Goal: Task Accomplishment & Management: Complete application form

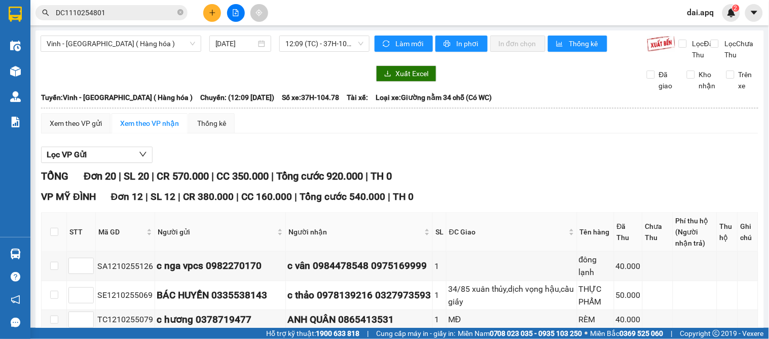
scroll to position [595, 0]
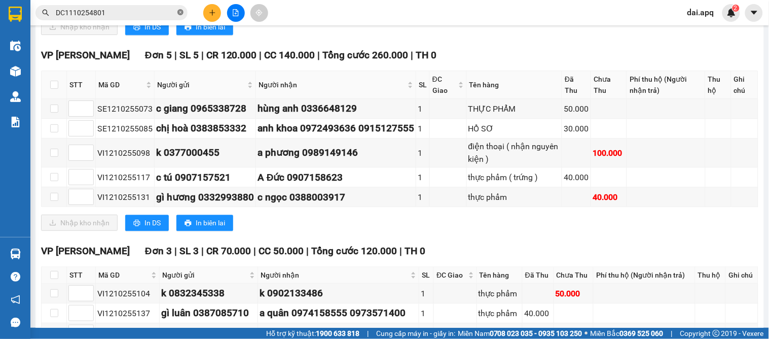
click at [181, 12] on icon "close-circle" at bounding box center [180, 12] width 6 height 6
click at [212, 17] on button at bounding box center [212, 13] width 18 height 18
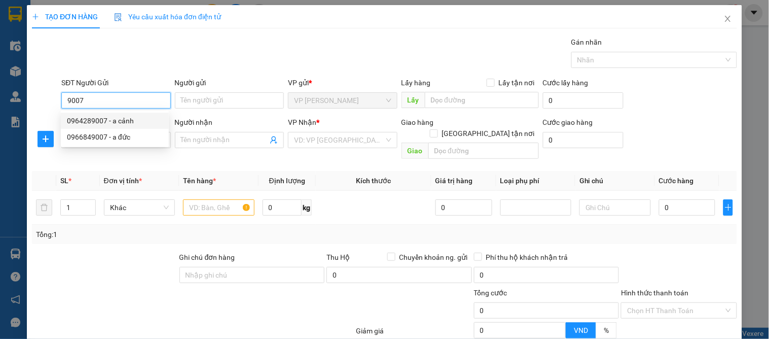
click at [92, 115] on div "0964289007 - a cảnh" at bounding box center [115, 120] width 96 height 11
type input "0964289007"
type input "a cảnh"
type input "0964289007"
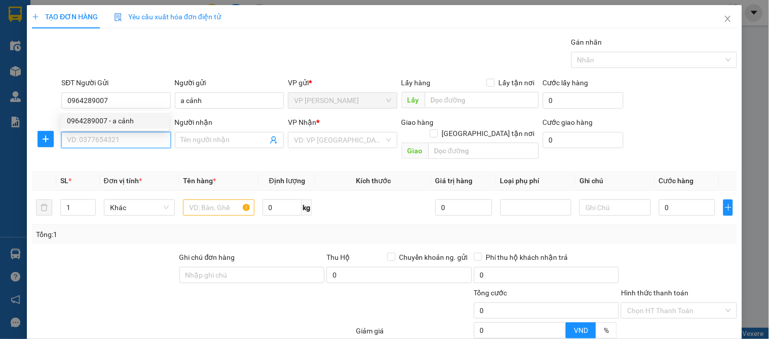
click at [93, 136] on input "SĐT Người Nhận" at bounding box center [115, 140] width 109 height 16
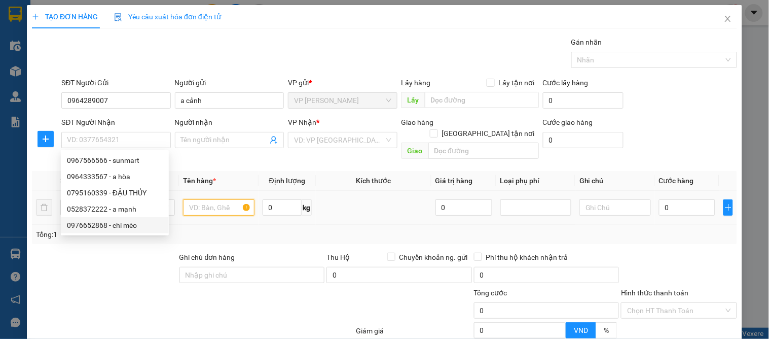
click at [194, 199] on input "text" at bounding box center [218, 207] width 71 height 16
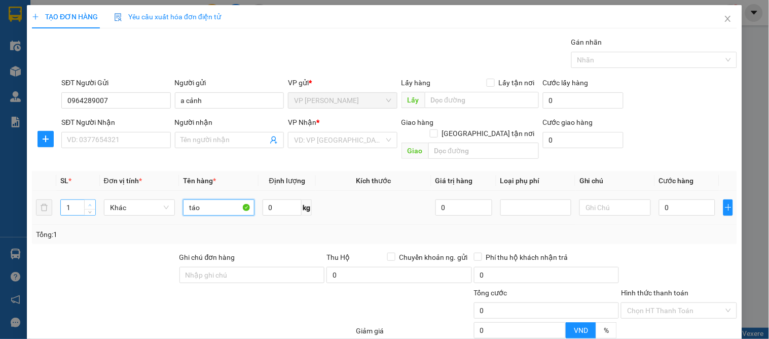
type input "táo"
click at [90, 202] on span "up" at bounding box center [90, 205] width 6 height 6
type input "5"
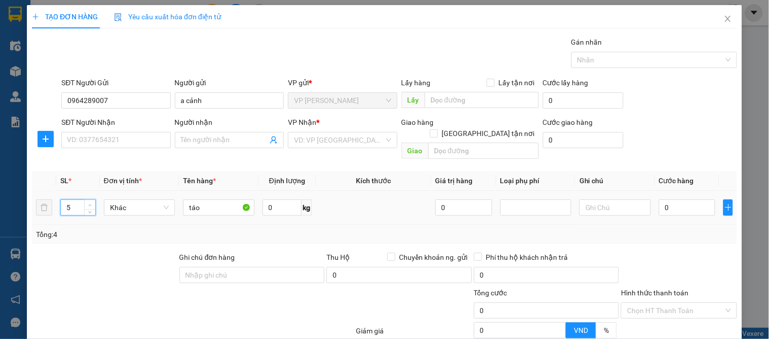
click at [90, 202] on span "up" at bounding box center [90, 205] width 6 height 6
click at [666, 202] on input "0" at bounding box center [687, 207] width 57 height 16
type input "2"
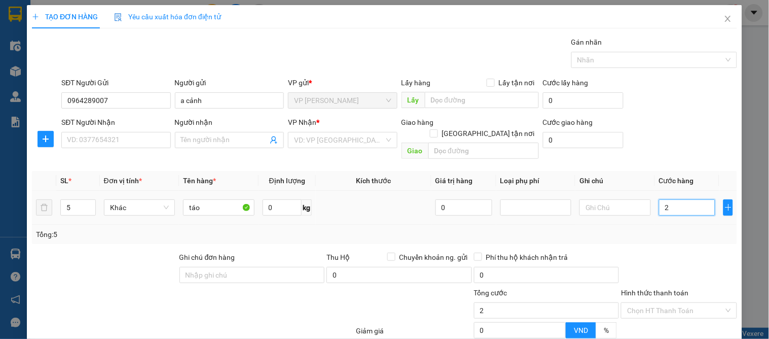
type input "20"
type input "200"
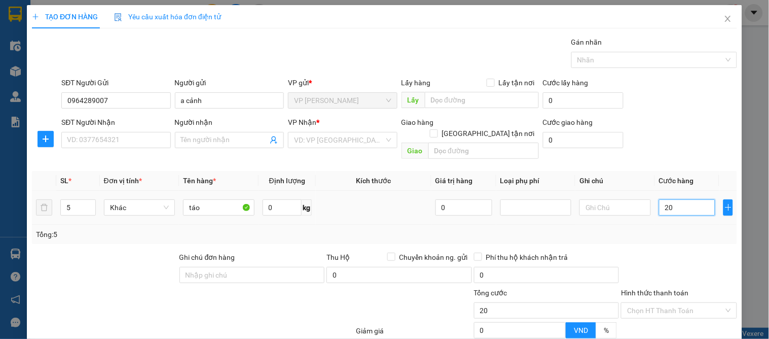
type input "200"
type input "200.000"
click at [705, 229] on div "Tổng: 5" at bounding box center [384, 234] width 697 height 11
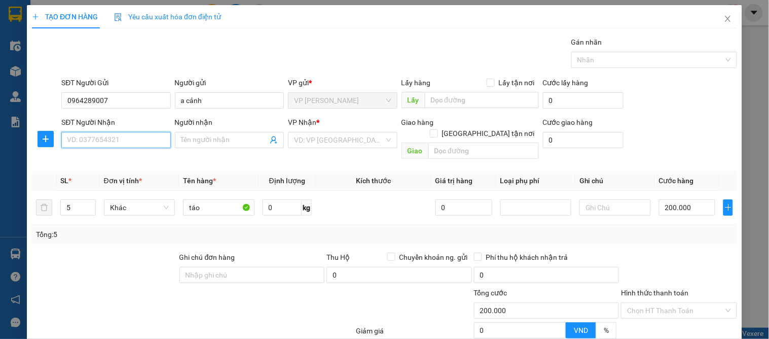
click at [76, 140] on input "SĐT Người Nhận" at bounding box center [115, 140] width 109 height 16
click at [105, 179] on div "0985261379 - c trang" at bounding box center [115, 176] width 96 height 11
type input "0985261379"
type input "c trang"
checkbox input "true"
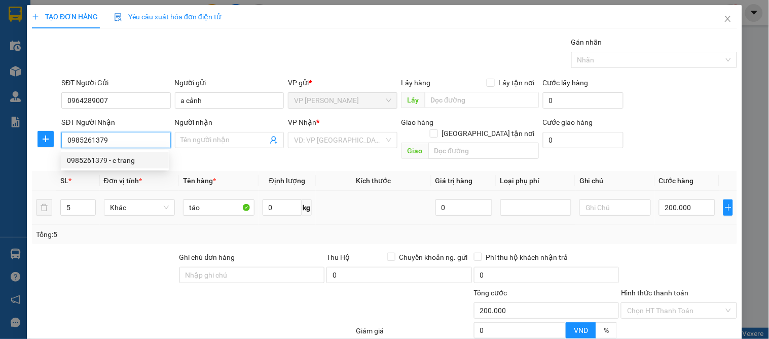
type input "vp"
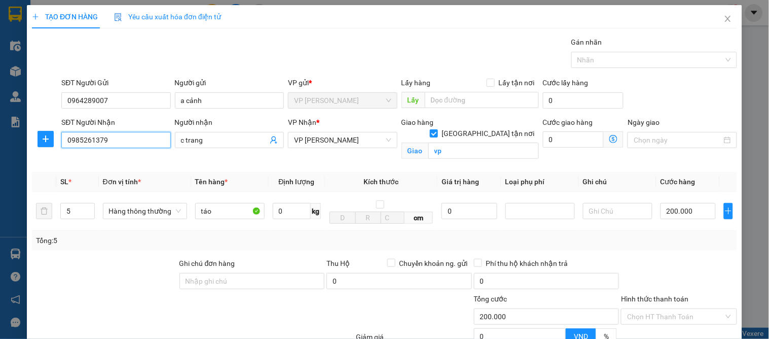
scroll to position [105, 0]
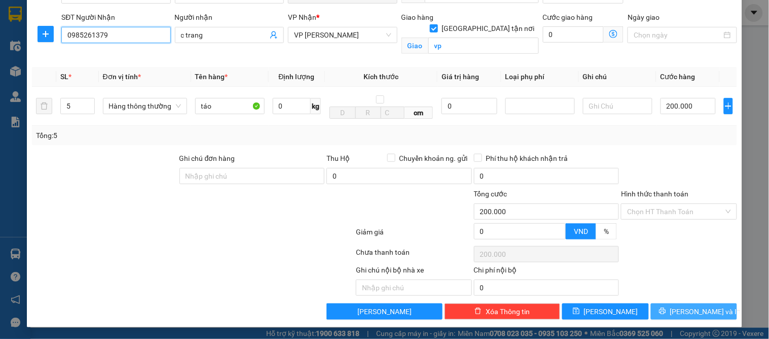
type input "0985261379"
drag, startPoint x: 687, startPoint y: 314, endPoint x: 607, endPoint y: 287, distance: 84.9
click at [687, 313] on span "[PERSON_NAME] và In" at bounding box center [705, 311] width 71 height 11
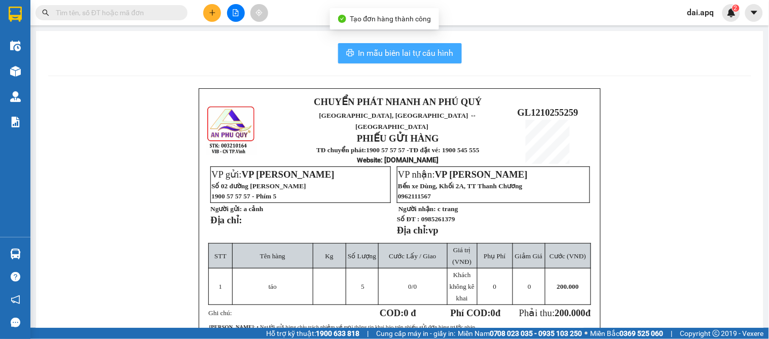
drag, startPoint x: 379, startPoint y: 58, endPoint x: 347, endPoint y: 58, distance: 31.9
click at [379, 59] on span "In mẫu biên lai tự cấu hình" at bounding box center [405, 53] width 95 height 13
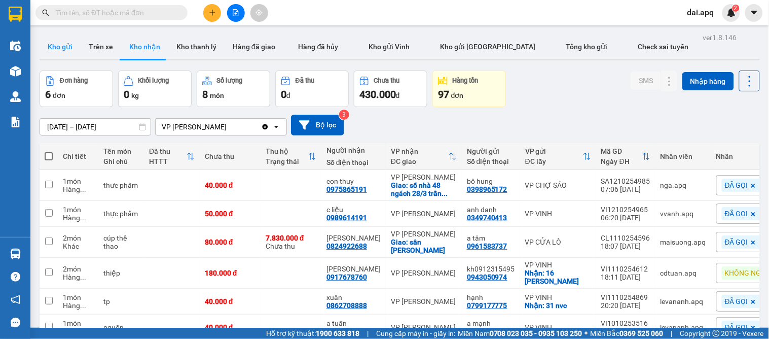
click at [59, 44] on button "Kho gửi" at bounding box center [60, 46] width 41 height 24
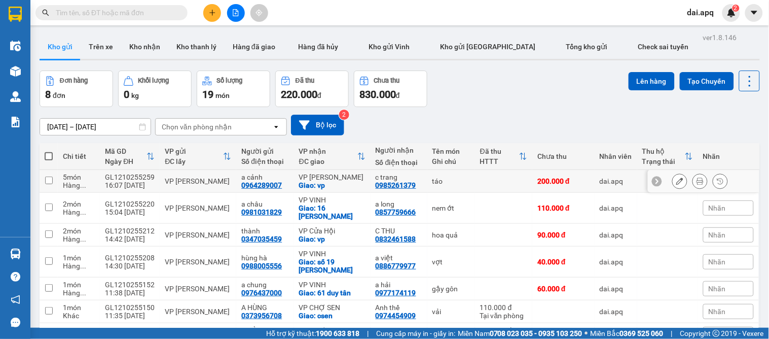
click at [676, 179] on icon at bounding box center [679, 180] width 7 height 7
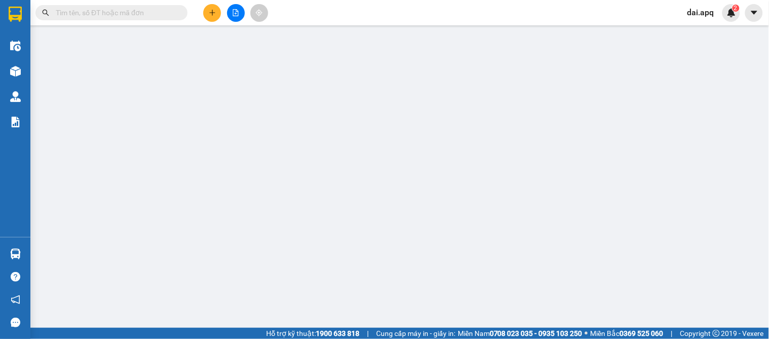
type input "0964289007"
type input "a cảnh"
type input "0985261379"
type input "c trang"
checkbox input "true"
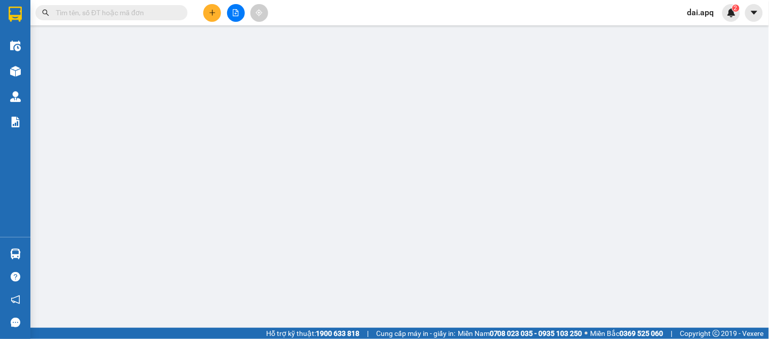
type input "vp"
type input "0"
type input "200.000"
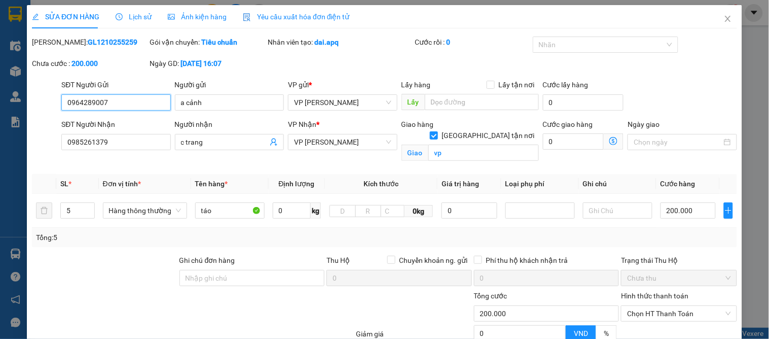
scroll to position [102, 0]
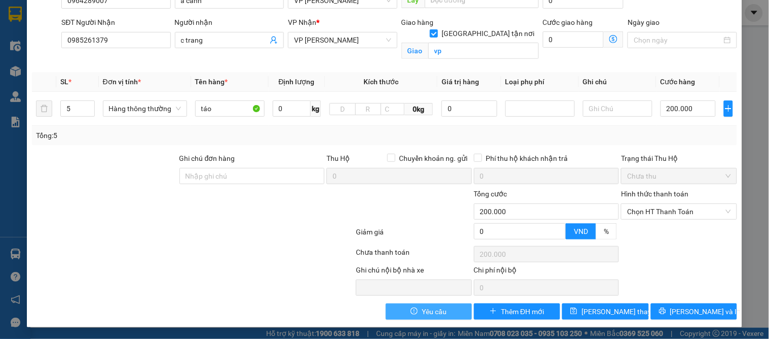
click at [422, 309] on span "Yêu cầu" at bounding box center [434, 311] width 25 height 11
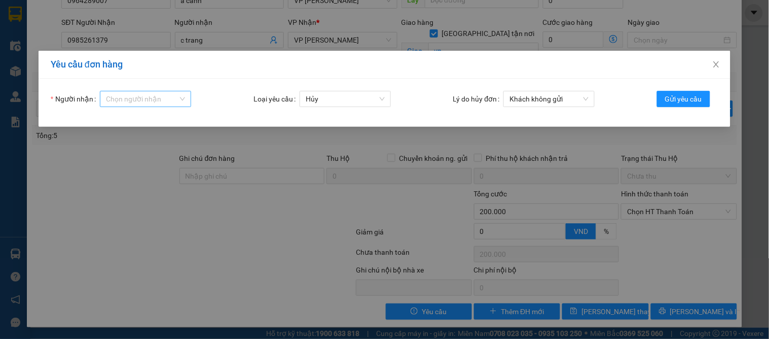
click at [123, 99] on input "Người nhận" at bounding box center [142, 98] width 72 height 15
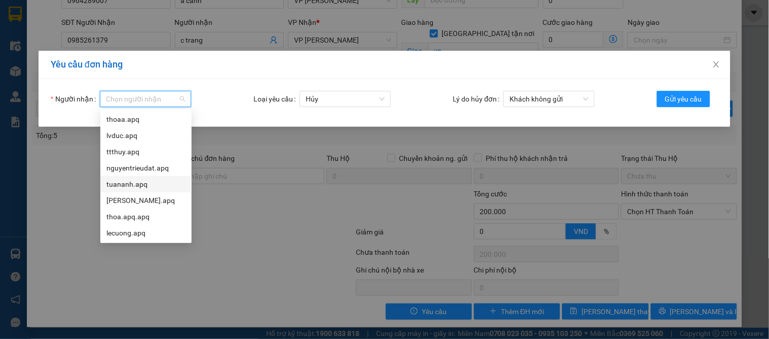
drag, startPoint x: 127, startPoint y: 183, endPoint x: 181, endPoint y: 168, distance: 56.3
click at [128, 183] on div "tuananh.apq" at bounding box center [145, 183] width 79 height 11
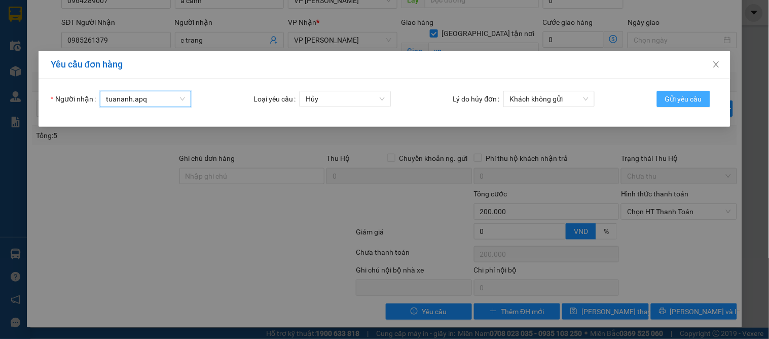
click at [695, 96] on span "Gửi yêu cầu" at bounding box center [683, 98] width 37 height 11
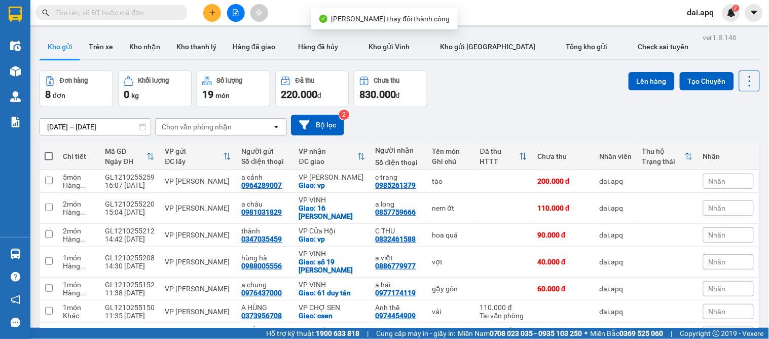
click at [715, 183] on span "Nhãn" at bounding box center [716, 181] width 17 height 8
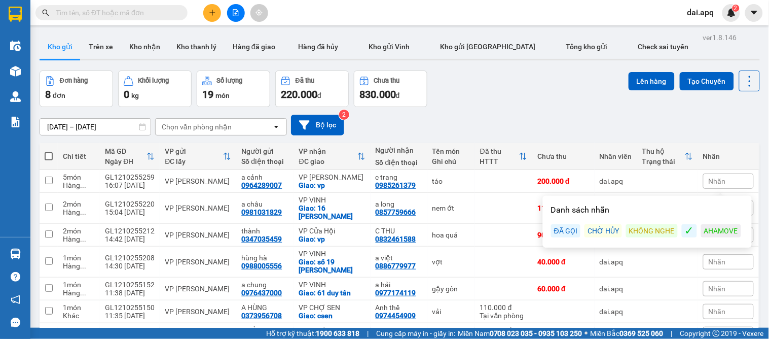
drag, startPoint x: 602, startPoint y: 231, endPoint x: 573, endPoint y: 139, distance: 96.2
click at [602, 230] on div "CHỜ HỦY" at bounding box center [603, 230] width 38 height 13
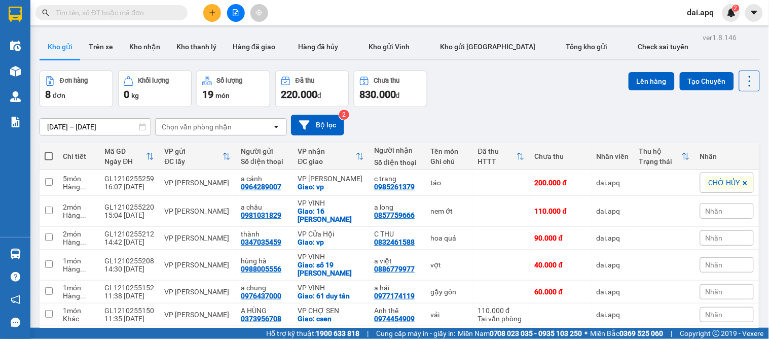
click at [557, 110] on div "[DATE] – [DATE] Press the down arrow key to interact with the calendar and sele…" at bounding box center [400, 125] width 720 height 36
click at [209, 19] on button at bounding box center [212, 13] width 18 height 18
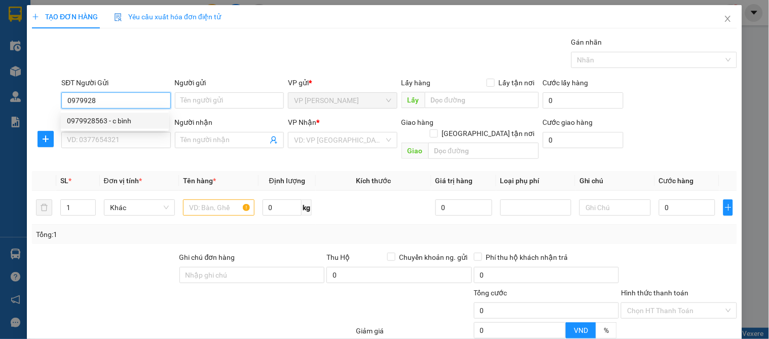
click at [109, 125] on div "0979928563 - c bình" at bounding box center [115, 120] width 96 height 11
type input "0979928563"
type input "c bình"
type input "0979928563"
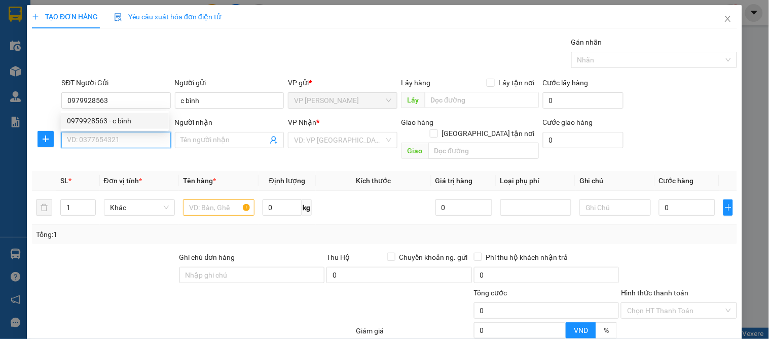
drag, startPoint x: 105, startPoint y: 145, endPoint x: 134, endPoint y: 150, distance: 29.8
click at [108, 146] on input "SĐT Người Nhận" at bounding box center [115, 140] width 109 height 16
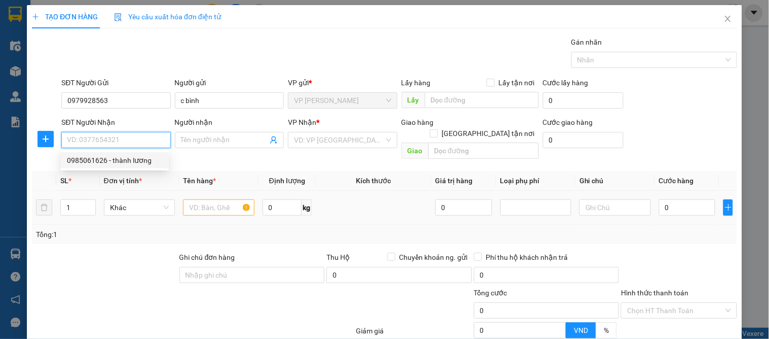
drag, startPoint x: 128, startPoint y: 156, endPoint x: 139, endPoint y: 179, distance: 25.8
click at [129, 158] on div "0985061626 - thành lương" at bounding box center [115, 160] width 96 height 11
type input "0985061626"
type input "thành lương"
checkbox input "true"
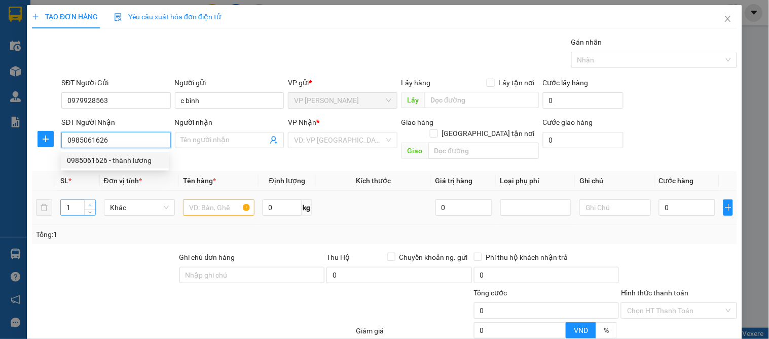
type input "vp"
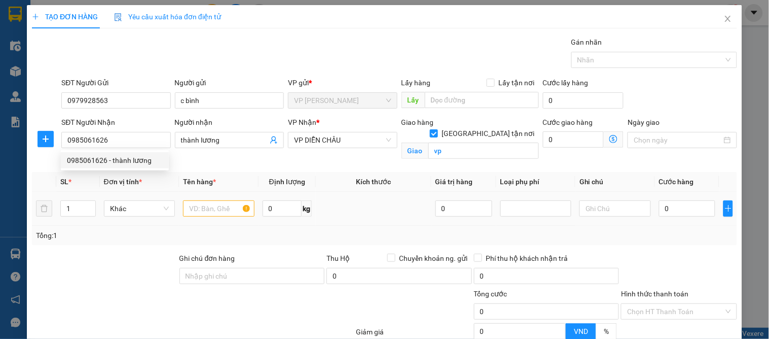
click at [87, 200] on div "1" at bounding box center [77, 208] width 35 height 20
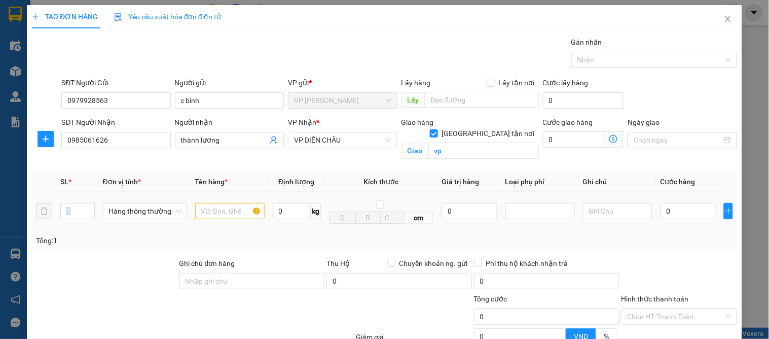
click at [87, 201] on div "1" at bounding box center [77, 211] width 34 height 20
click at [87, 207] on icon "up" at bounding box center [89, 209] width 4 height 4
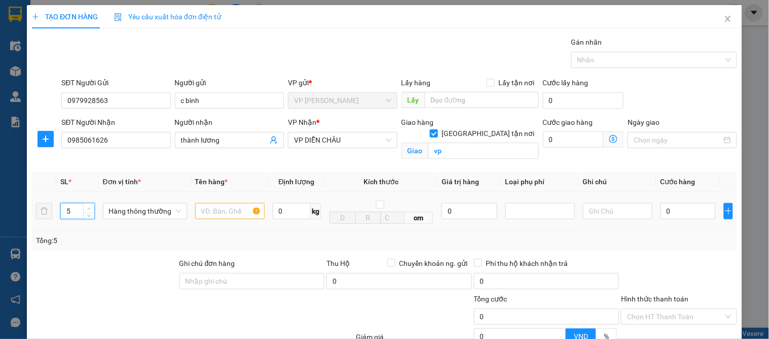
click at [87, 207] on icon "up" at bounding box center [89, 209] width 4 height 4
type input "6"
click at [87, 207] on icon "up" at bounding box center [89, 209] width 4 height 4
click at [199, 209] on input "text" at bounding box center [229, 211] width 69 height 16
type input "hoa quả"
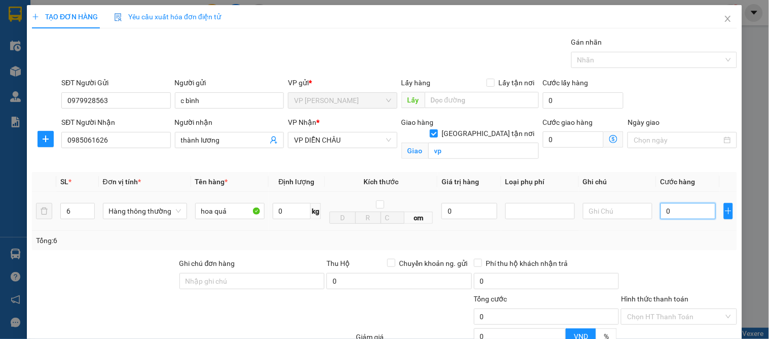
click at [669, 207] on input "0" at bounding box center [687, 211] width 55 height 16
type input "2"
type input "24"
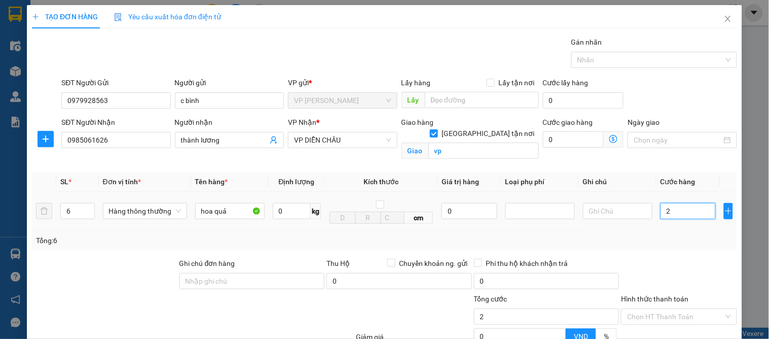
type input "24"
type input "240"
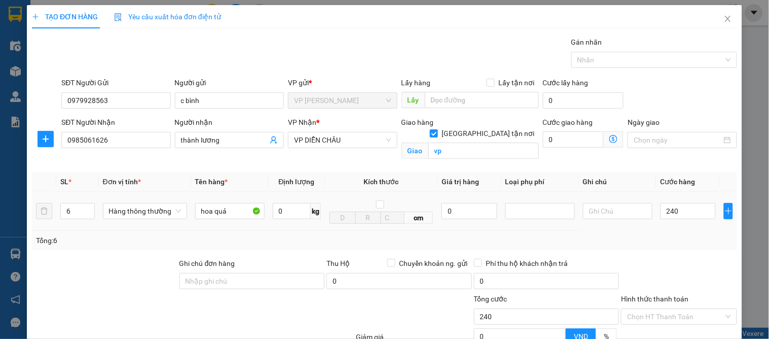
type input "240.000"
click at [657, 248] on div "Tổng: 6" at bounding box center [384, 240] width 705 height 19
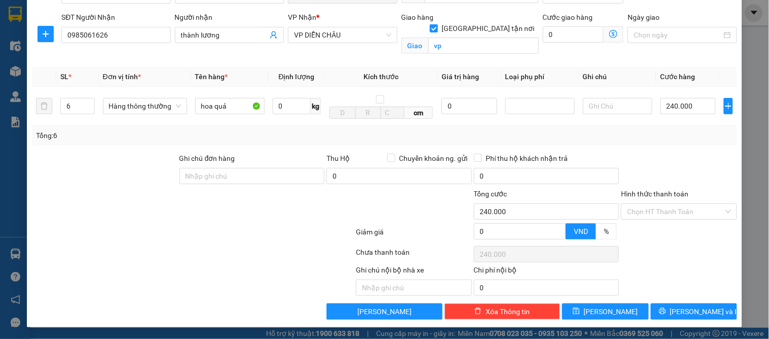
click at [669, 302] on div "Transit Pickup Surcharge Ids Transit Deliver Surcharge Ids Transit Deliver Surc…" at bounding box center [384, 126] width 705 height 388
click at [686, 311] on span "[PERSON_NAME] và In" at bounding box center [705, 311] width 71 height 11
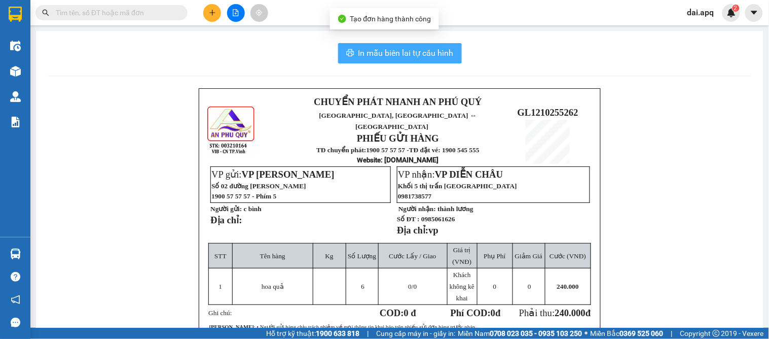
click at [403, 51] on span "In mẫu biên lai tự cấu hình" at bounding box center [405, 53] width 95 height 13
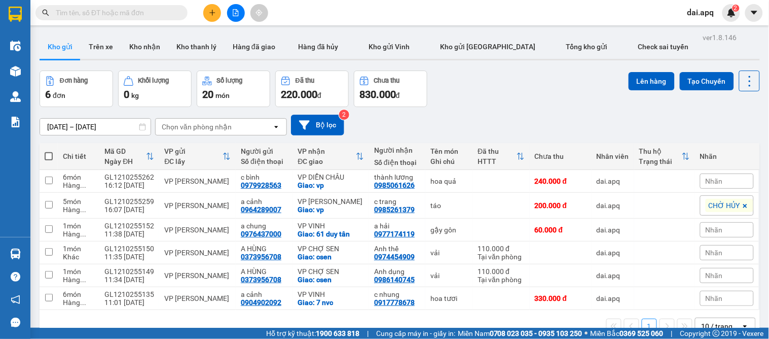
drag, startPoint x: 149, startPoint y: 51, endPoint x: 148, endPoint y: 71, distance: 20.3
click at [148, 51] on button "Kho nhận" at bounding box center [144, 46] width 47 height 24
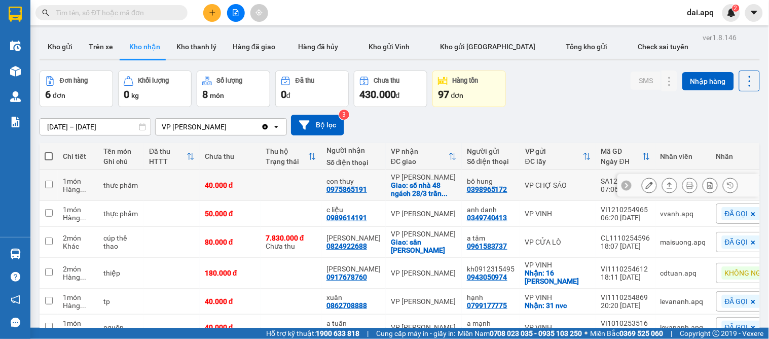
click at [662, 181] on button at bounding box center [669, 185] width 14 height 18
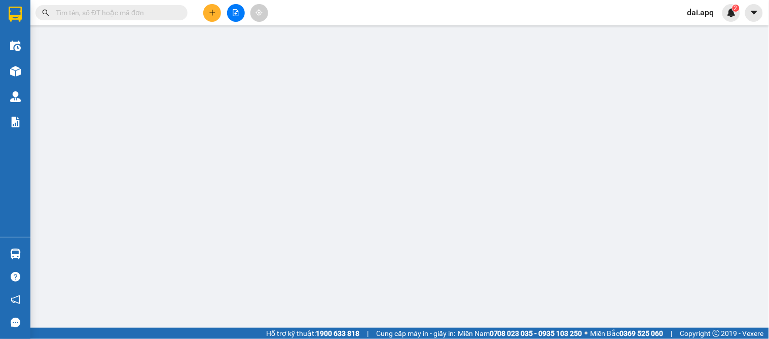
type input "0398965172"
type input "bô hung"
type input "0975865191"
type input "con thuy"
checkbox input "true"
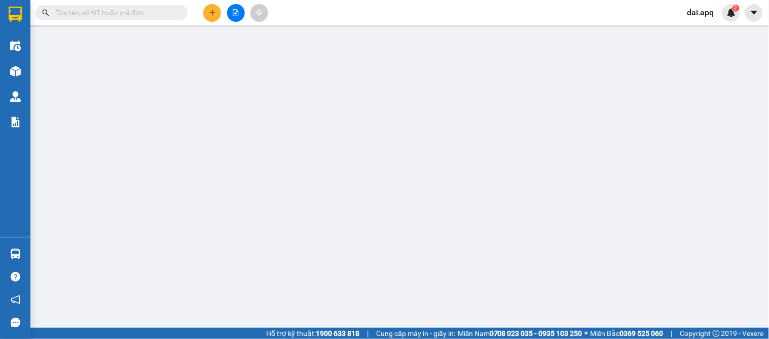
type input "số nhà 48 ngách 28/3 trần bình mai dịch"
type input "0"
type input "40.000"
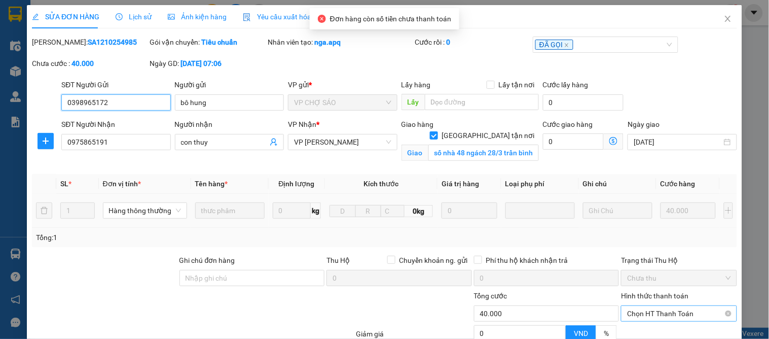
scroll to position [102, 0]
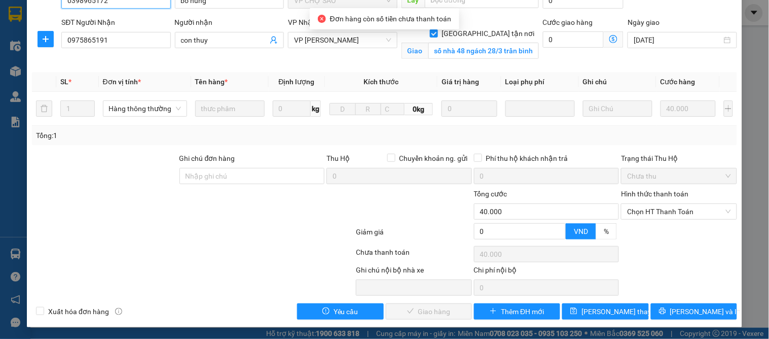
drag, startPoint x: 643, startPoint y: 210, endPoint x: 642, endPoint y: 234, distance: 23.3
click at [643, 220] on div "Hình thức thanh toán Chọn HT Thanh Toán" at bounding box center [679, 205] width 116 height 35
click at [642, 234] on div at bounding box center [679, 235] width 118 height 18
click at [649, 216] on span "Chọn HT Thanh Toán" at bounding box center [678, 211] width 103 height 15
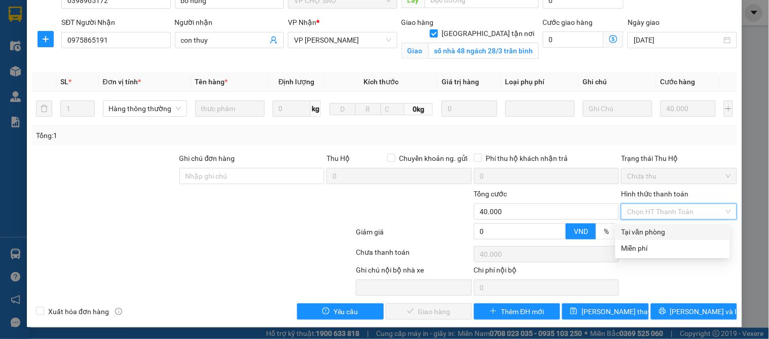
click at [647, 229] on div "Tại văn phòng" at bounding box center [672, 231] width 102 height 11
type input "0"
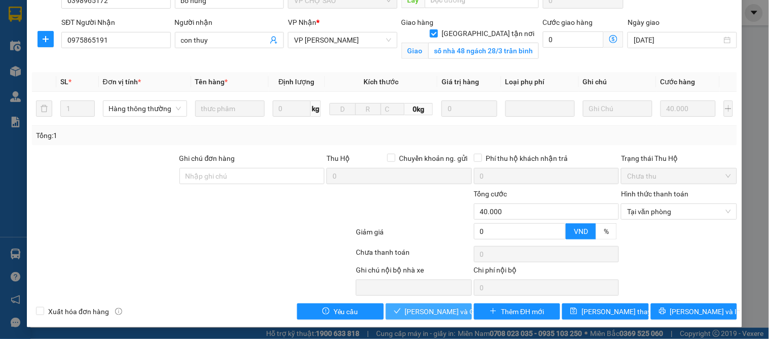
drag, startPoint x: 417, startPoint y: 306, endPoint x: 435, endPoint y: 269, distance: 41.2
click at [419, 306] on span "[PERSON_NAME] và Giao hàng" at bounding box center [453, 311] width 97 height 11
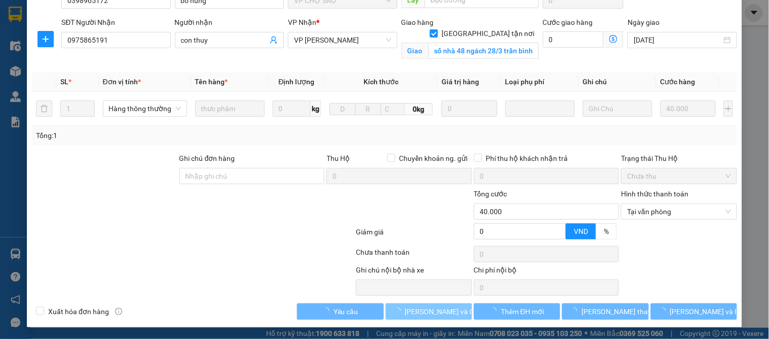
scroll to position [0, 0]
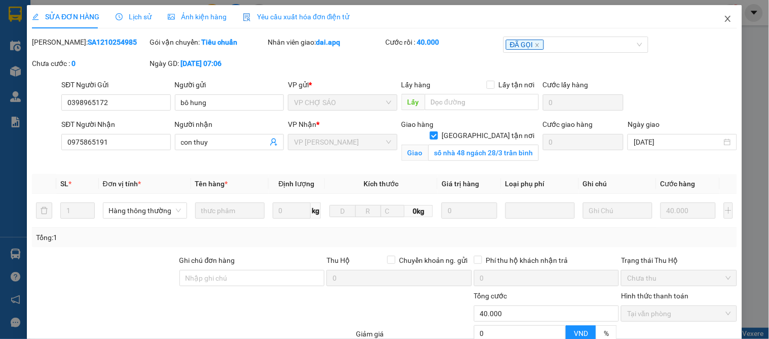
click at [724, 17] on icon "close" at bounding box center [728, 19] width 8 height 8
click at [717, 17] on span "dai.apq" at bounding box center [700, 12] width 43 height 13
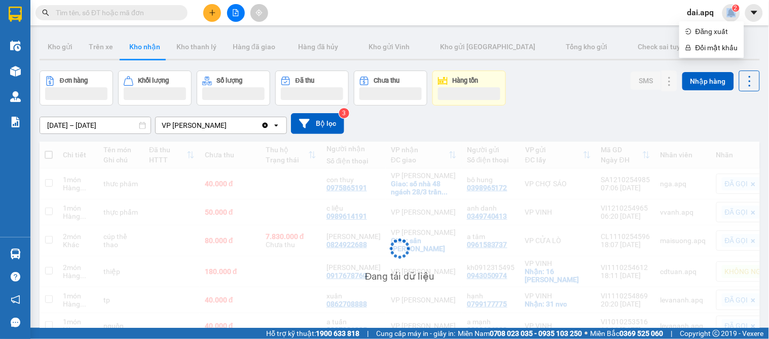
click at [211, 12] on icon "plus" at bounding box center [212, 12] width 6 height 1
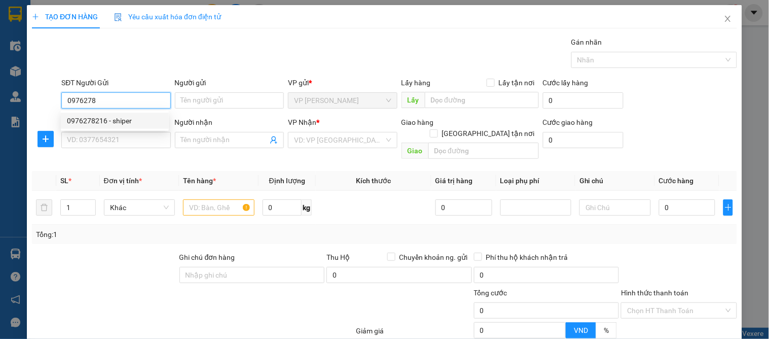
drag, startPoint x: 88, startPoint y: 117, endPoint x: 83, endPoint y: 134, distance: 17.5
click at [88, 118] on div "0976278216 - shiper" at bounding box center [115, 120] width 96 height 11
type input "0976278216"
type input "shiper"
type input "0976278216"
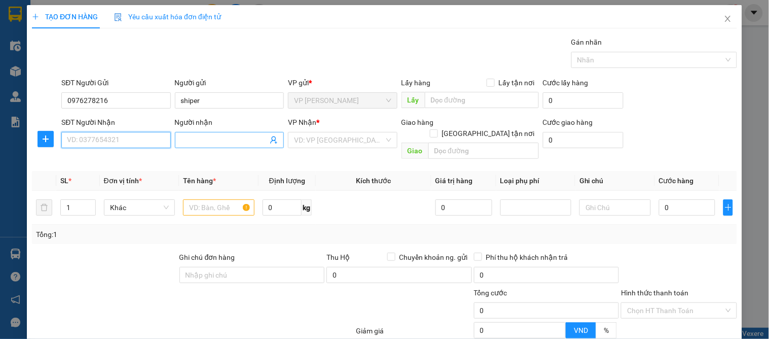
drag, startPoint x: 95, startPoint y: 140, endPoint x: 245, endPoint y: 142, distance: 149.5
click at [109, 140] on input "SĐT Người Nhận" at bounding box center [115, 140] width 109 height 16
type input "0374115195"
click at [117, 156] on div "0374115195 - c hằng" at bounding box center [115, 160] width 96 height 11
type input "c hằng"
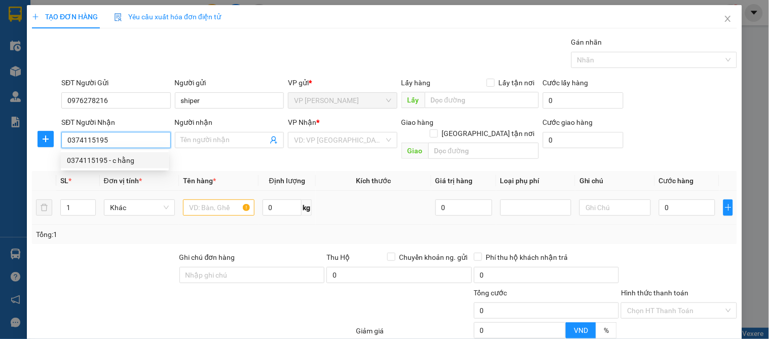
checkbox input "true"
type input "22 [PERSON_NAME]"
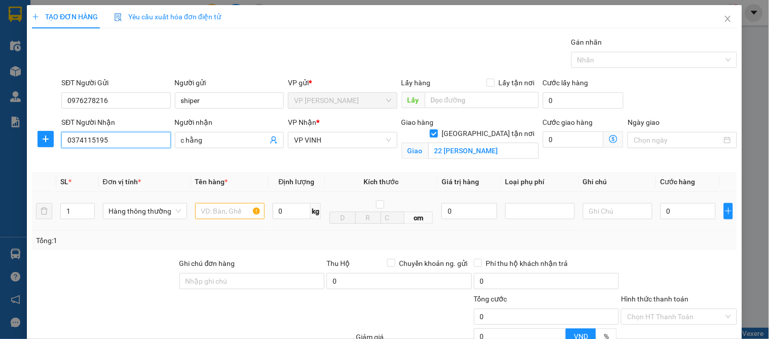
type input "0374115195"
click at [210, 209] on input "text" at bounding box center [229, 211] width 69 height 16
click at [87, 205] on span "up" at bounding box center [89, 208] width 6 height 6
type input "3"
click at [87, 205] on span "up" at bounding box center [89, 208] width 6 height 6
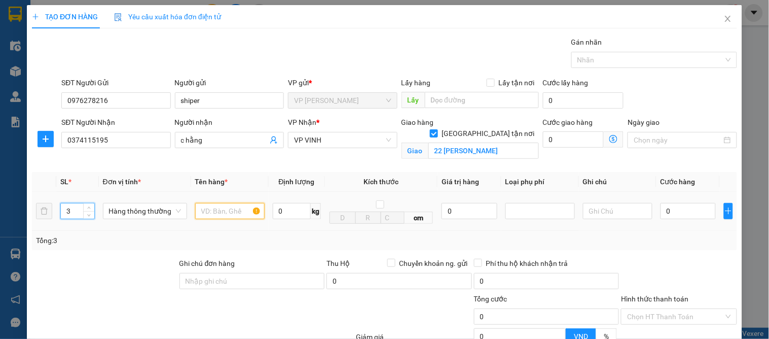
click at [226, 209] on input "text" at bounding box center [229, 211] width 69 height 16
type input "hoa quả"
click at [679, 215] on input "0" at bounding box center [687, 211] width 55 height 16
type input "1"
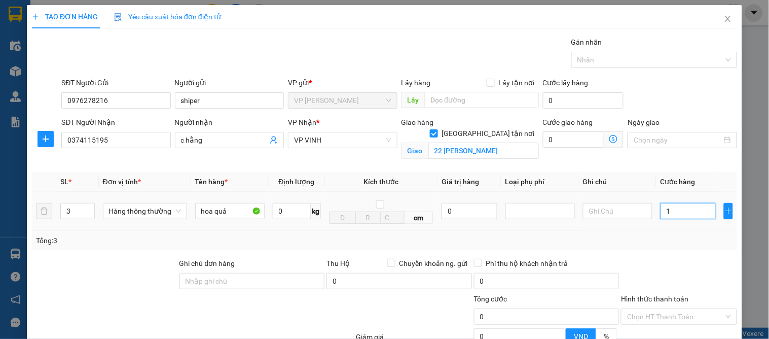
type input "1"
type input "13"
type input "130"
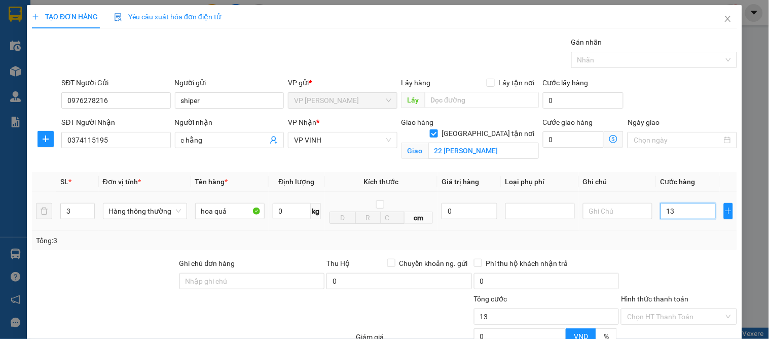
type input "130"
type input "130.000"
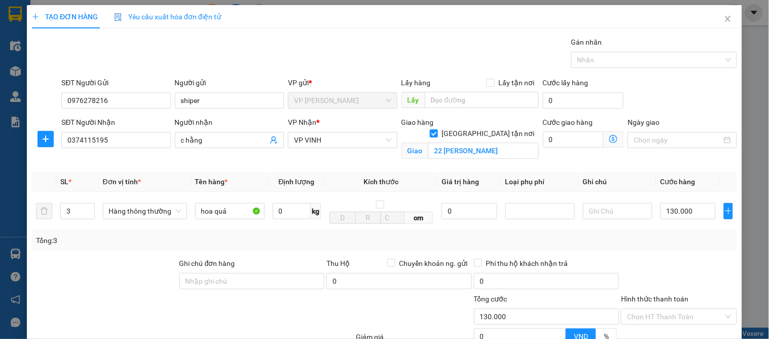
click at [674, 243] on div "Tổng: 3" at bounding box center [384, 240] width 697 height 11
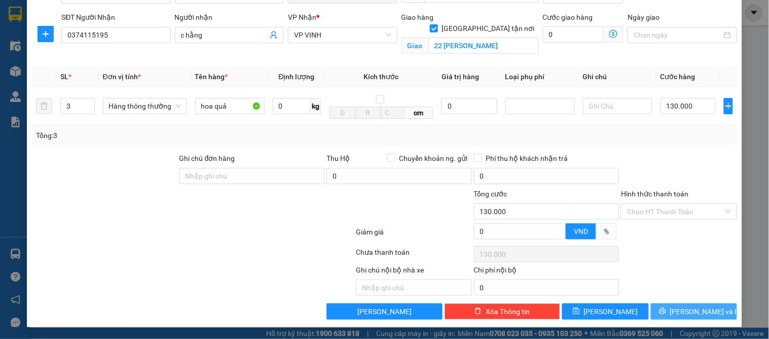
click at [692, 311] on span "[PERSON_NAME] và In" at bounding box center [705, 311] width 71 height 11
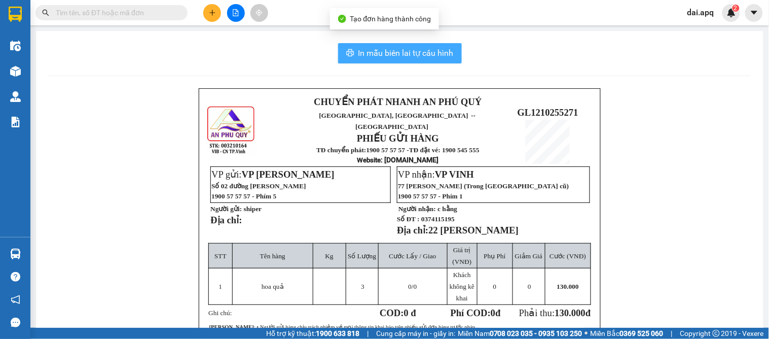
click at [408, 47] on span "In mẫu biên lai tự cấu hình" at bounding box center [405, 53] width 95 height 13
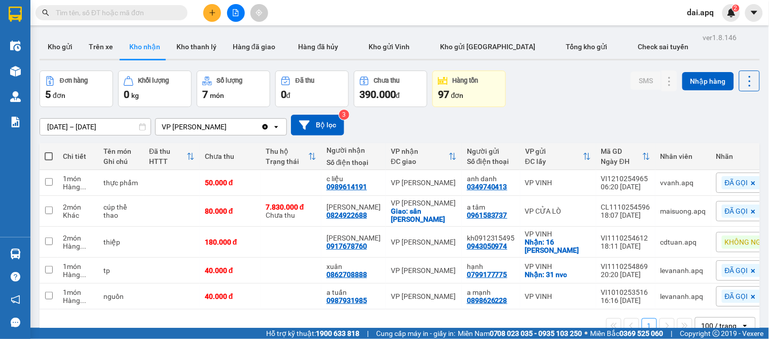
click at [467, 135] on div "[DATE] – [DATE] Press the down arrow key to interact with the calendar and sele…" at bounding box center [400, 125] width 720 height 21
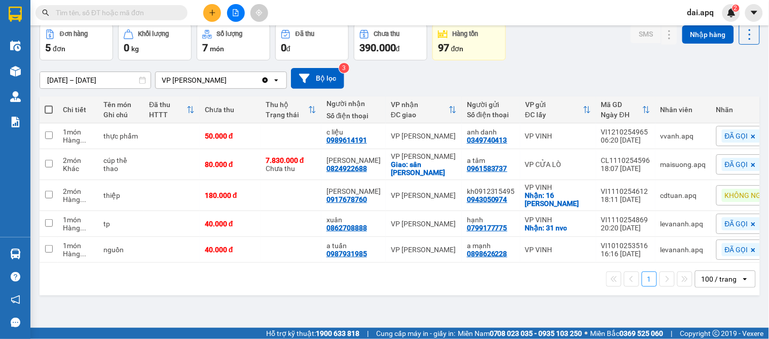
click at [213, 11] on icon "plus" at bounding box center [212, 12] width 7 height 7
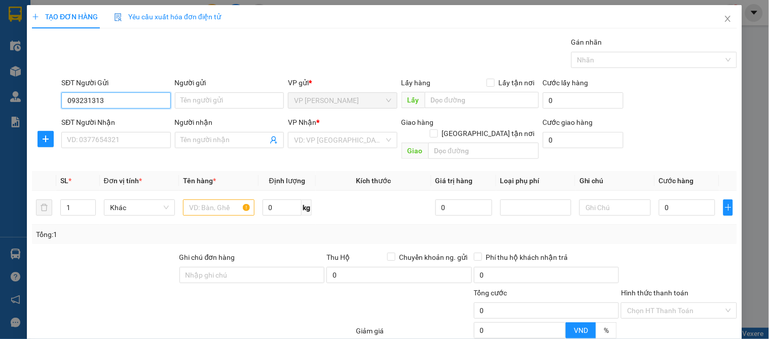
type input "0932313133"
click at [112, 125] on div "0932313133 - a phát" at bounding box center [115, 120] width 96 height 11
type input "a phát"
type input "0932313133"
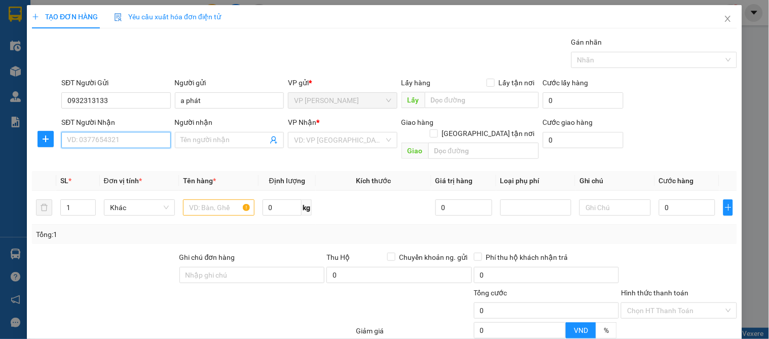
click at [98, 144] on input "SĐT Người Nhận" at bounding box center [115, 140] width 109 height 16
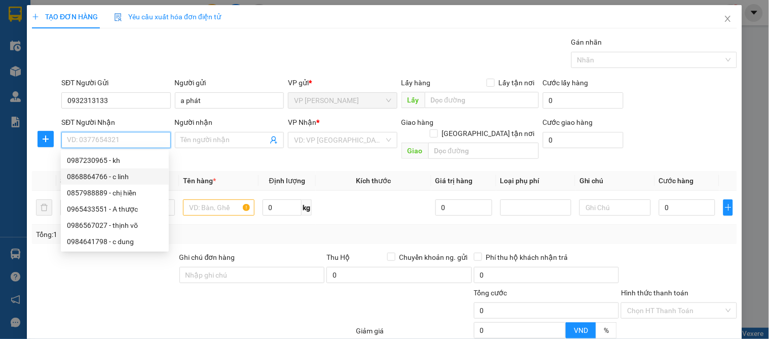
click at [88, 179] on div "0868864766 - c linh" at bounding box center [115, 176] width 96 height 11
type input "0868864766"
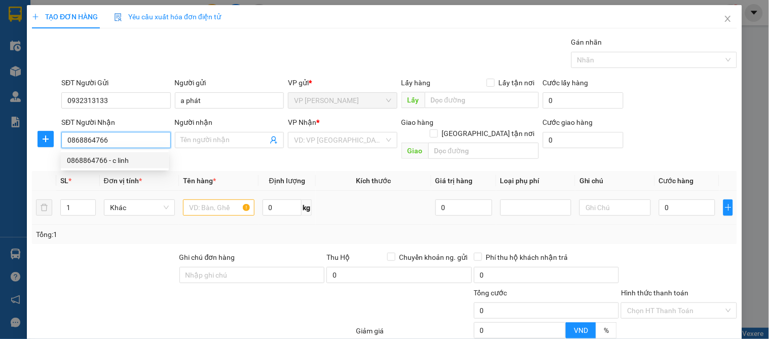
type input "c linh"
checkbox input "true"
type input "vp"
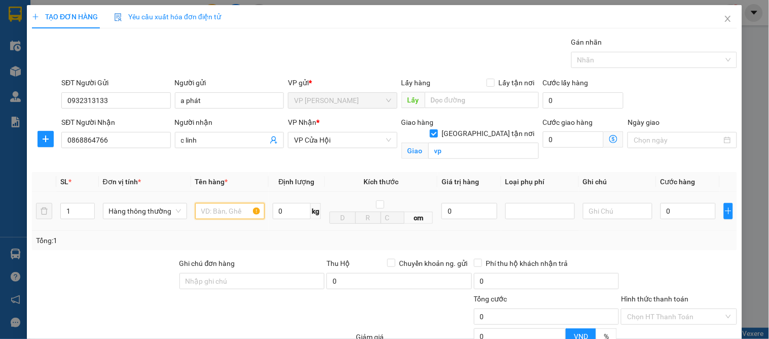
drag, startPoint x: 208, startPoint y: 214, endPoint x: 217, endPoint y: 216, distance: 9.3
click at [215, 216] on input "text" at bounding box center [229, 211] width 69 height 16
type input "chưc năng"
click at [683, 214] on input "0" at bounding box center [687, 211] width 55 height 16
type input "5"
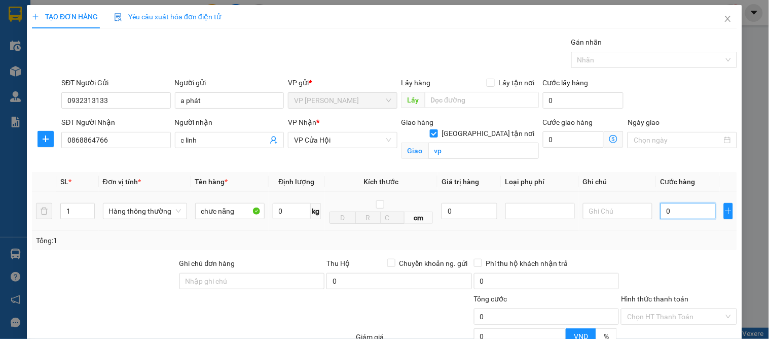
type input "5"
type input "50"
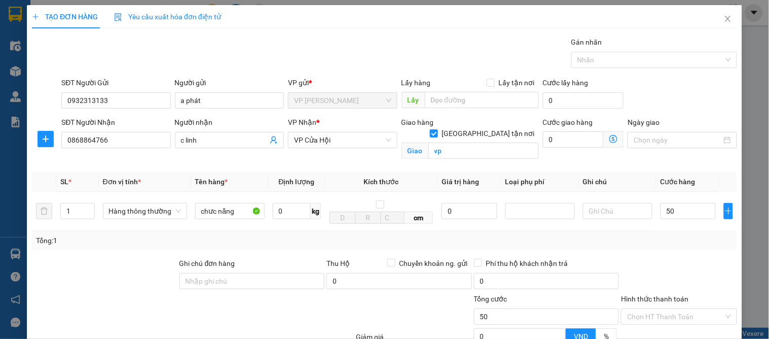
type input "50.000"
click at [678, 242] on div "Tổng: 1" at bounding box center [384, 240] width 697 height 11
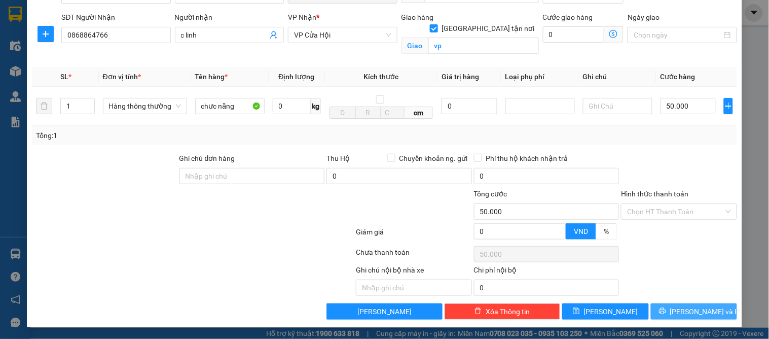
click at [700, 310] on span "[PERSON_NAME] và In" at bounding box center [705, 311] width 71 height 11
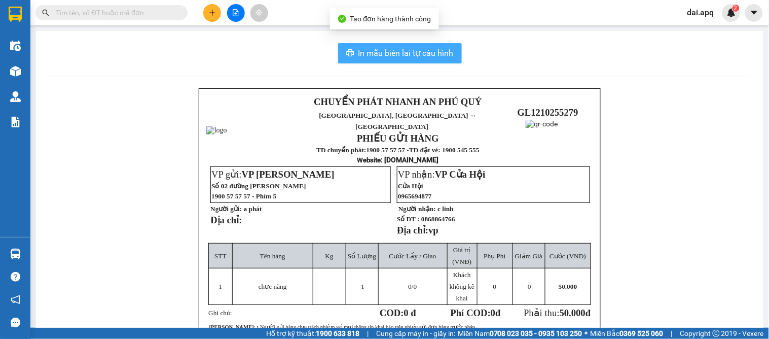
click at [387, 44] on button "In mẫu biên lai tự cấu hình" at bounding box center [400, 53] width 124 height 20
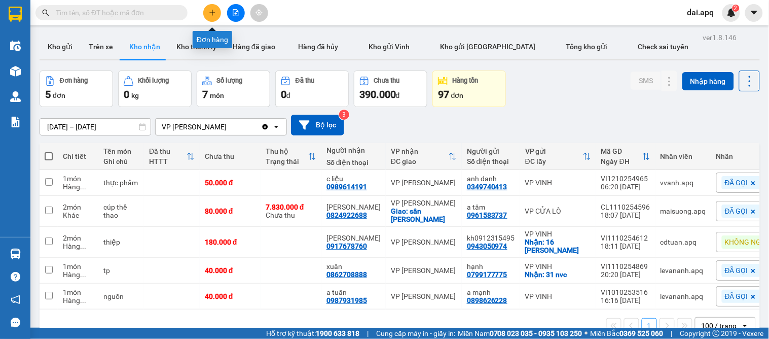
drag, startPoint x: 210, startPoint y: 14, endPoint x: 209, endPoint y: 19, distance: 5.2
click at [209, 19] on button at bounding box center [212, 13] width 18 height 18
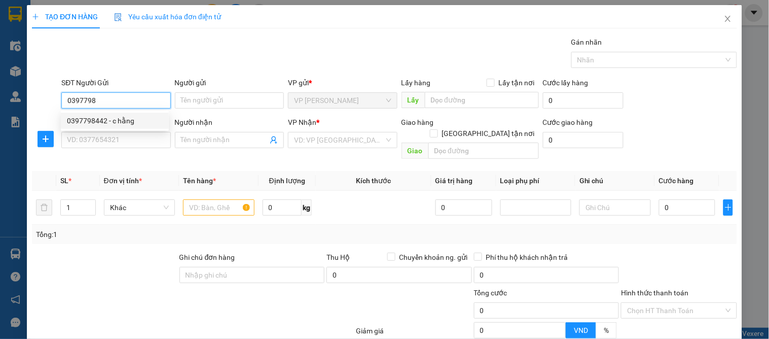
click at [80, 122] on div "0397798442 - c hằng" at bounding box center [115, 120] width 96 height 11
type input "0397798442"
type input "c hằng"
checkbox input "true"
type input "0397798442"
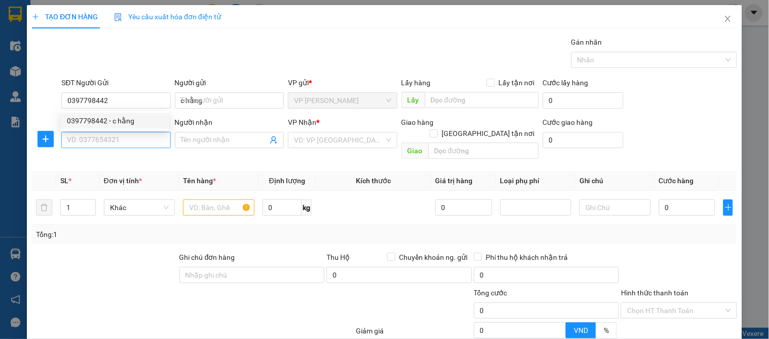
click at [81, 130] on div "0397798442 0397798442 - c hằng" at bounding box center [115, 120] width 108 height 20
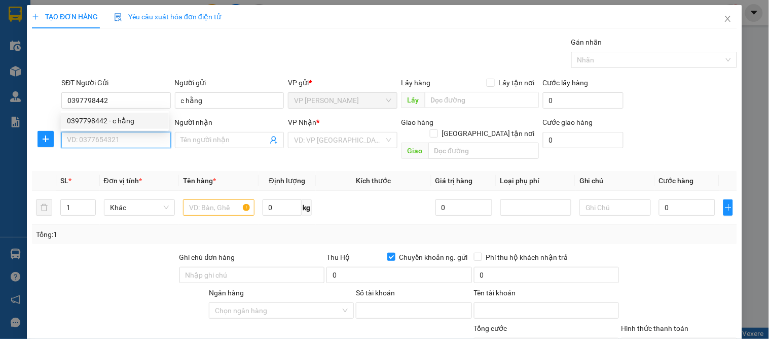
drag, startPoint x: 113, startPoint y: 142, endPoint x: 119, endPoint y: 146, distance: 7.5
click at [115, 145] on input "SĐT Người Nhận" at bounding box center [115, 140] width 109 height 16
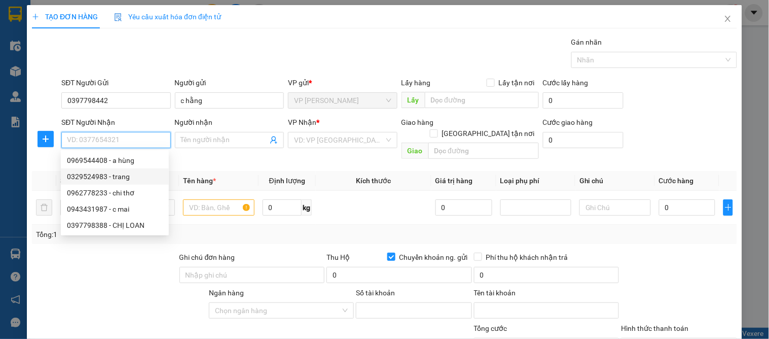
click at [110, 177] on div "0329524983 - trang" at bounding box center [115, 176] width 96 height 11
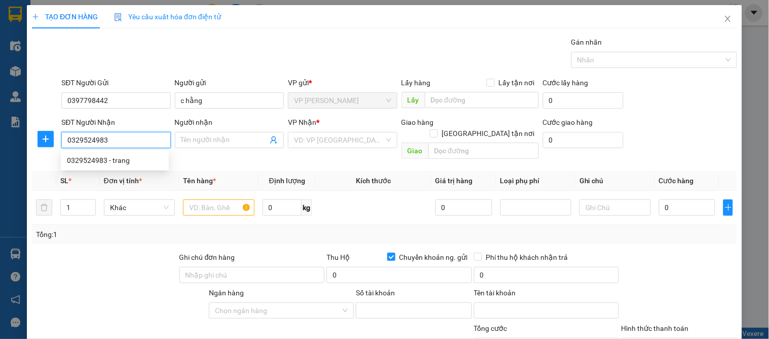
type input "0329524983"
type input "trang"
checkbox input "true"
type input "vp"
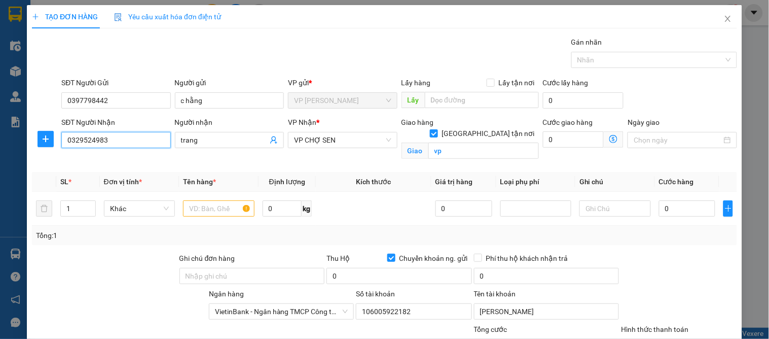
type input "106005922182"
type input "[PERSON_NAME]"
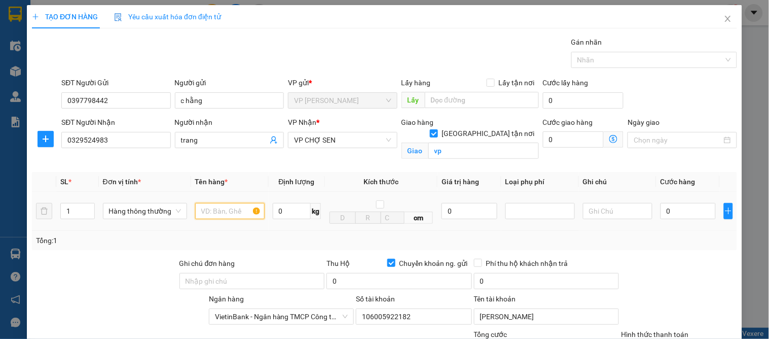
click at [224, 211] on input "text" at bounding box center [229, 211] width 69 height 16
type input "bánh"
click at [674, 212] on input "0" at bounding box center [687, 211] width 55 height 16
type input "4"
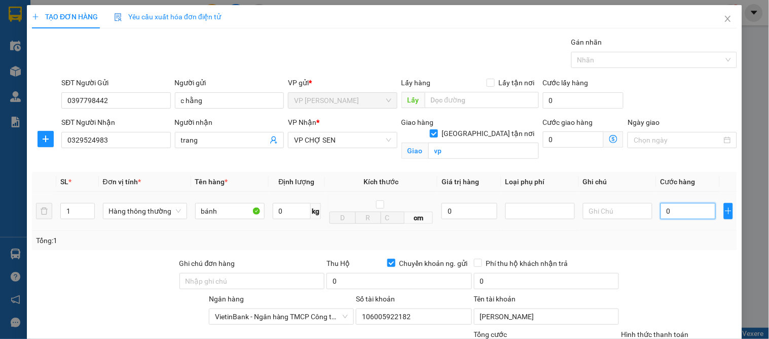
type input "4"
type input "40"
type input "40.000"
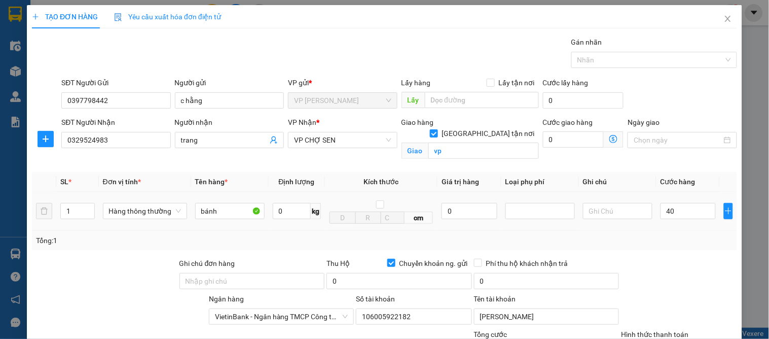
type input "40.000"
click at [673, 230] on td "40.000" at bounding box center [687, 211] width 63 height 39
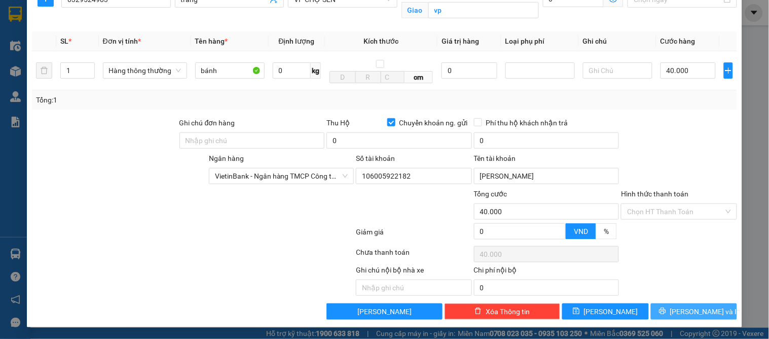
drag, startPoint x: 685, startPoint y: 313, endPoint x: 379, endPoint y: 266, distance: 309.8
click at [682, 313] on span "[PERSON_NAME] và In" at bounding box center [705, 311] width 71 height 11
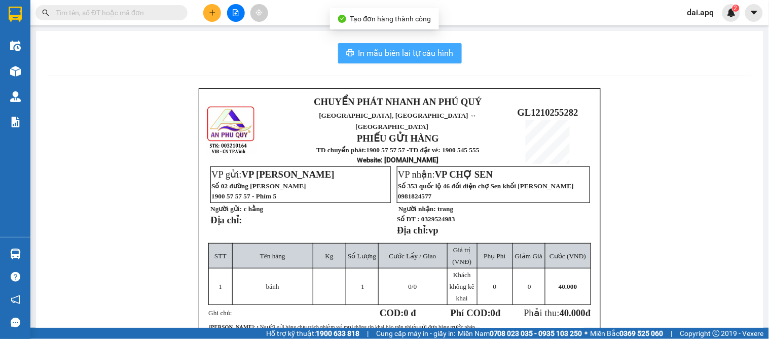
click at [413, 58] on span "In mẫu biên lai tự cấu hình" at bounding box center [405, 53] width 95 height 13
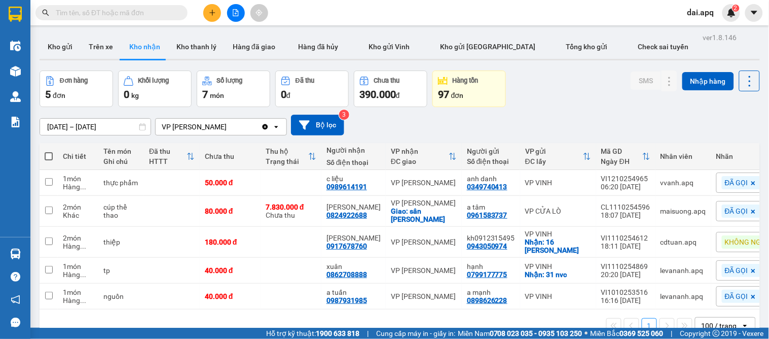
click at [453, 119] on div "[DATE] – [DATE] Press the down arrow key to interact with the calendar and sele…" at bounding box center [400, 125] width 720 height 21
click at [215, 12] on icon "plus" at bounding box center [212, 12] width 7 height 7
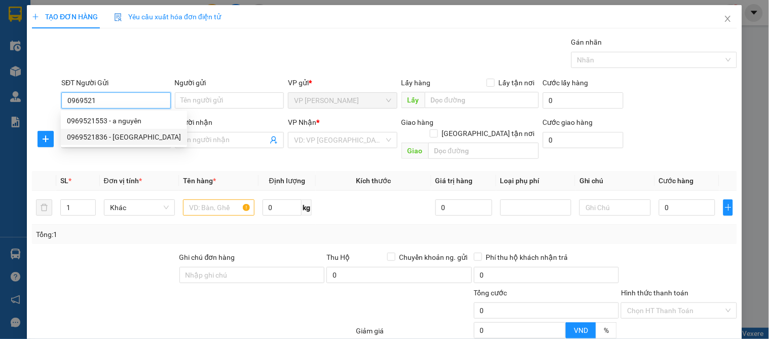
click at [98, 141] on div "0969521836 - [GEOGRAPHIC_DATA]" at bounding box center [124, 136] width 114 height 11
type input "0969521836"
type input "[PERSON_NAME]"
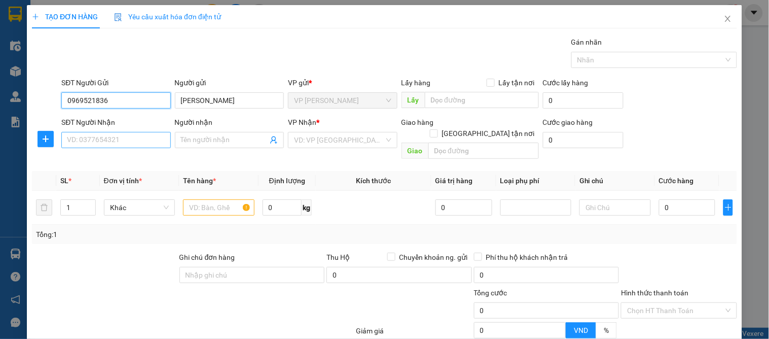
type input "0969521836"
click at [113, 137] on input "SĐT Người Nhận" at bounding box center [115, 140] width 109 height 16
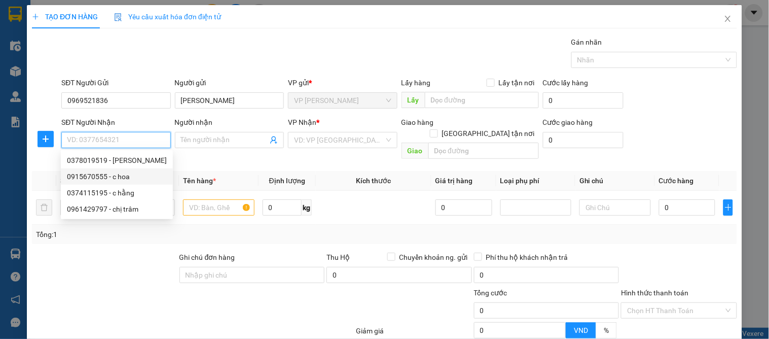
drag, startPoint x: 102, startPoint y: 171, endPoint x: 240, endPoint y: 185, distance: 139.0
click at [102, 172] on div "0915670555 - c hoa" at bounding box center [117, 176] width 100 height 11
type input "0915670555"
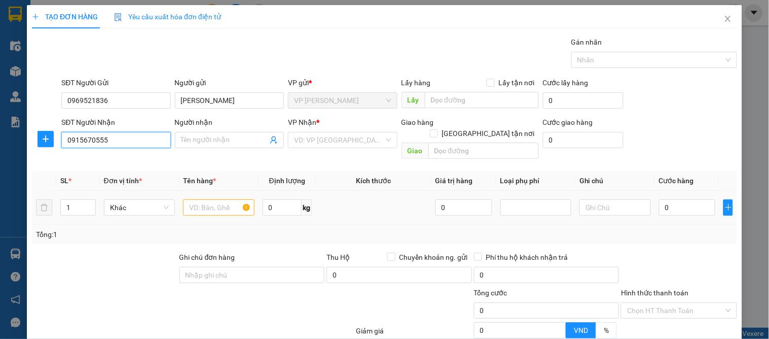
type input "c hoa"
checkbox input "true"
type input "vp"
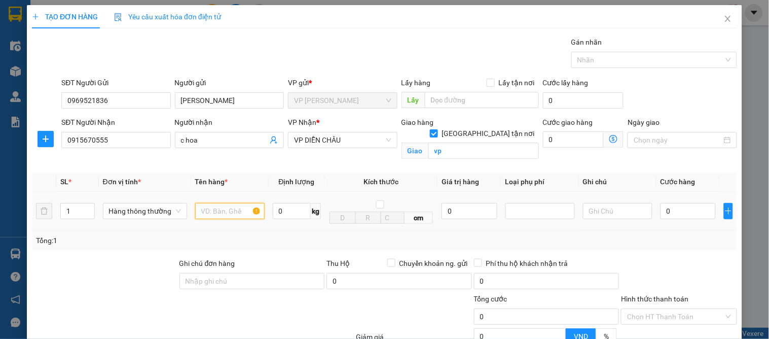
click at [208, 206] on input "text" at bounding box center [229, 211] width 69 height 16
type input "hoa qua"
click at [670, 210] on input "0" at bounding box center [687, 211] width 55 height 16
type input "4"
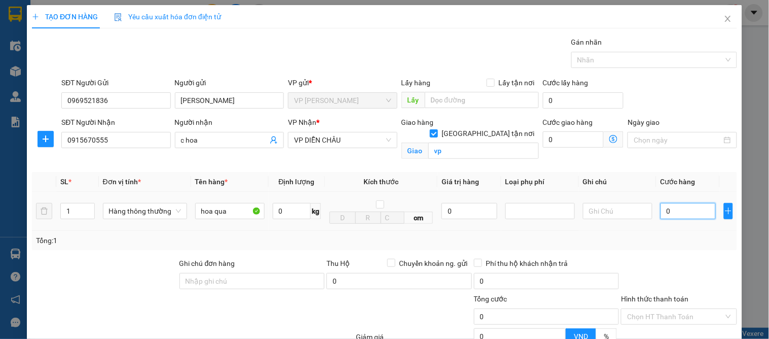
type input "4"
type input "40"
type input "40.000"
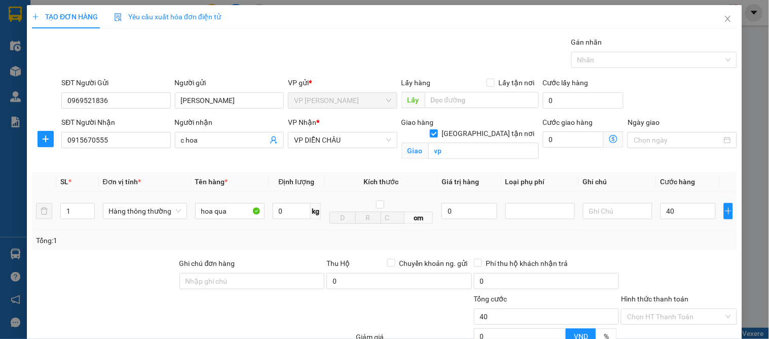
type input "40.000"
click at [668, 239] on div "Tổng: 1" at bounding box center [384, 240] width 697 height 11
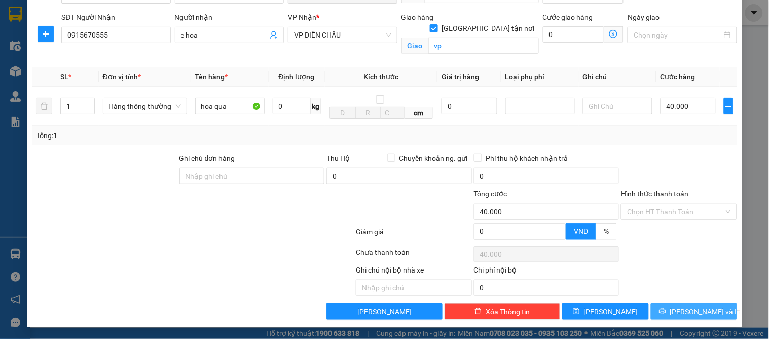
click at [680, 308] on span "[PERSON_NAME] và In" at bounding box center [705, 311] width 71 height 11
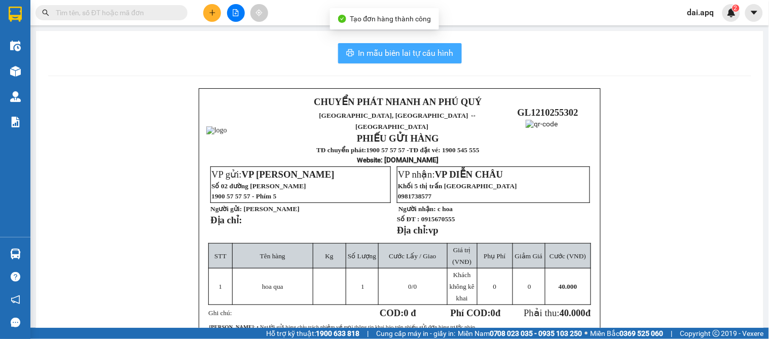
click at [410, 43] on button "In mẫu biên lai tự cấu hình" at bounding box center [400, 53] width 124 height 20
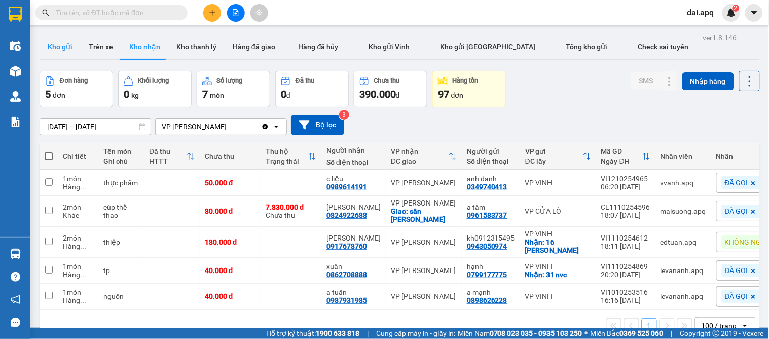
click at [58, 56] on button "Kho gửi" at bounding box center [60, 46] width 41 height 24
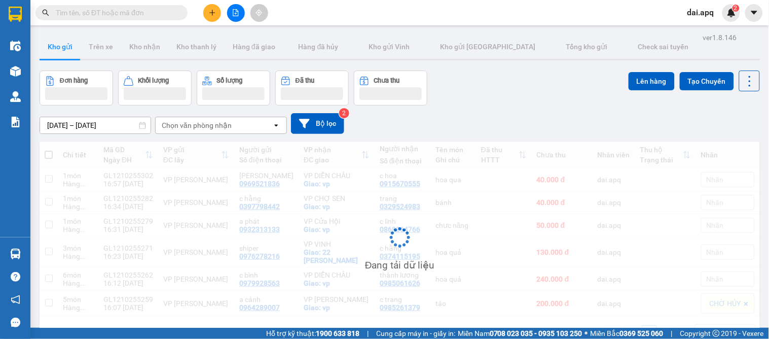
click at [57, 45] on button "Kho gửi" at bounding box center [60, 46] width 41 height 24
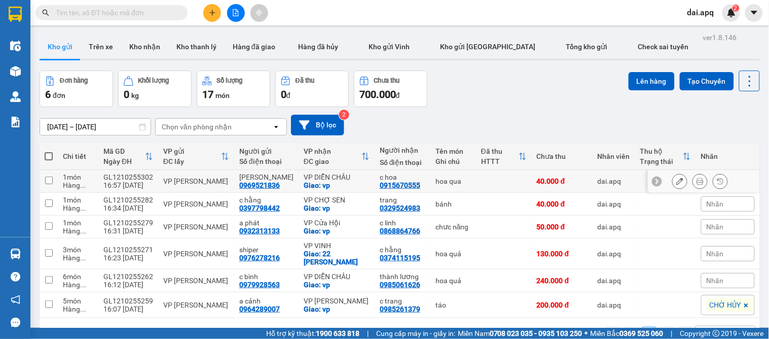
click at [693, 183] on button at bounding box center [700, 181] width 14 height 18
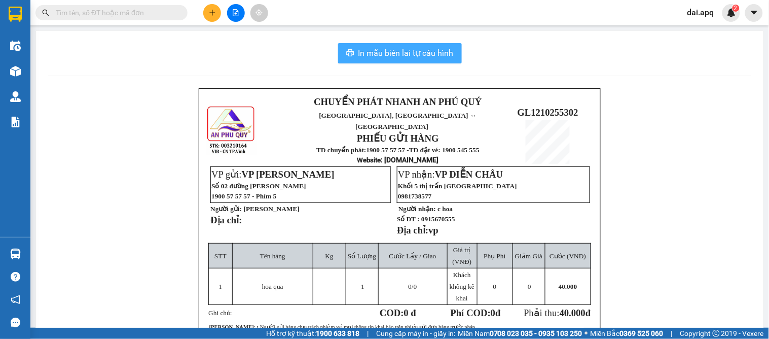
click at [402, 61] on button "In mẫu biên lai tự cấu hình" at bounding box center [400, 53] width 124 height 20
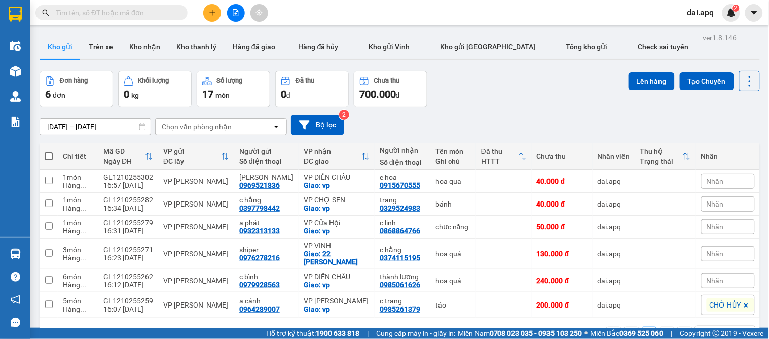
click at [210, 19] on button at bounding box center [212, 13] width 18 height 18
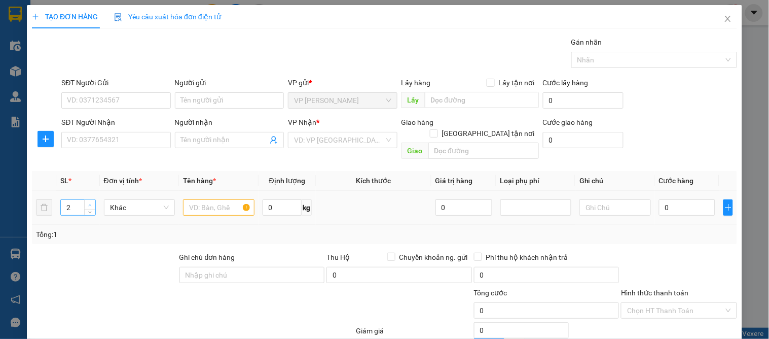
click at [89, 203] on icon "up" at bounding box center [90, 205] width 4 height 4
type input "4"
click at [94, 200] on span "Increase Value" at bounding box center [89, 204] width 11 height 9
drag, startPoint x: 229, startPoint y: 188, endPoint x: 203, endPoint y: 191, distance: 25.5
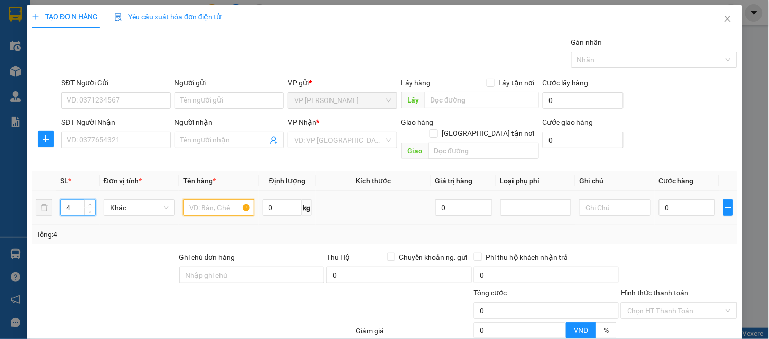
click at [212, 199] on input "text" at bounding box center [218, 207] width 71 height 16
click at [78, 107] on input "SĐT Người Gửi" at bounding box center [115, 100] width 109 height 16
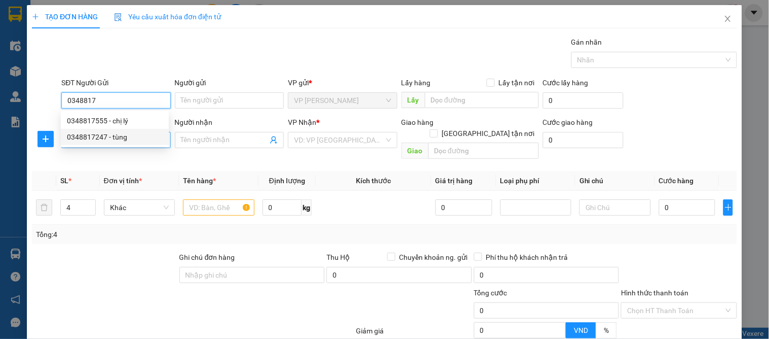
drag, startPoint x: 102, startPoint y: 132, endPoint x: 104, endPoint y: 143, distance: 10.9
click at [102, 135] on div "0348817247 - tùng" at bounding box center [115, 136] width 96 height 11
type input "0348817247"
type input "tùng"
type input "0348817247"
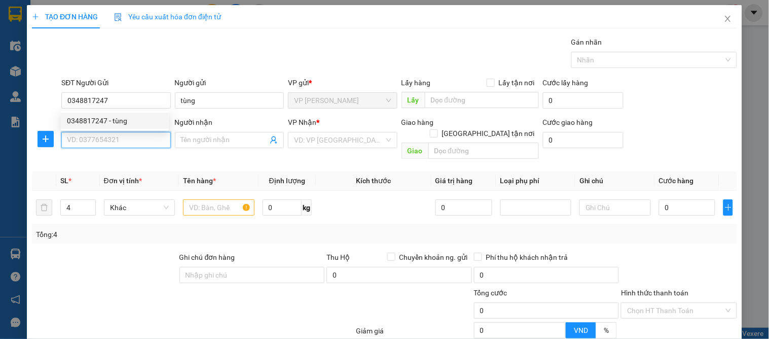
drag, startPoint x: 107, startPoint y: 148, endPoint x: 130, endPoint y: 154, distance: 23.5
click at [108, 148] on input "SĐT Người Nhận" at bounding box center [115, 140] width 109 height 16
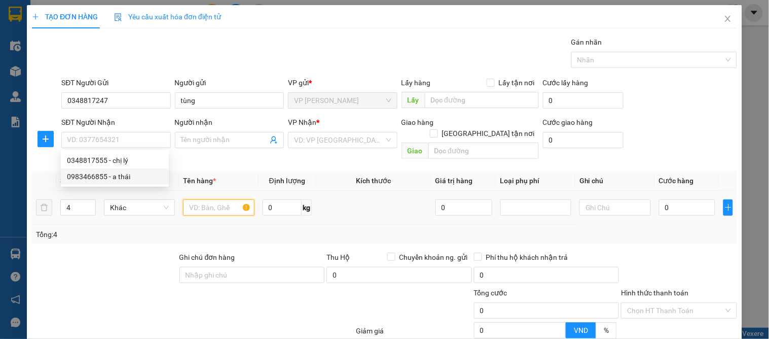
click at [196, 199] on input "text" at bounding box center [218, 207] width 71 height 16
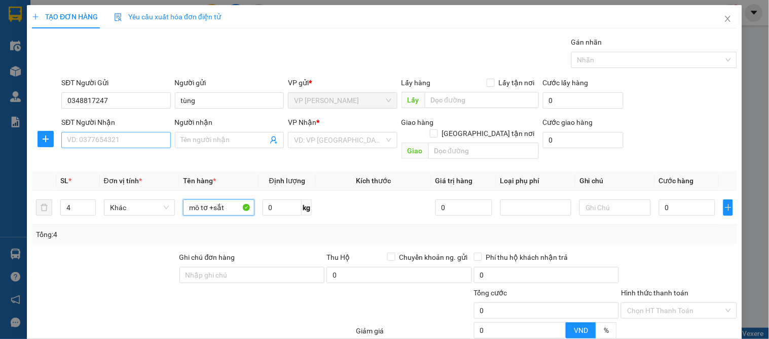
type input "mô tơ +sắt"
click at [74, 140] on input "SĐT Người Nhận" at bounding box center [115, 140] width 109 height 16
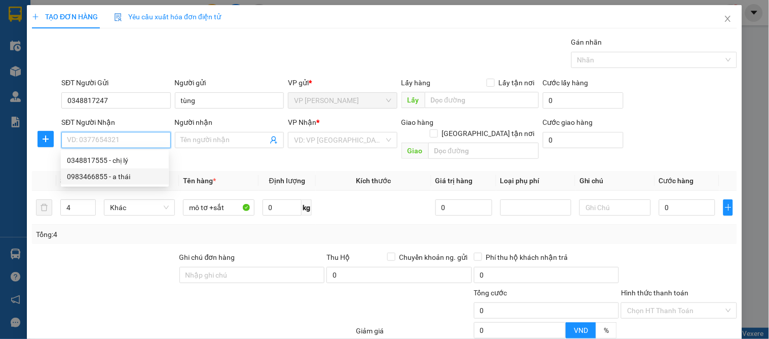
click at [99, 175] on div "0983466855 - a thái" at bounding box center [115, 176] width 96 height 11
type input "0983466855"
type input "a thái"
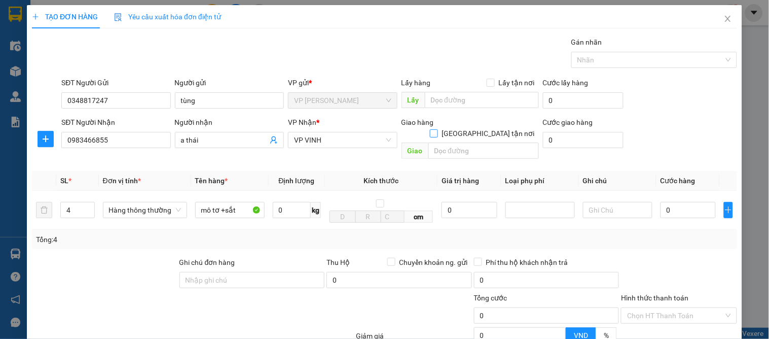
click at [437, 129] on input "[GEOGRAPHIC_DATA] tận nơi" at bounding box center [433, 132] width 7 height 7
checkbox input "true"
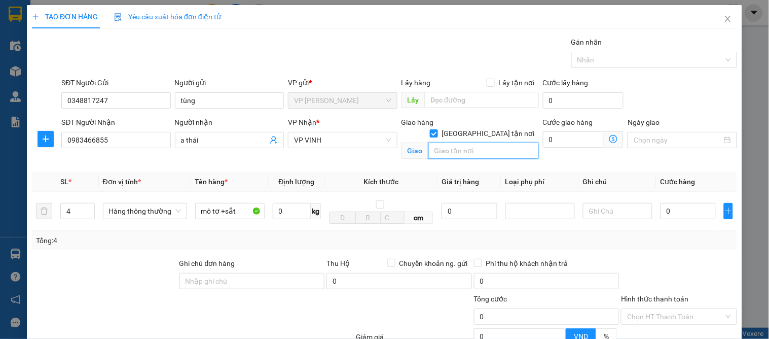
click at [464, 142] on input "text" at bounding box center [483, 150] width 110 height 16
type input "vp"
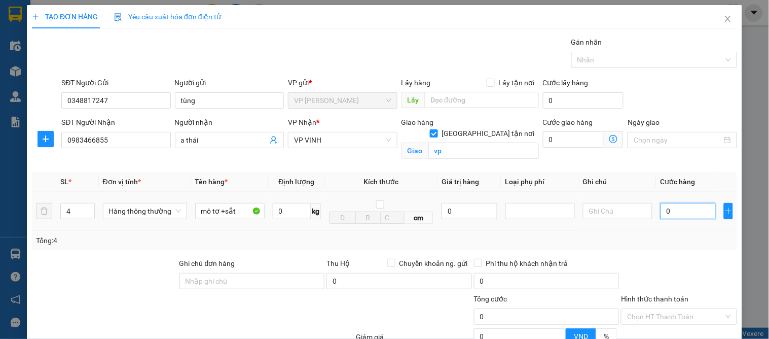
click at [677, 204] on input "0" at bounding box center [687, 211] width 55 height 16
type input "2"
type input "24"
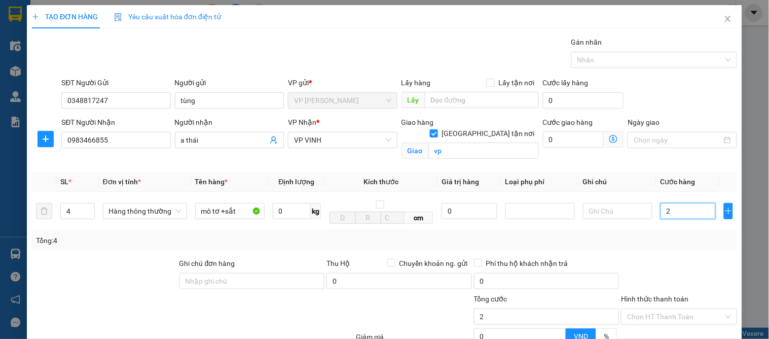
type input "24"
type input "240"
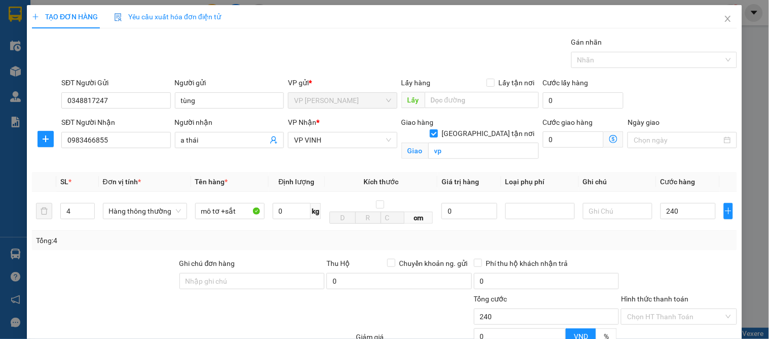
type input "240.000"
click at [696, 249] on div "Tổng: 4" at bounding box center [384, 240] width 705 height 19
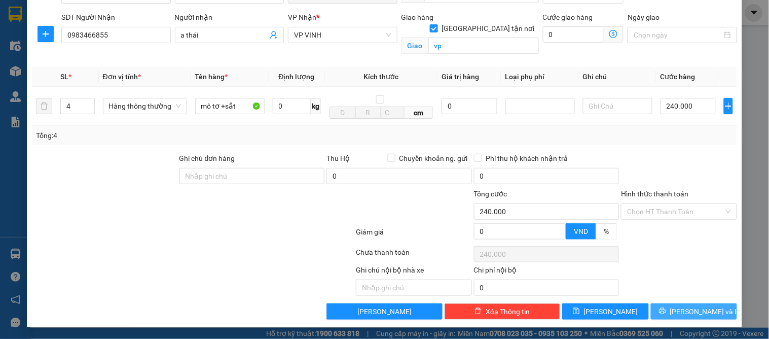
click at [680, 308] on span "[PERSON_NAME] và In" at bounding box center [705, 311] width 71 height 11
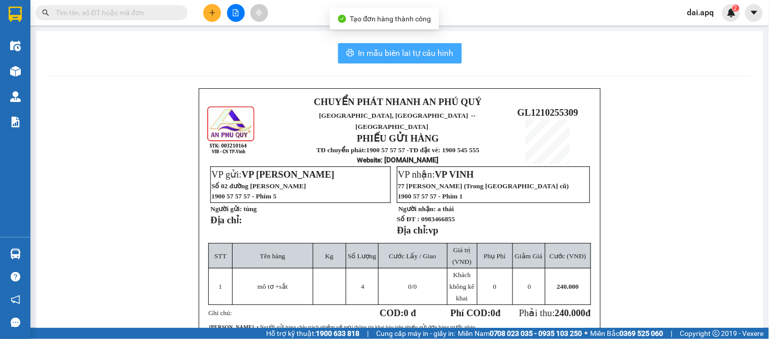
click at [416, 57] on span "In mẫu biên lai tự cấu hình" at bounding box center [405, 53] width 95 height 13
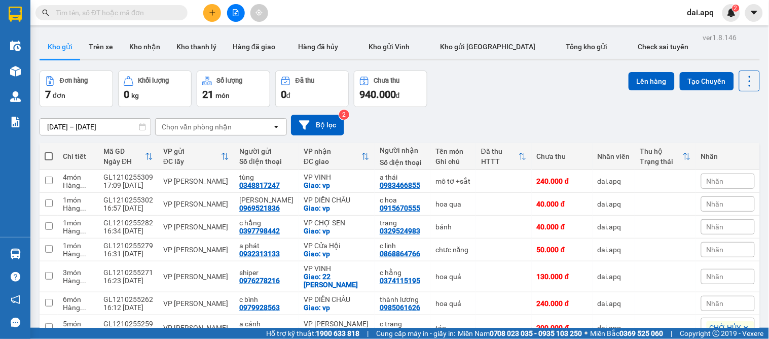
click at [208, 7] on button at bounding box center [212, 13] width 18 height 18
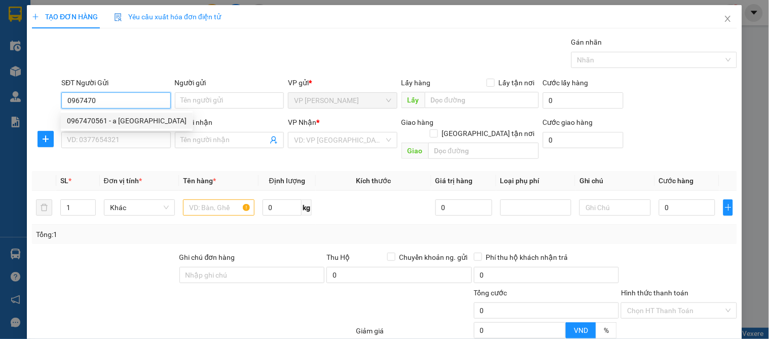
click at [108, 115] on div "0967470561 - a [GEOGRAPHIC_DATA]" at bounding box center [127, 120] width 120 height 11
type input "0967470561"
type input "a [GEOGRAPHIC_DATA]"
type input "0967470561"
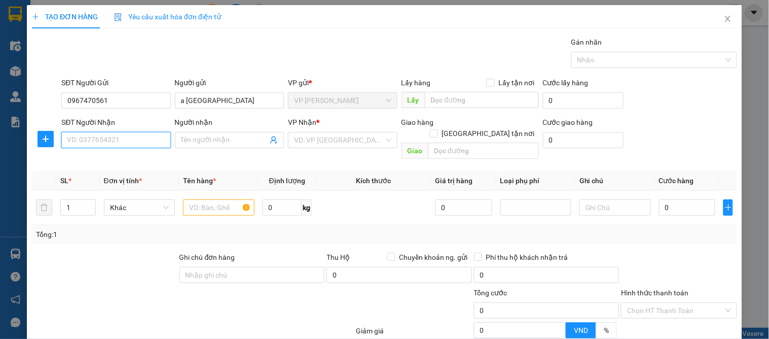
click at [112, 140] on input "SĐT Người Nhận" at bounding box center [115, 140] width 109 height 16
drag, startPoint x: 125, startPoint y: 155, endPoint x: 184, endPoint y: 175, distance: 62.8
click at [124, 155] on div "0912543063 - a cường" at bounding box center [115, 160] width 96 height 11
type input "0912543063"
type input "a cường"
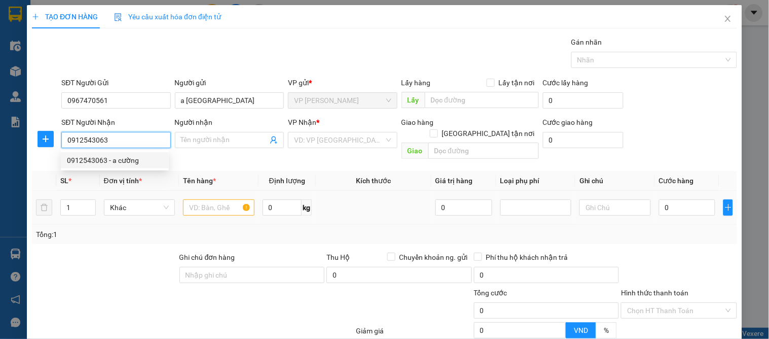
checkbox input "true"
type input "40 [PERSON_NAME]"
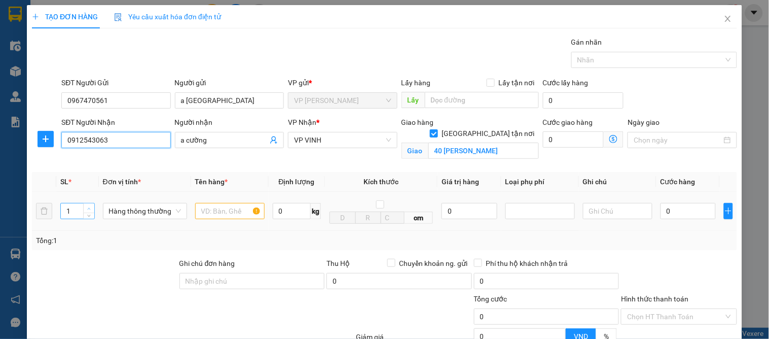
type input "0912543063"
click at [87, 209] on icon "up" at bounding box center [89, 209] width 4 height 4
type input "3"
click at [87, 209] on icon "up" at bounding box center [89, 209] width 4 height 4
click at [227, 211] on input "text" at bounding box center [229, 211] width 69 height 16
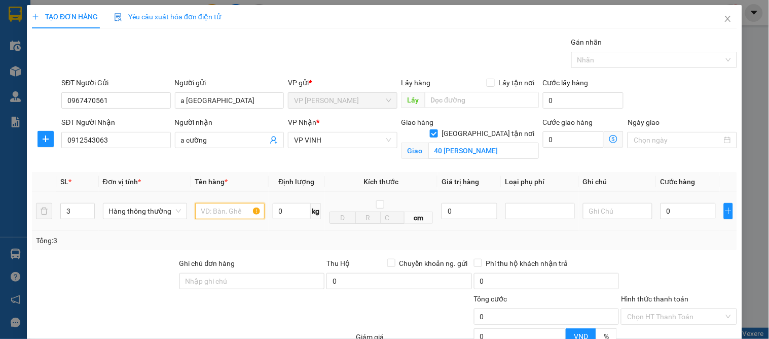
type input "d"
type input "đèn"
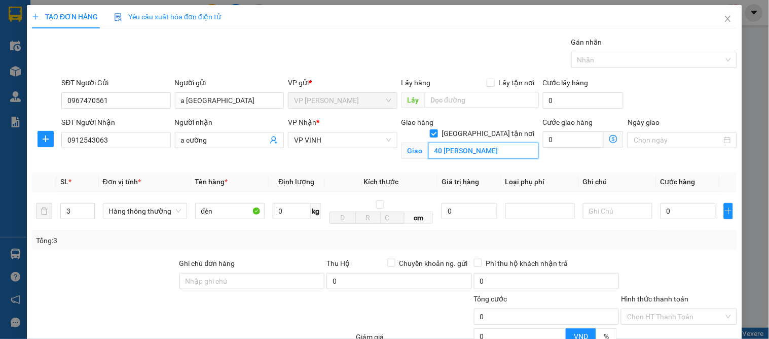
click at [494, 142] on input "40 [PERSON_NAME]" at bounding box center [483, 150] width 110 height 16
click at [712, 240] on div "Tổng: 3" at bounding box center [384, 240] width 697 height 11
click at [447, 142] on input "kdt hdico vinh tân" at bounding box center [483, 150] width 110 height 16
click at [448, 143] on input "kdt hdico vinh tân" at bounding box center [483, 150] width 110 height 16
click at [446, 142] on input "kdt hdico vinh tân" at bounding box center [483, 150] width 110 height 16
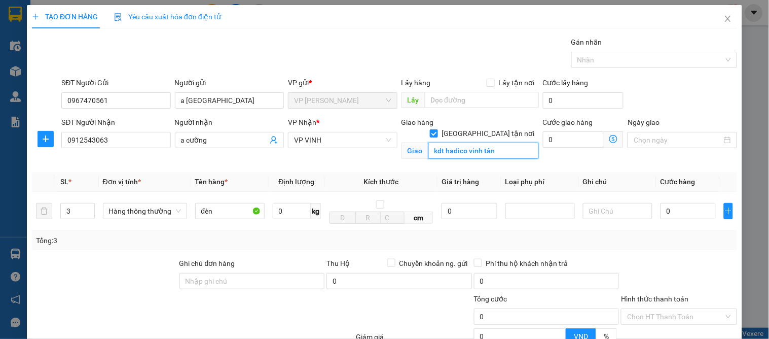
type input "kdt hadico vinh tân"
drag, startPoint x: 476, startPoint y: 157, endPoint x: 545, endPoint y: 157, distance: 68.9
click at [477, 157] on div "Giao hàng [GEOGRAPHIC_DATA] tận nơi Giao kdt hadico vinh tân" at bounding box center [469, 141] width 141 height 48
click at [661, 212] on input "0" at bounding box center [687, 211] width 55 height 16
type input "1"
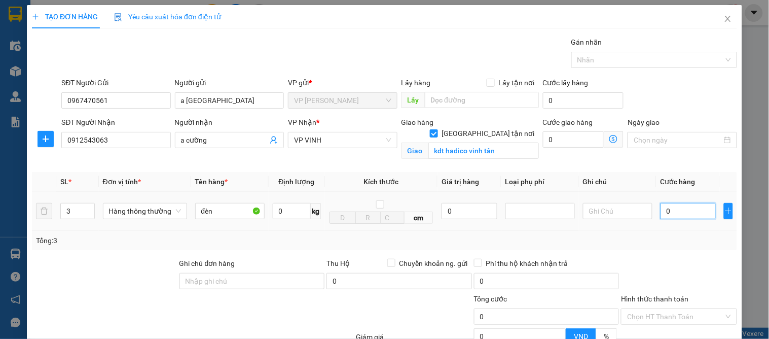
type input "1"
type input "12"
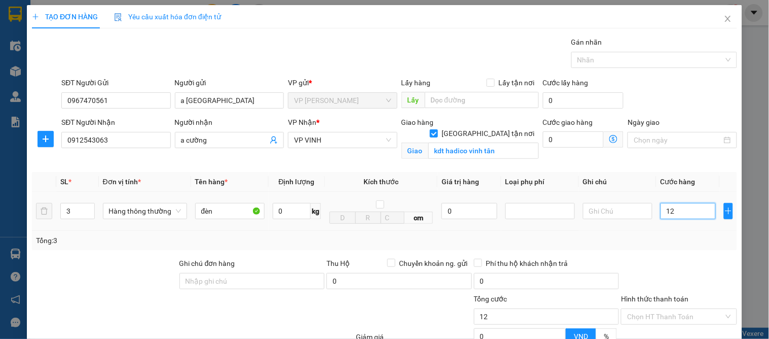
type input "120"
type input "12"
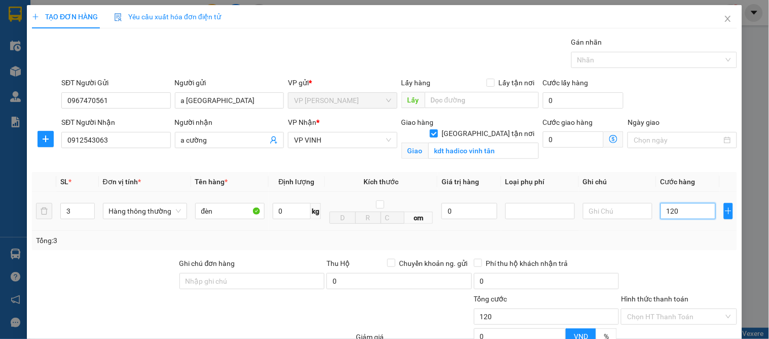
type input "12"
type input "1"
type input "13"
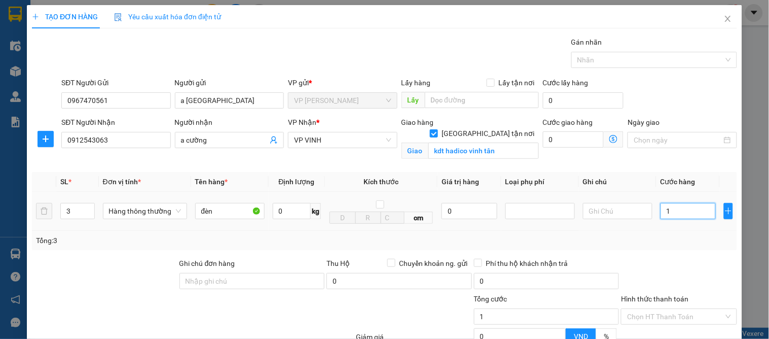
type input "13"
type input "130"
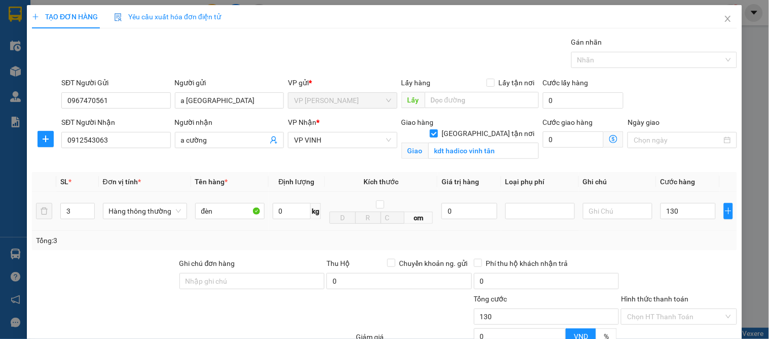
type input "130.000"
click at [677, 245] on div "Tổng: 3" at bounding box center [384, 240] width 697 height 11
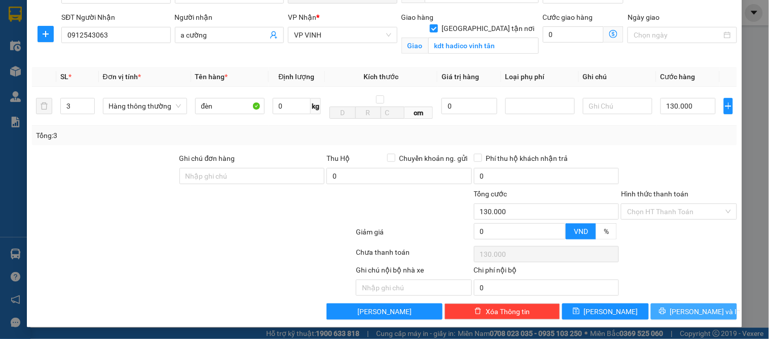
click at [678, 314] on span "[PERSON_NAME] và In" at bounding box center [705, 311] width 71 height 11
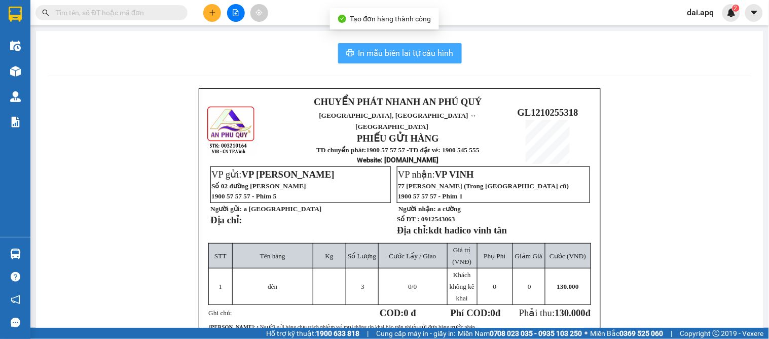
click at [430, 52] on span "In mẫu biên lai tự cấu hình" at bounding box center [405, 53] width 95 height 13
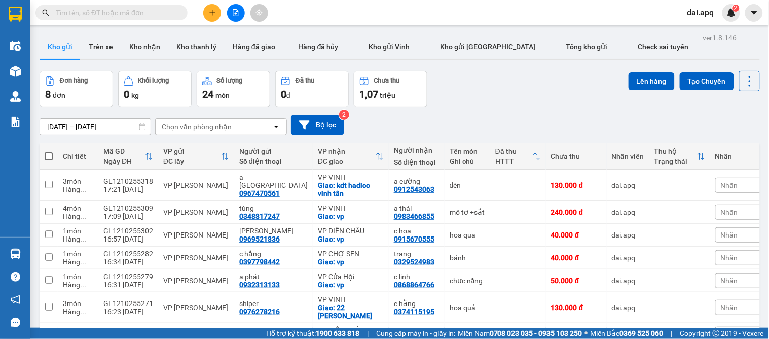
click at [477, 98] on div "Đơn hàng 8 đơn Khối lượng 0 kg Số lượng 24 món Đã thu 0 đ Chưa thu 1,07 triệu L…" at bounding box center [400, 88] width 720 height 36
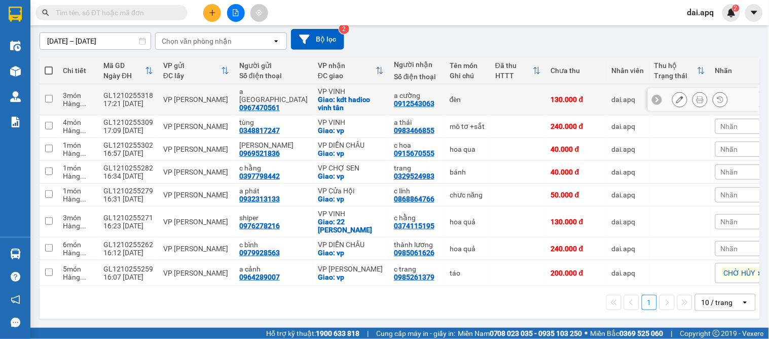
click at [282, 102] on div "a thụy 0967470561" at bounding box center [273, 99] width 68 height 24
checkbox input "true"
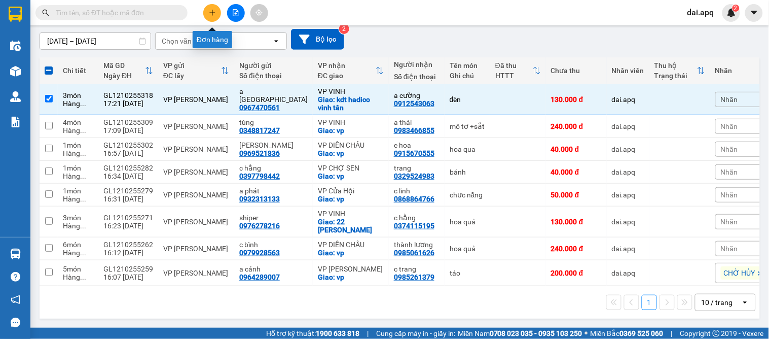
click at [205, 14] on button at bounding box center [212, 13] width 18 height 18
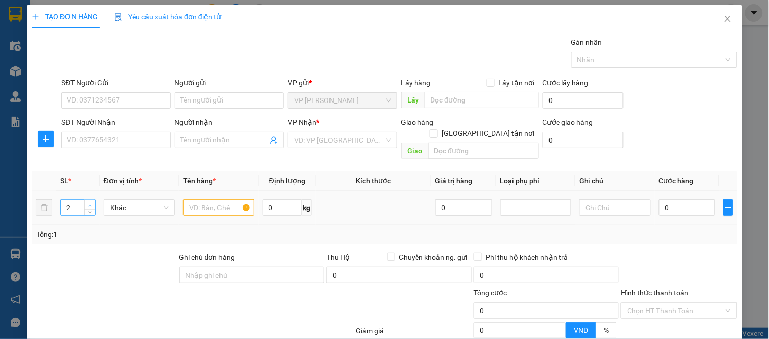
click at [90, 203] on icon "up" at bounding box center [90, 205] width 4 height 4
type input "3"
drag, startPoint x: 90, startPoint y: 192, endPoint x: 223, endPoint y: 205, distance: 134.5
click at [100, 193] on tr "3 Khác 0 kg 0 0" at bounding box center [384, 208] width 705 height 34
click at [112, 96] on input "SĐT Người Gửi" at bounding box center [115, 100] width 109 height 16
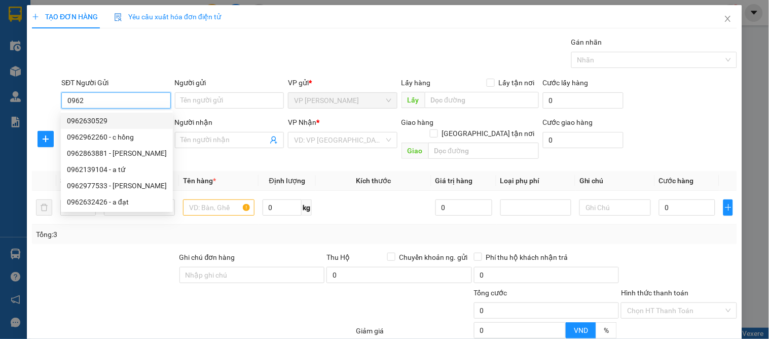
drag, startPoint x: 95, startPoint y: 101, endPoint x: 72, endPoint y: 99, distance: 22.9
click at [72, 99] on input "0962" at bounding box center [115, 100] width 109 height 16
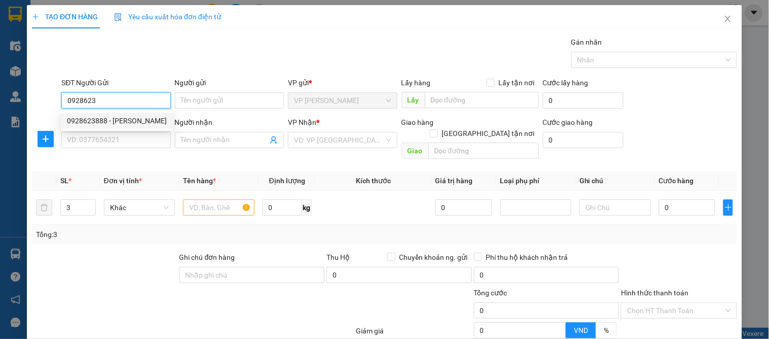
click at [106, 119] on div "0928623888 - [PERSON_NAME]" at bounding box center [117, 120] width 100 height 11
type input "0928623888"
type input "khans linh"
drag, startPoint x: 105, startPoint y: 126, endPoint x: 106, endPoint y: 133, distance: 7.7
click at [105, 127] on div "0928623888 - [PERSON_NAME]" at bounding box center [117, 121] width 112 height 16
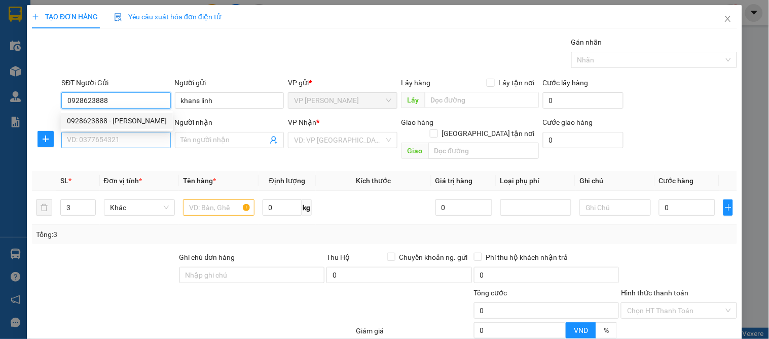
type input "0928623888"
click at [107, 135] on input "SĐT Người Nhận" at bounding box center [115, 140] width 109 height 16
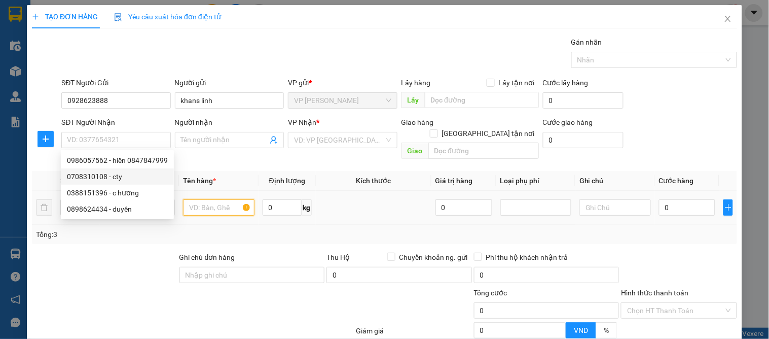
click at [201, 199] on input "text" at bounding box center [218, 207] width 71 height 16
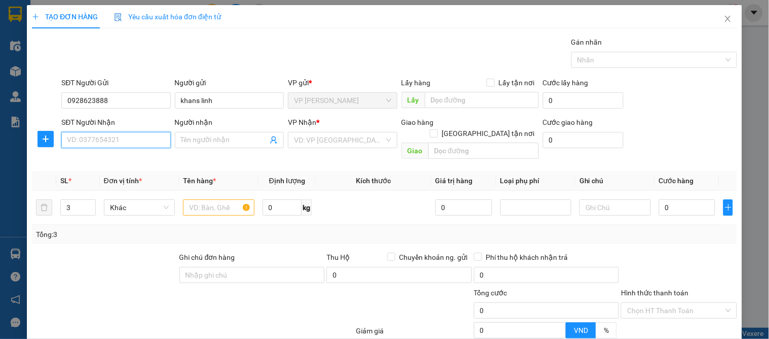
click at [129, 139] on input "SĐT Người Nhận" at bounding box center [115, 140] width 109 height 16
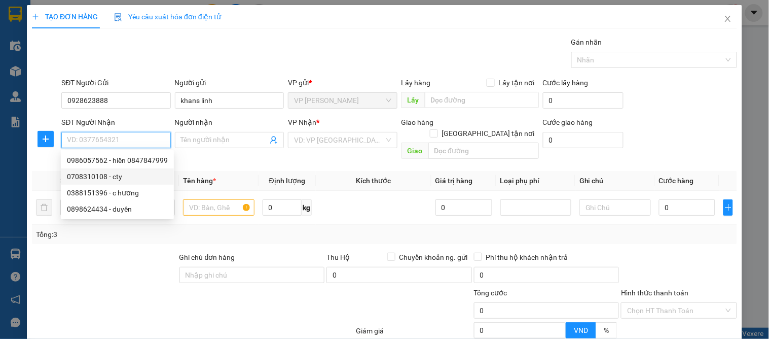
click at [92, 176] on div "0708310108 - cty" at bounding box center [117, 176] width 101 height 11
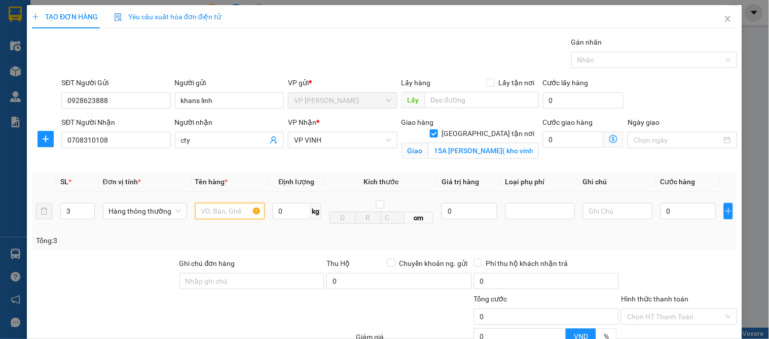
drag, startPoint x: 201, startPoint y: 213, endPoint x: 212, endPoint y: 213, distance: 11.1
click at [202, 213] on input "text" at bounding box center [229, 211] width 69 height 16
click at [672, 215] on input "0" at bounding box center [687, 211] width 55 height 16
click at [674, 231] on div "SL * Đơn vị tính * Tên hàng * Định lượng Kích thước Giá trị hàng Loại phụ phí G…" at bounding box center [384, 211] width 705 height 78
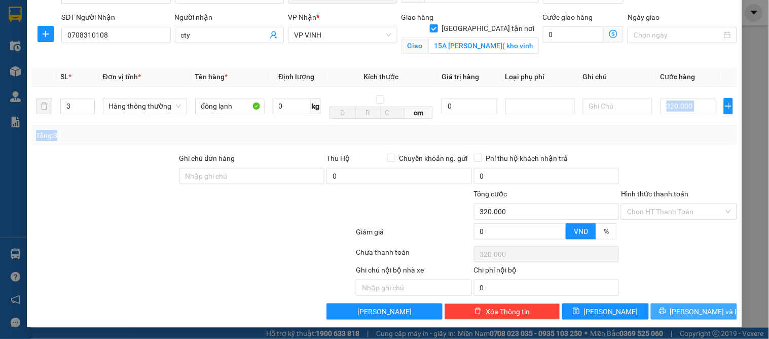
click at [680, 318] on button "[PERSON_NAME] và In" at bounding box center [694, 311] width 86 height 16
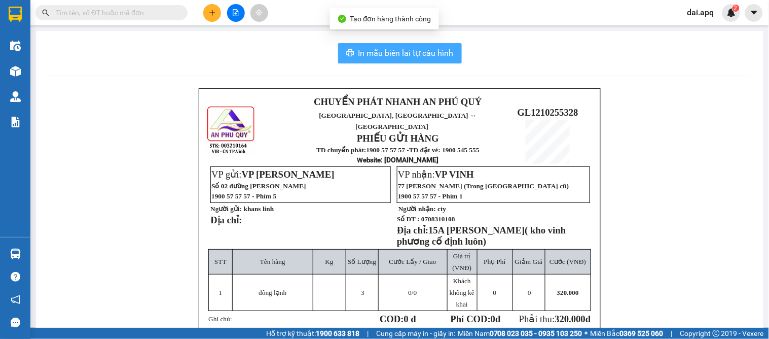
click at [394, 56] on span "In mẫu biên lai tự cấu hình" at bounding box center [405, 53] width 95 height 13
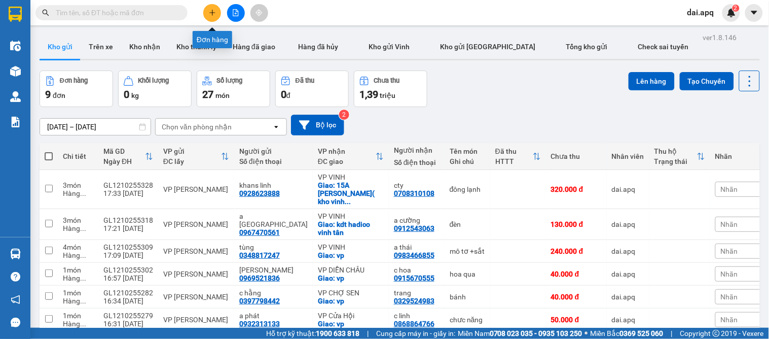
click at [206, 13] on button at bounding box center [212, 13] width 18 height 18
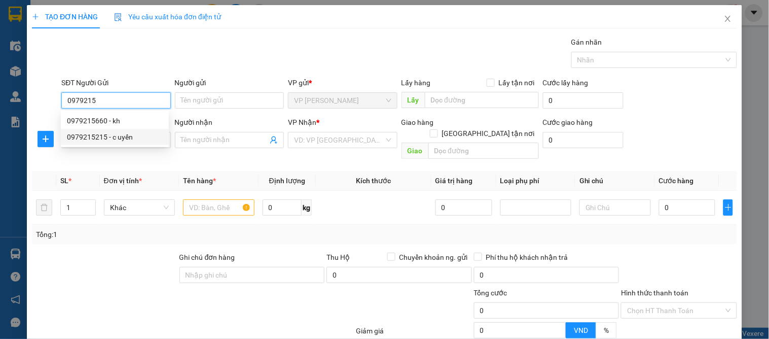
click at [108, 134] on div "0979215215 - c uyến" at bounding box center [115, 136] width 96 height 11
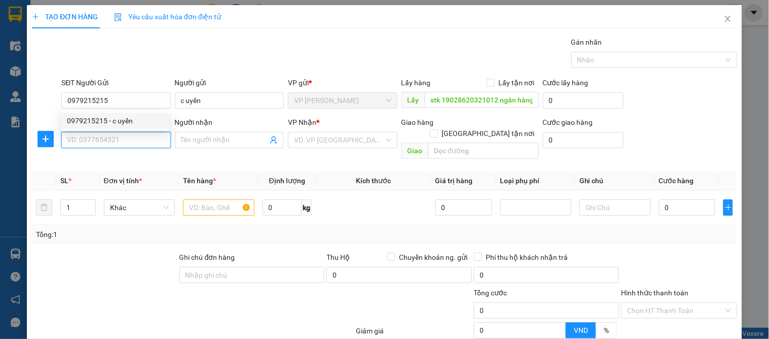
click at [109, 139] on input "SĐT Người Nhận" at bounding box center [115, 140] width 109 height 16
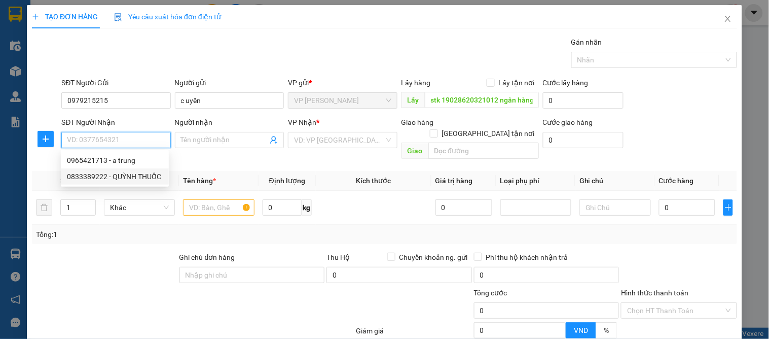
click at [141, 175] on div "0833389222 - QUỲNH THUỐC" at bounding box center [115, 176] width 96 height 11
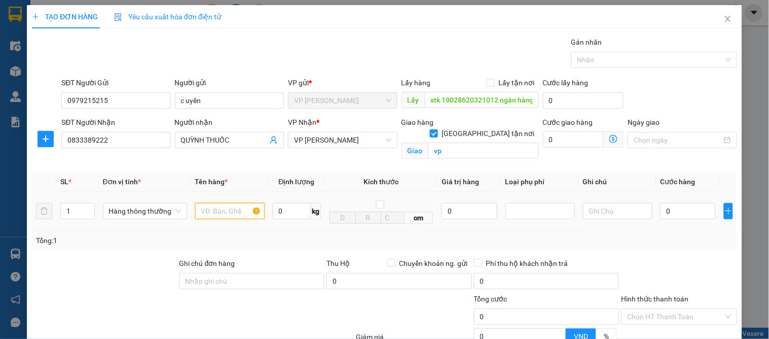
click at [239, 210] on input "text" at bounding box center [229, 211] width 69 height 16
click at [214, 211] on input "thuec pham" at bounding box center [229, 211] width 69 height 16
click at [681, 206] on input "0" at bounding box center [687, 211] width 55 height 16
drag, startPoint x: 681, startPoint y: 229, endPoint x: 692, endPoint y: 306, distance: 77.8
click at [681, 230] on td "60.000" at bounding box center [687, 211] width 63 height 39
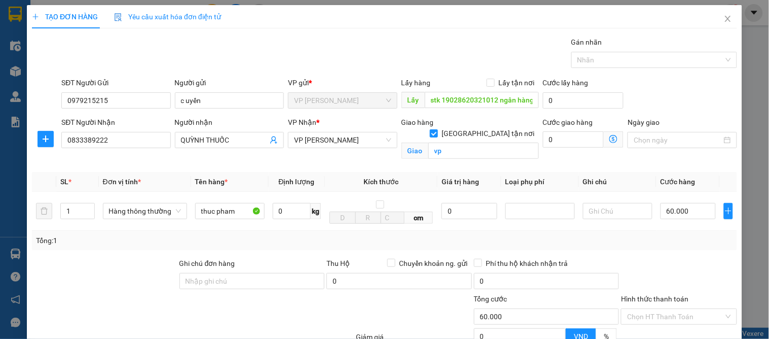
scroll to position [105, 0]
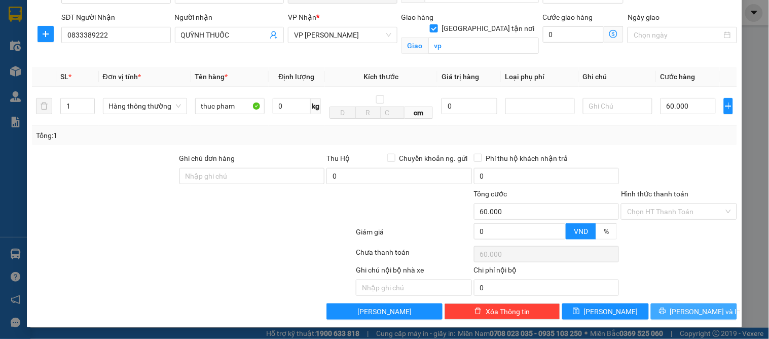
click at [688, 311] on span "[PERSON_NAME] và In" at bounding box center [705, 311] width 71 height 11
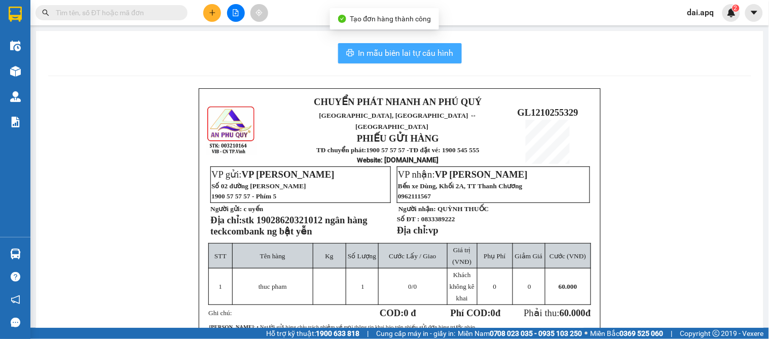
click at [377, 48] on span "In mẫu biên lai tự cấu hình" at bounding box center [405, 53] width 95 height 13
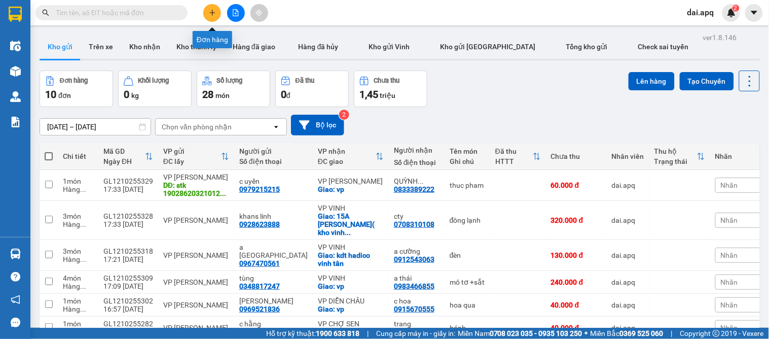
click at [210, 10] on icon "plus" at bounding box center [212, 12] width 7 height 7
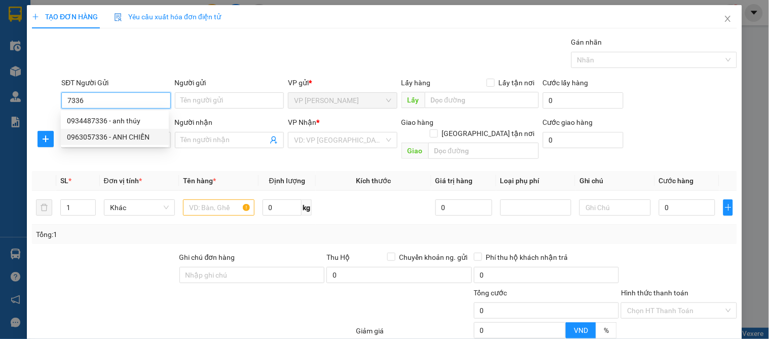
drag, startPoint x: 111, startPoint y: 138, endPoint x: 88, endPoint y: 142, distance: 23.7
click at [111, 138] on div "0963057336 - ANH CHIẾN" at bounding box center [115, 136] width 96 height 11
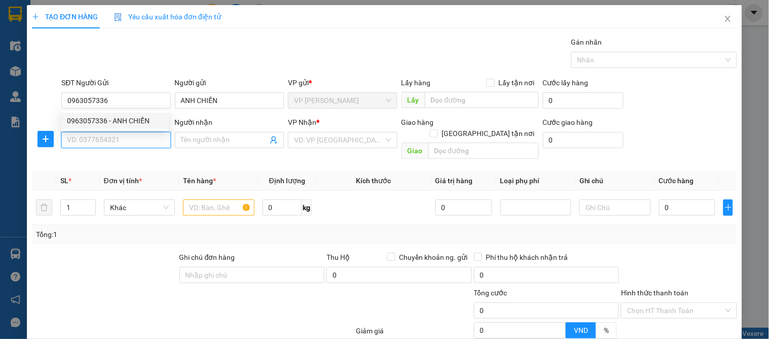
drag, startPoint x: 87, startPoint y: 142, endPoint x: 91, endPoint y: 147, distance: 6.9
click at [87, 141] on input "SĐT Người Nhận" at bounding box center [115, 140] width 109 height 16
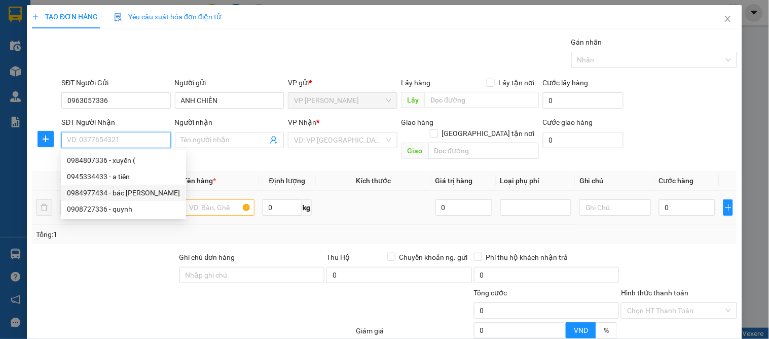
drag, startPoint x: 130, startPoint y: 193, endPoint x: 194, endPoint y: 208, distance: 65.0
click at [134, 193] on div "0984977434 - bác [PERSON_NAME]" at bounding box center [123, 192] width 113 height 11
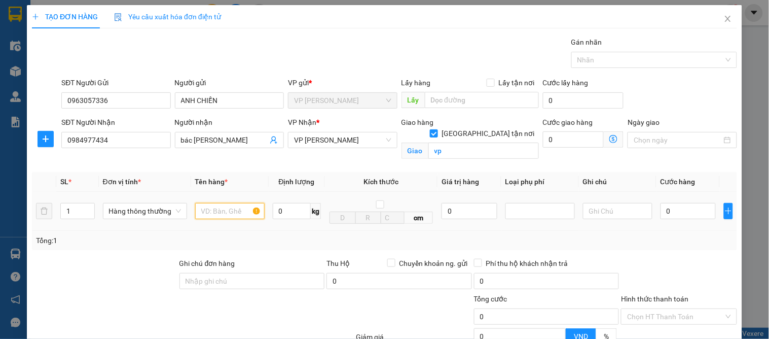
click at [223, 207] on input "text" at bounding box center [229, 211] width 69 height 16
click at [665, 210] on input "0" at bounding box center [687, 211] width 55 height 16
click at [660, 249] on div "Tổng: 1" at bounding box center [384, 240] width 705 height 19
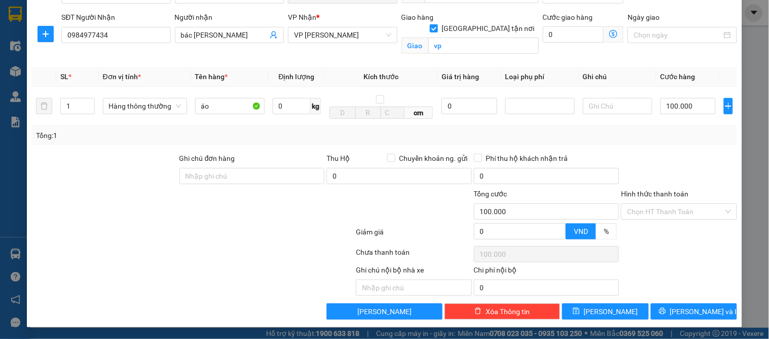
drag, startPoint x: 695, startPoint y: 321, endPoint x: 645, endPoint y: 320, distance: 50.7
click at [692, 320] on div "TẠO ĐƠN HÀNG Yêu cầu xuất hóa đơn điện tử Transit Pickup Surcharge Ids Transit …" at bounding box center [384, 113] width 715 height 427
click at [683, 316] on span "[PERSON_NAME] và In" at bounding box center [705, 311] width 71 height 11
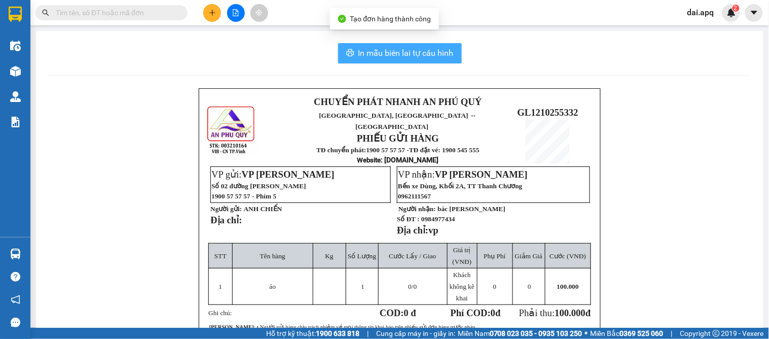
click at [393, 44] on button "In mẫu biên lai tự cấu hình" at bounding box center [400, 53] width 124 height 20
drag, startPoint x: 392, startPoint y: 44, endPoint x: 353, endPoint y: 54, distance: 40.3
click at [392, 45] on button "In mẫu biên lai tự cấu hình" at bounding box center [400, 53] width 124 height 20
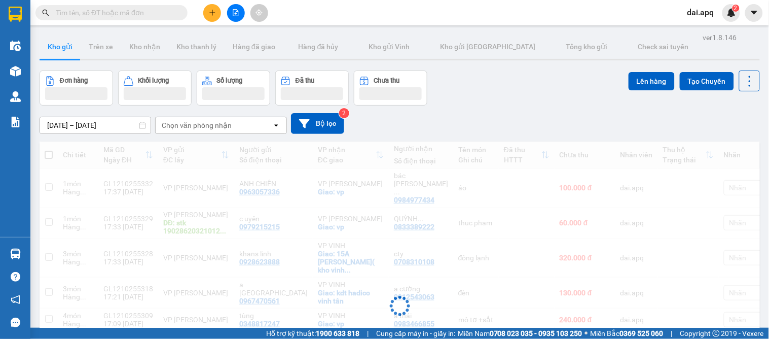
click at [449, 108] on div "[DATE] – [DATE] Press the down arrow key to interact with the calendar and sele…" at bounding box center [400, 123] width 720 height 36
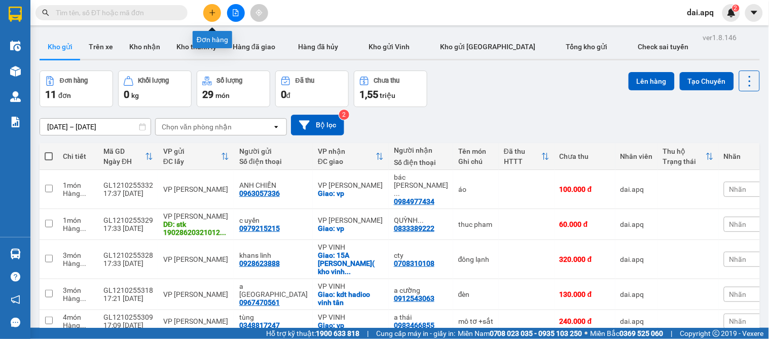
click at [209, 14] on icon "plus" at bounding box center [212, 12] width 7 height 7
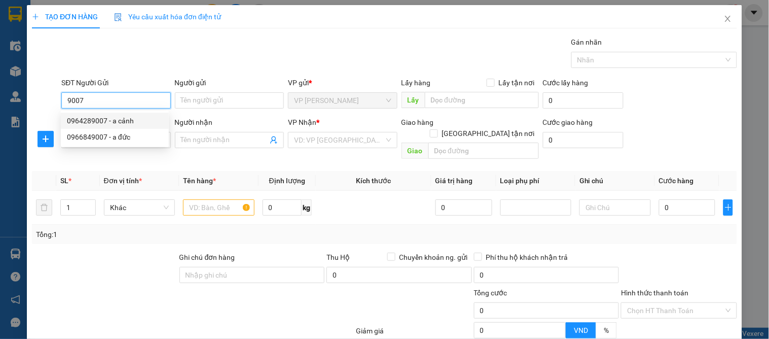
click at [113, 119] on div "0964289007 - a cảnh" at bounding box center [115, 120] width 96 height 11
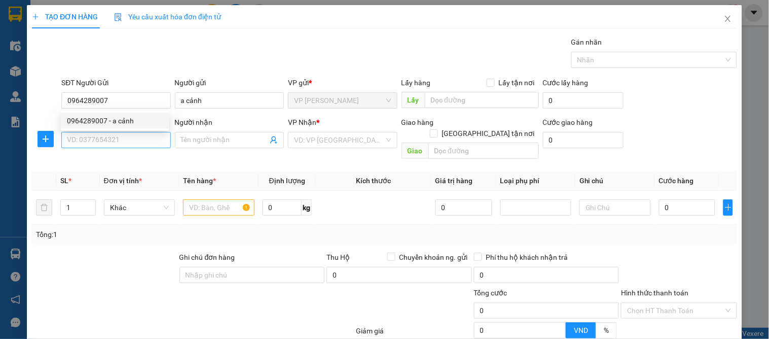
click at [108, 133] on div "SĐT Người Nhận VD: 0377654321" at bounding box center [115, 134] width 109 height 35
click at [108, 140] on input "SĐT Người Nhận" at bounding box center [115, 140] width 109 height 16
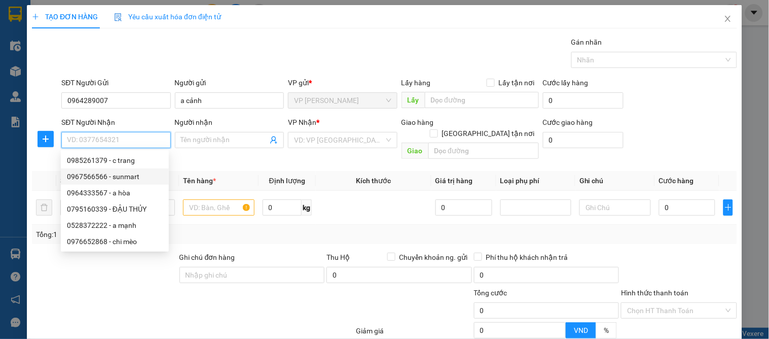
drag, startPoint x: 126, startPoint y: 171, endPoint x: 167, endPoint y: 186, distance: 44.1
click at [126, 172] on div "0967566566 - sunmart" at bounding box center [115, 176] width 96 height 11
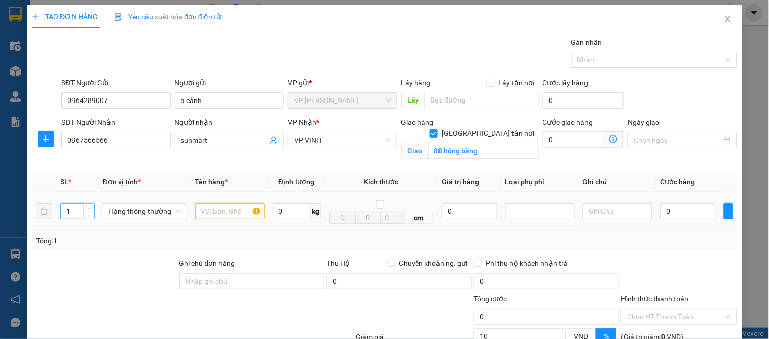
click at [88, 207] on icon "up" at bounding box center [89, 209] width 4 height 4
click at [220, 209] on input "text" at bounding box center [229, 211] width 69 height 16
click at [676, 215] on input "0" at bounding box center [687, 211] width 55 height 16
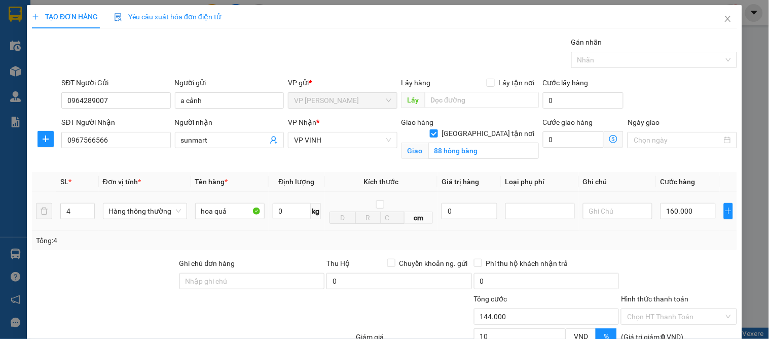
click at [675, 239] on div "SL * Đơn vị tính * Tên hàng * Định lượng Kích thước Giá trị hàng Loại phụ phí G…" at bounding box center [384, 211] width 705 height 78
click at [689, 203] on input "160.000" at bounding box center [687, 211] width 55 height 16
click at [677, 145] on div "Transit Pickup Surcharge Ids Transit Deliver Surcharge Ids Transit Deliver Surc…" at bounding box center [384, 230] width 705 height 388
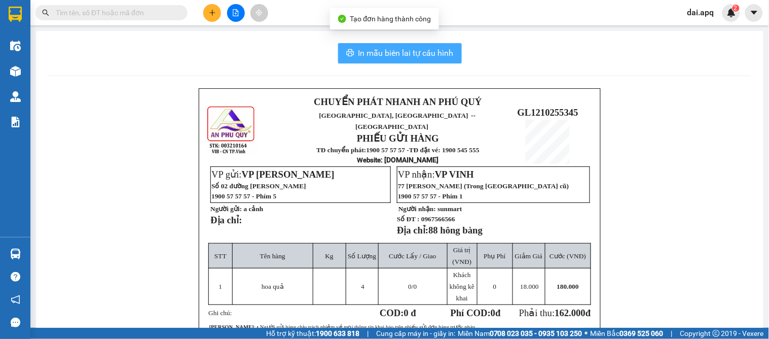
click at [378, 51] on span "In mẫu biên lai tự cấu hình" at bounding box center [405, 53] width 95 height 13
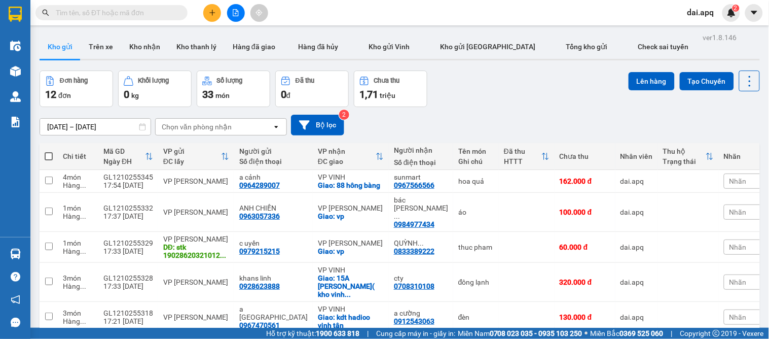
click at [463, 118] on div "[DATE] – [DATE] Press the down arrow key to interact with the calendar and sele…" at bounding box center [400, 125] width 720 height 21
drag, startPoint x: 707, startPoint y: 275, endPoint x: 708, endPoint y: 289, distance: 14.2
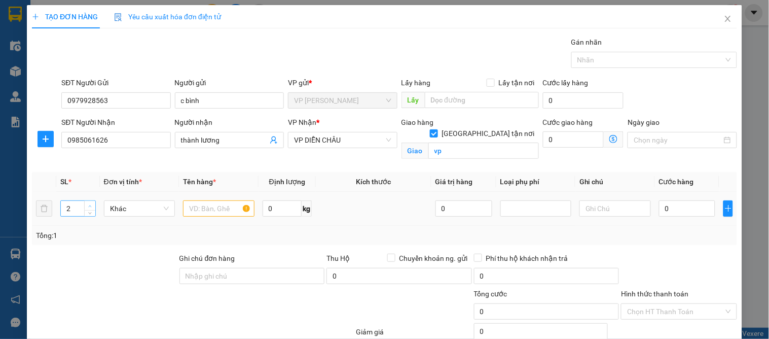
click at [89, 205] on icon "up" at bounding box center [90, 206] width 4 height 4
drag, startPoint x: 213, startPoint y: 201, endPoint x: 204, endPoint y: 215, distance: 16.9
click at [214, 205] on input "text" at bounding box center [218, 208] width 71 height 16
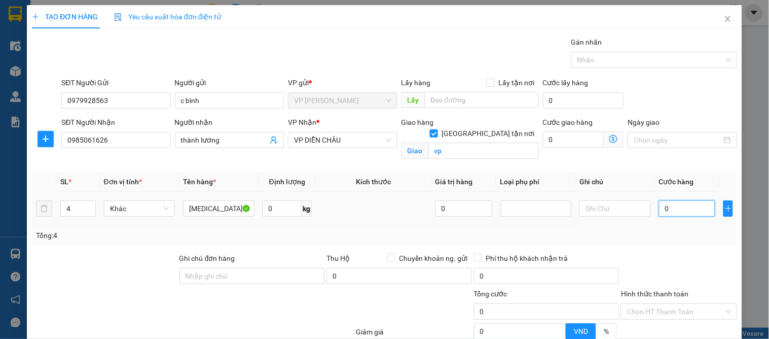
click at [678, 216] on input "0" at bounding box center [687, 208] width 57 height 16
click at [683, 221] on td "160.000" at bounding box center [687, 209] width 65 height 34
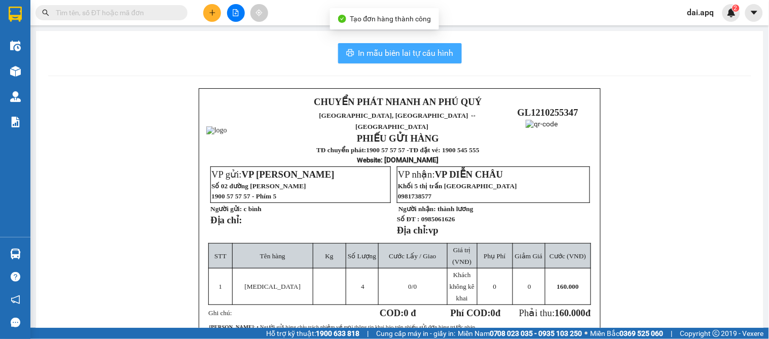
click at [389, 52] on span "In mẫu biên lai tự cấu hình" at bounding box center [405, 53] width 95 height 13
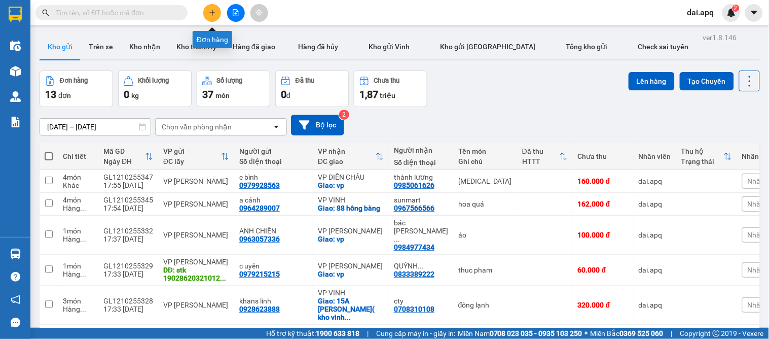
click at [213, 16] on button at bounding box center [212, 13] width 18 height 18
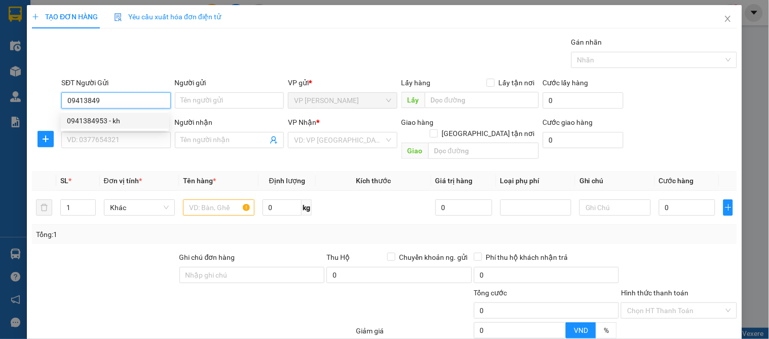
click at [118, 124] on div "0941384953 - kh" at bounding box center [115, 120] width 96 height 11
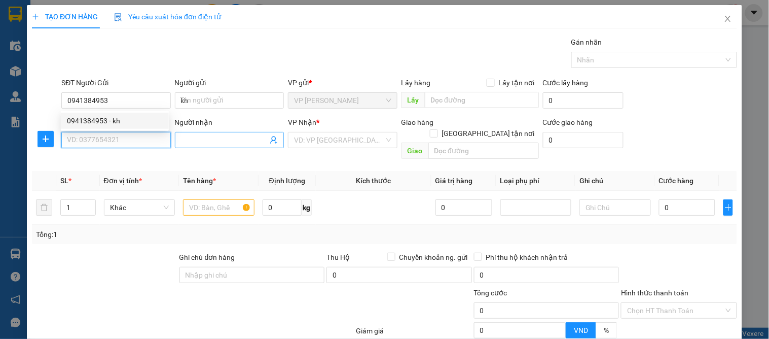
click at [118, 139] on input "SĐT Người Nhận" at bounding box center [115, 140] width 109 height 16
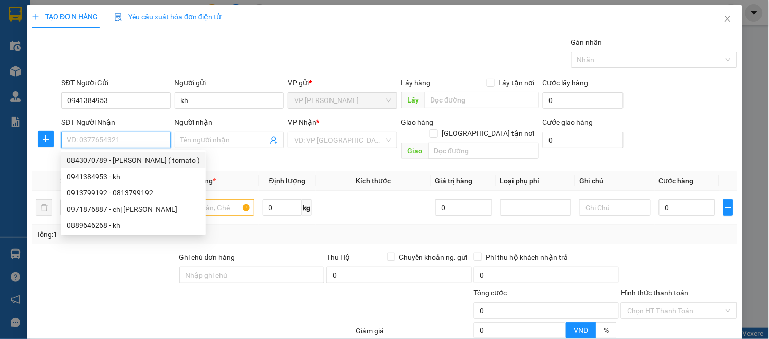
click at [129, 159] on div "0843070789 - [PERSON_NAME] ( tomato )" at bounding box center [133, 160] width 133 height 11
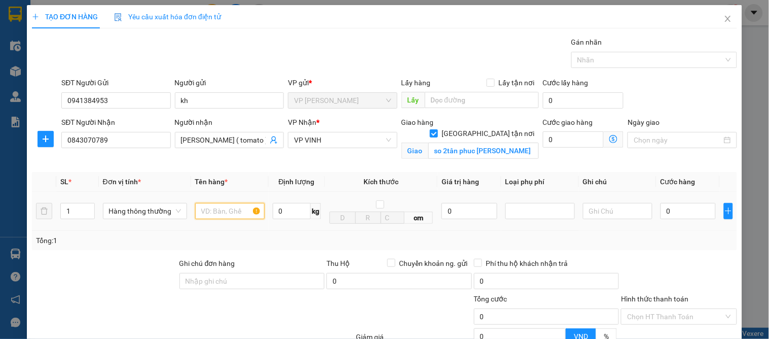
click at [219, 216] on input "text" at bounding box center [229, 211] width 69 height 16
click at [674, 211] on input "0" at bounding box center [687, 211] width 55 height 16
click at [679, 258] on div at bounding box center [679, 274] width 118 height 35
drag, startPoint x: 688, startPoint y: 312, endPoint x: 397, endPoint y: 177, distance: 320.4
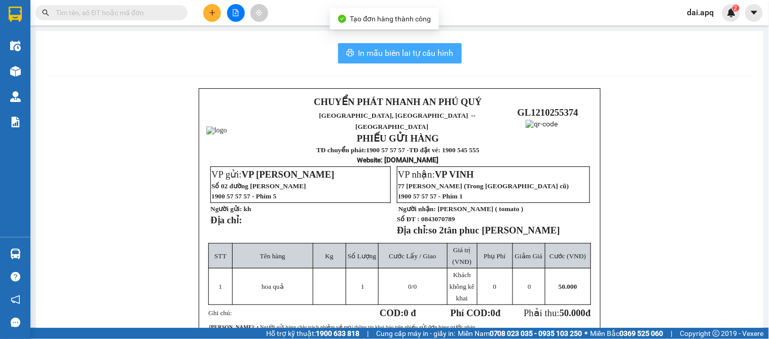
click at [429, 54] on span "In mẫu biên lai tự cấu hình" at bounding box center [405, 53] width 95 height 13
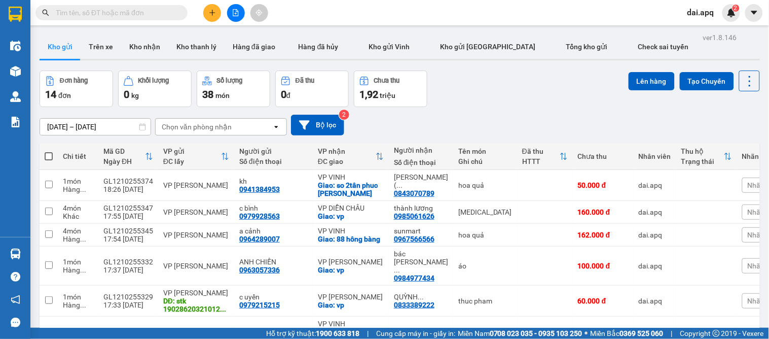
click at [211, 13] on icon "plus" at bounding box center [212, 12] width 6 height 1
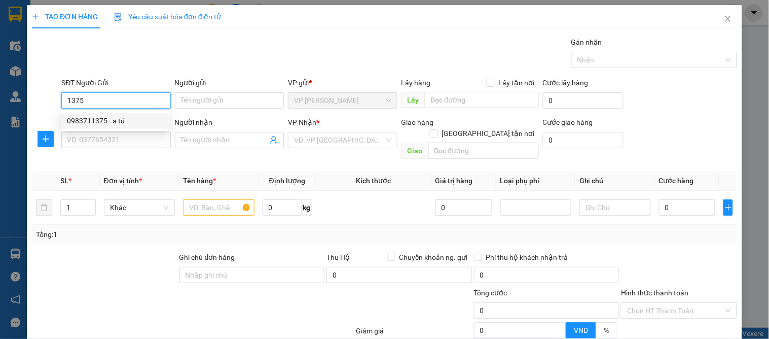
click at [95, 121] on div "0983711375 - a tú" at bounding box center [115, 120] width 96 height 11
type input "0983711375"
type input "a tú"
type input "0983711375"
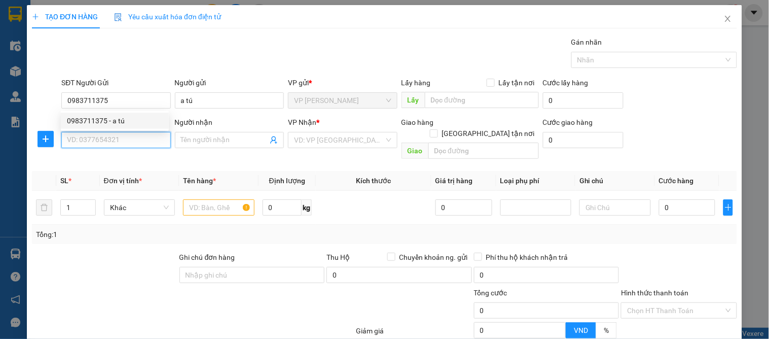
drag, startPoint x: 90, startPoint y: 145, endPoint x: 169, endPoint y: 160, distance: 80.5
click at [90, 145] on input "SĐT Người Nhận" at bounding box center [115, 140] width 109 height 16
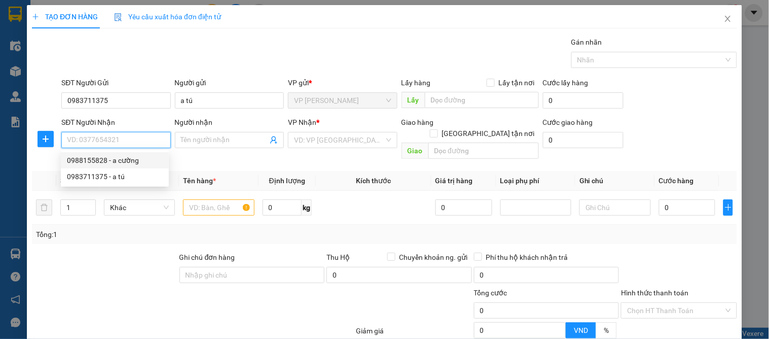
drag, startPoint x: 125, startPoint y: 161, endPoint x: 142, endPoint y: 175, distance: 22.3
click at [125, 162] on div "0988155828 - a cường" at bounding box center [115, 160] width 96 height 11
type input "0988155828"
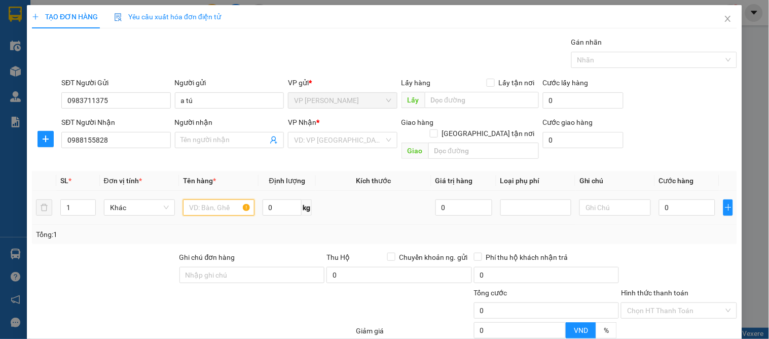
type input "a cường"
checkbox input "true"
type input "77 lê lợi"
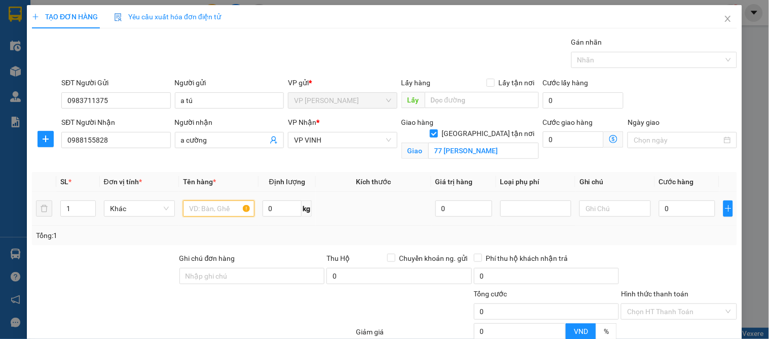
click at [206, 201] on input "text" at bounding box center [218, 208] width 71 height 16
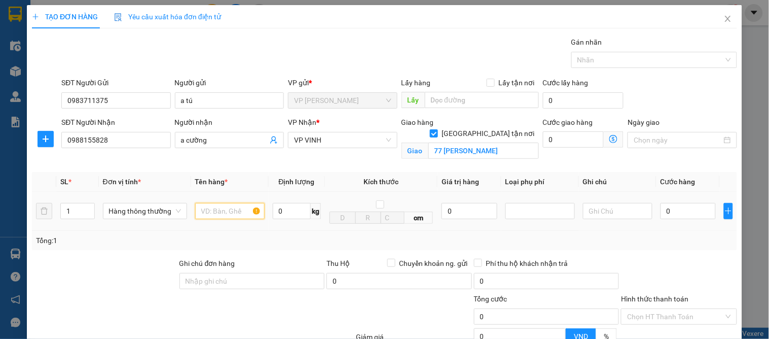
type input "d"
type input "điện thoại"
click at [443, 212] on input "0" at bounding box center [468, 211] width 55 height 16
click at [533, 211] on div at bounding box center [540, 211] width 64 height 12
type input "10.000.000"
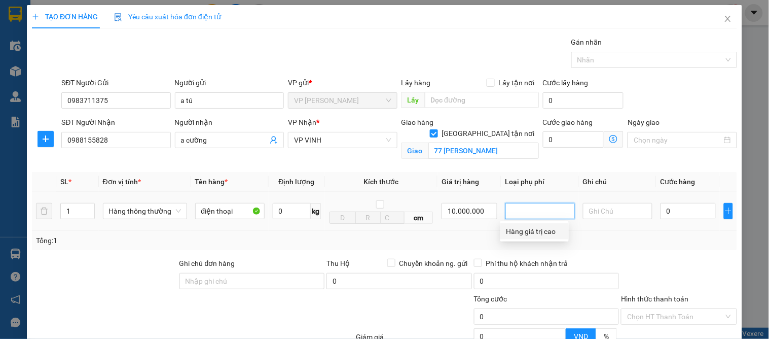
click at [535, 229] on div "Hàng giá trị cao" at bounding box center [534, 231] width 56 height 11
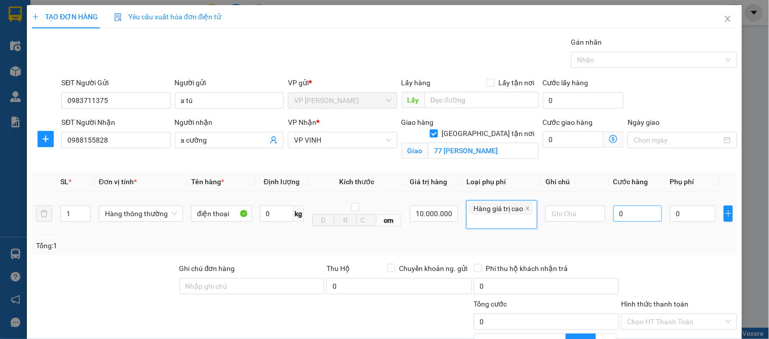
type input "50.000"
click at [623, 214] on input "0" at bounding box center [637, 213] width 49 height 16
type input "5"
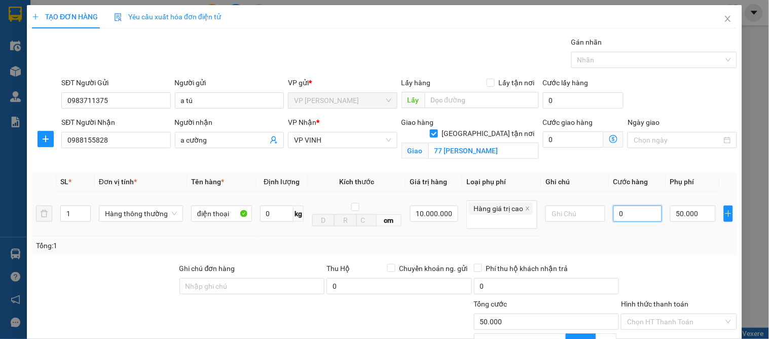
type input "50.005"
type input "50"
type input "50.050"
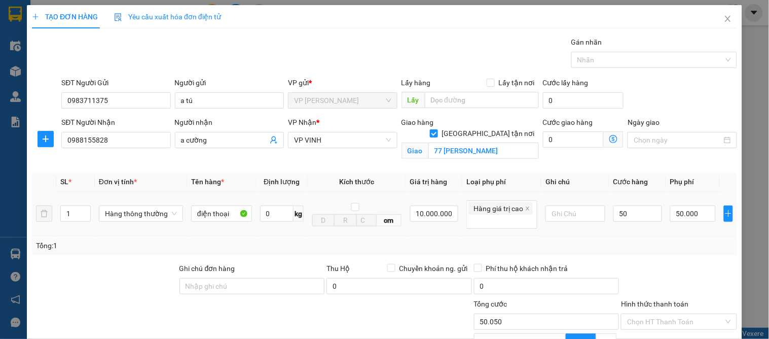
type input "50.000"
type input "100.000"
drag, startPoint x: 664, startPoint y: 256, endPoint x: 672, endPoint y: 266, distance: 12.3
click at [667, 257] on div "Transit Pickup Surcharge Ids Transit Deliver Surcharge Ids Transit Deliver Surc…" at bounding box center [384, 232] width 705 height 393
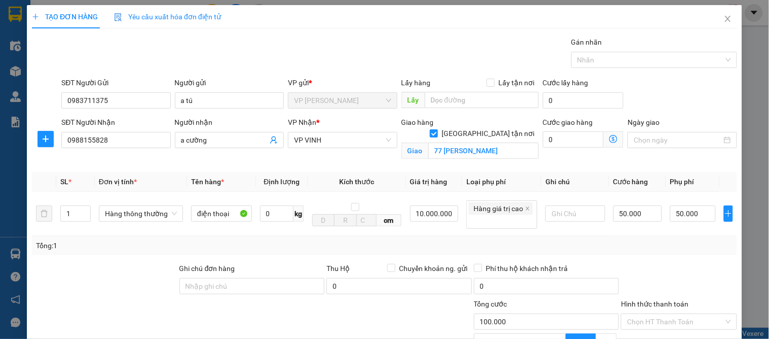
scroll to position [110, 0]
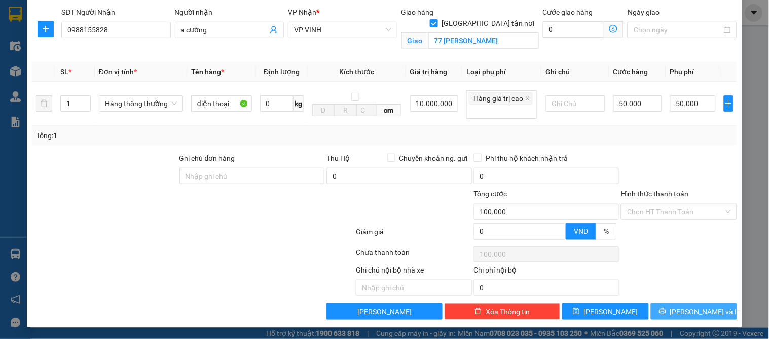
click at [666, 310] on icon "printer" at bounding box center [662, 310] width 7 height 7
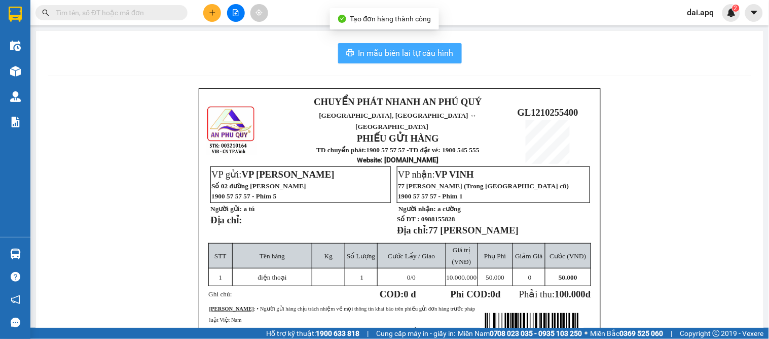
click at [406, 51] on span "In mẫu biên lai tự cấu hình" at bounding box center [405, 53] width 95 height 13
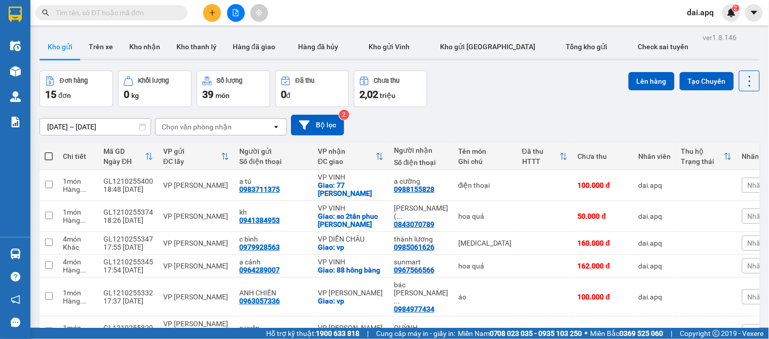
click at [210, 11] on icon "plus" at bounding box center [212, 12] width 7 height 7
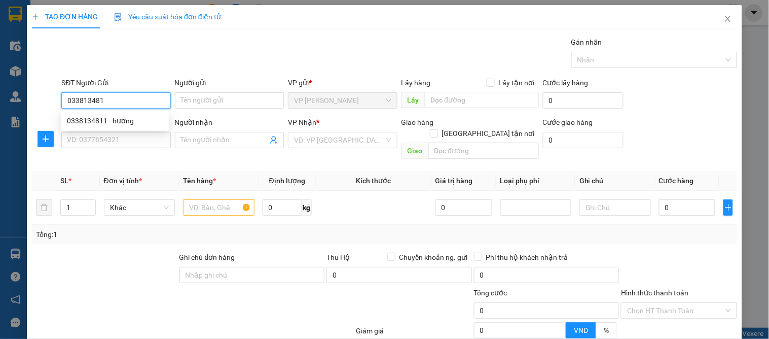
type input "0338134811"
drag, startPoint x: 87, startPoint y: 117, endPoint x: 87, endPoint y: 139, distance: 21.8
click at [89, 120] on div "0338134811 - hương" at bounding box center [115, 120] width 96 height 11
type input "hương"
type input "0338134811"
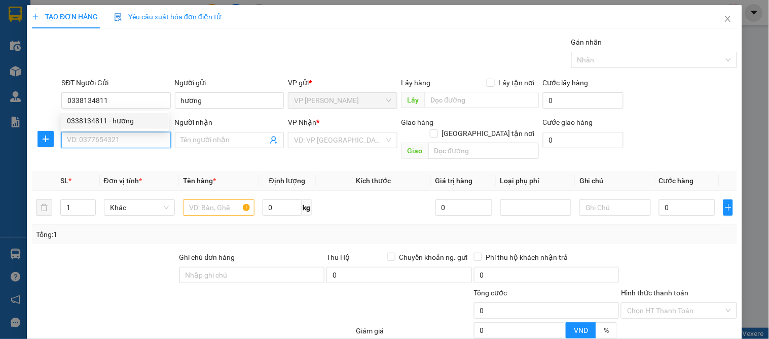
drag, startPoint x: 87, startPoint y: 139, endPoint x: 129, endPoint y: 160, distance: 46.7
click at [88, 144] on input "SĐT Người Nhận" at bounding box center [115, 140] width 109 height 16
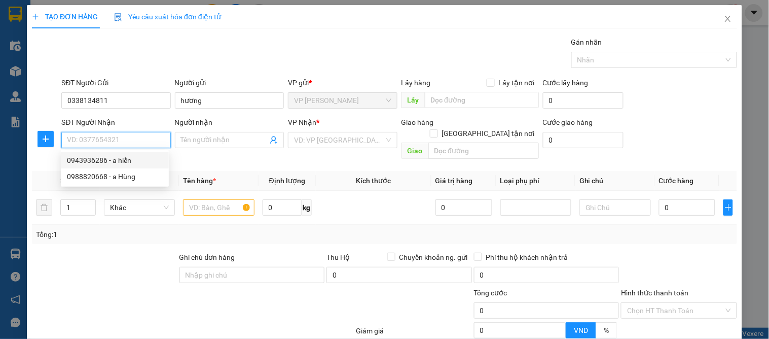
click at [127, 160] on div "0943936286 - a hiển" at bounding box center [115, 160] width 96 height 11
type input "0943936286"
type input "a hiển"
checkbox input "true"
type input "05 nguyễn tài"
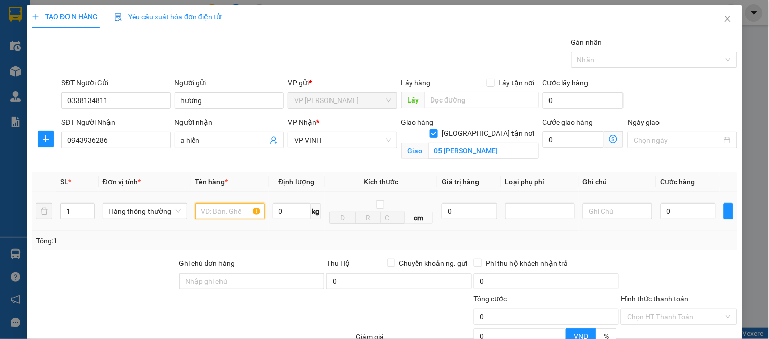
click at [201, 214] on input "text" at bounding box center [229, 211] width 69 height 16
type input "d"
type input "sấu"
click at [647, 212] on td at bounding box center [618, 211] width 78 height 39
click at [684, 212] on input "0" at bounding box center [687, 211] width 55 height 16
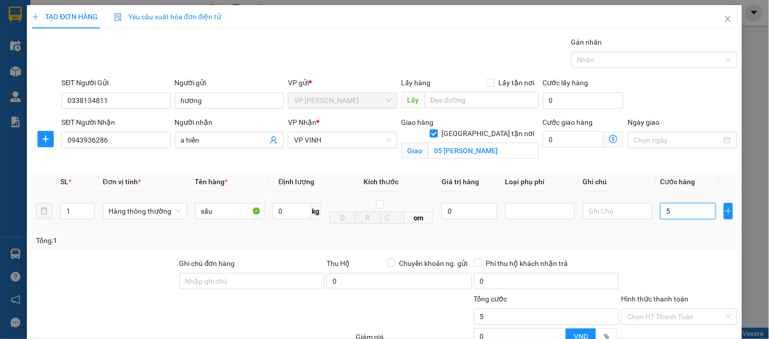
type input "5"
type input "50"
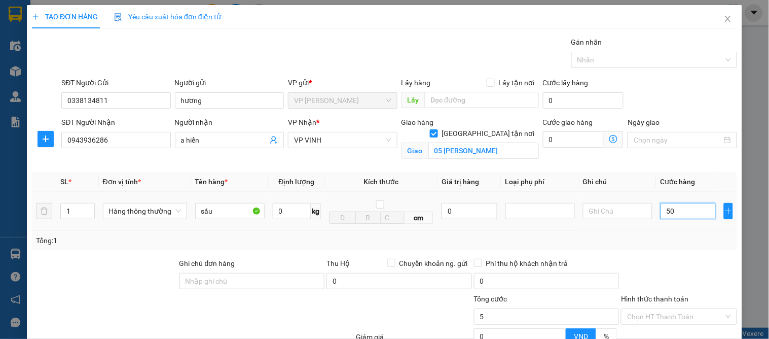
type input "50"
type input "50.000"
click at [677, 256] on div "Transit Pickup Surcharge Ids Transit Deliver Surcharge Ids Transit Deliver Surc…" at bounding box center [384, 230] width 705 height 388
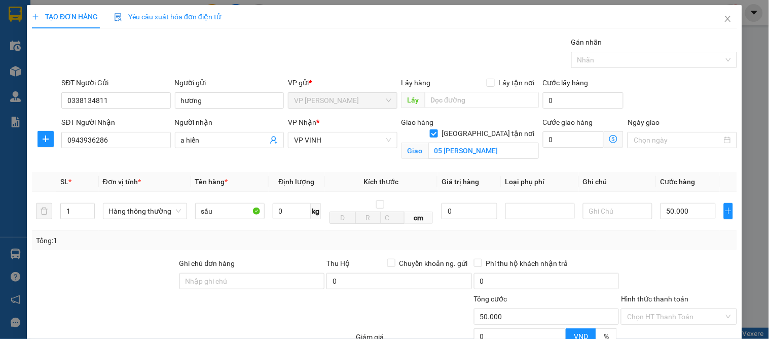
scroll to position [105, 0]
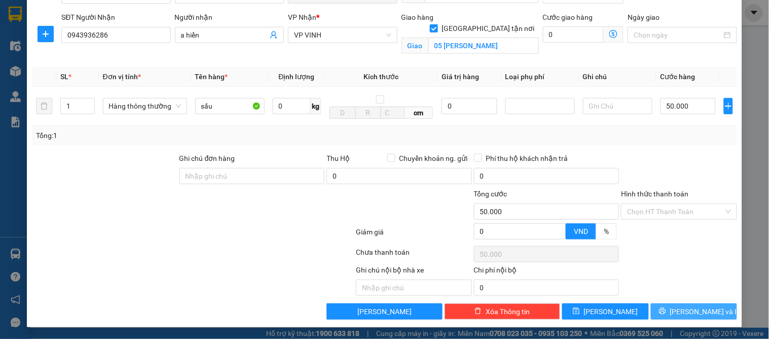
click at [681, 310] on span "[PERSON_NAME] và In" at bounding box center [705, 311] width 71 height 11
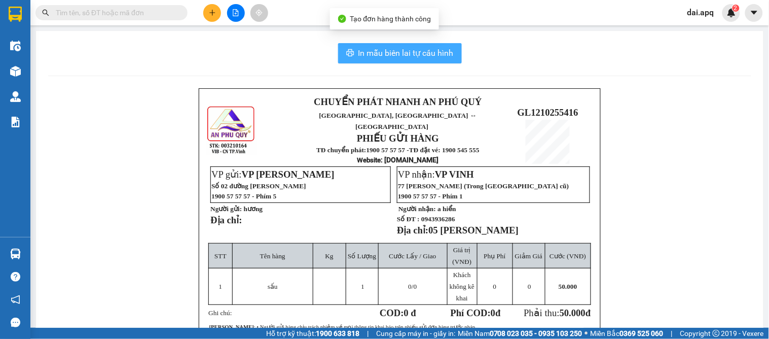
click at [363, 44] on button "In mẫu biên lai tự cấu hình" at bounding box center [400, 53] width 124 height 20
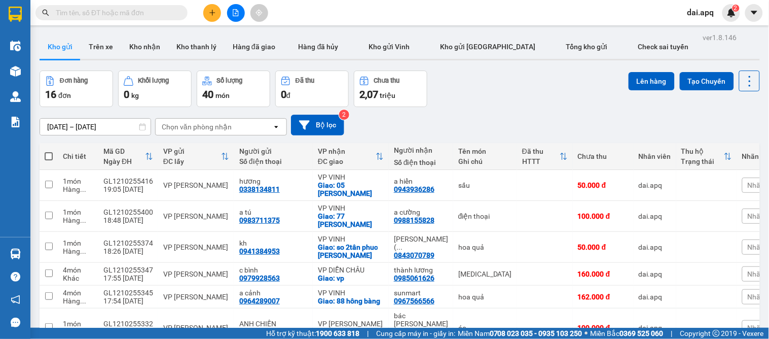
click at [461, 91] on div "Đơn hàng 16 đơn Khối lượng 0 kg Số lượng 40 món Đã thu 0 đ Chưa thu 2,07 triệu …" at bounding box center [400, 88] width 720 height 36
click at [213, 14] on icon "plus" at bounding box center [212, 12] width 7 height 7
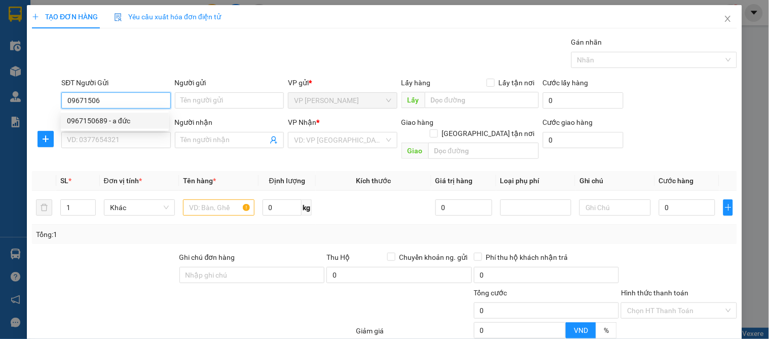
click at [107, 124] on div "0967150689 - a đức" at bounding box center [115, 120] width 96 height 11
type input "0967150689"
type input "a đức"
type input "0967150689"
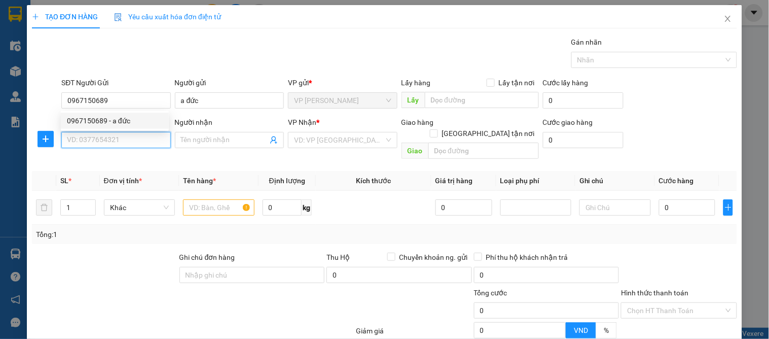
click at [102, 138] on input "SĐT Người Nhận" at bounding box center [115, 140] width 109 height 16
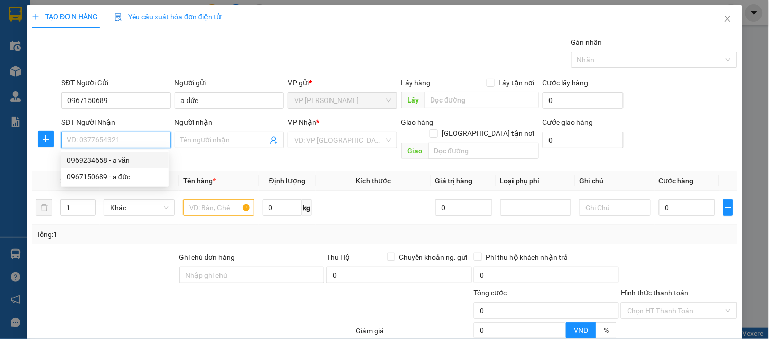
click at [120, 162] on div "0969234658 - a văn" at bounding box center [115, 160] width 96 height 11
type input "0969234658"
type input "a văn"
checkbox input "true"
type input "vp"
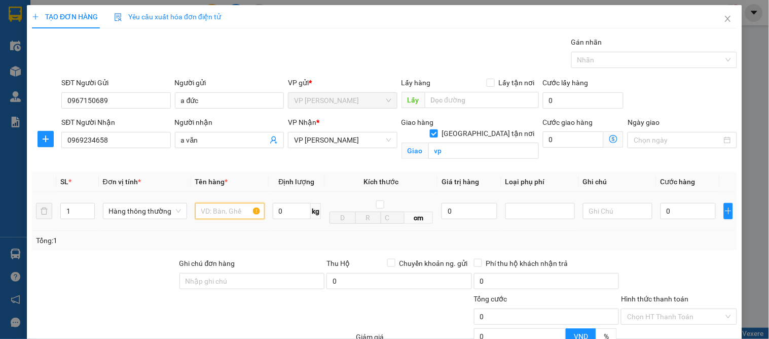
click at [204, 211] on input "text" at bounding box center [229, 211] width 69 height 16
type input "d"
type input "sơn"
click at [669, 207] on input "0" at bounding box center [687, 211] width 55 height 16
type input "3"
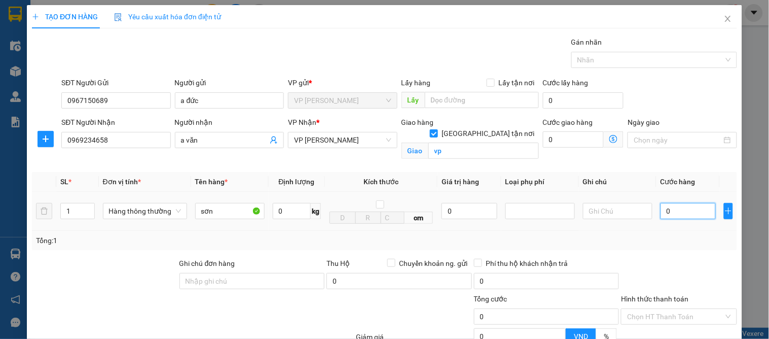
type input "3"
type input "30"
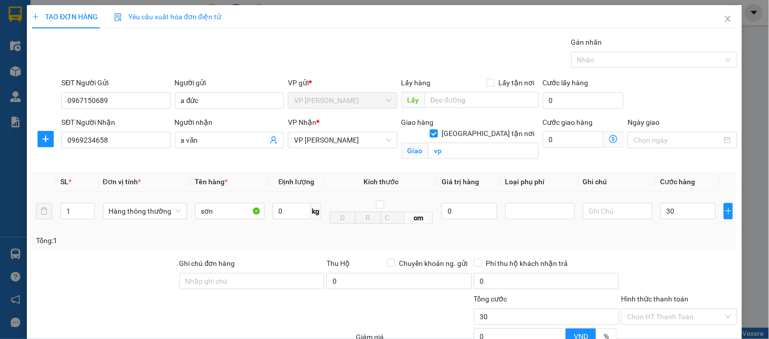
type input "30.000"
drag, startPoint x: 667, startPoint y: 237, endPoint x: 676, endPoint y: 241, distance: 10.0
click at [667, 237] on div "Tổng: 1" at bounding box center [384, 240] width 697 height 11
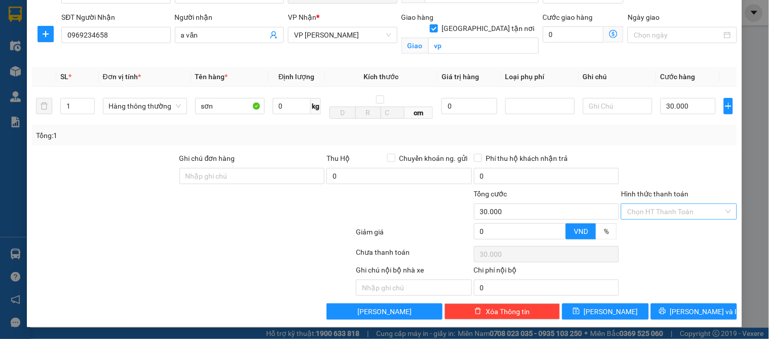
click at [657, 211] on input "Hình thức thanh toán" at bounding box center [675, 211] width 96 height 15
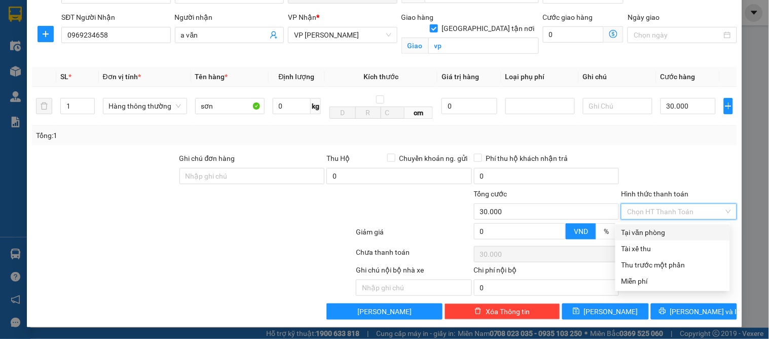
drag, startPoint x: 657, startPoint y: 229, endPoint x: 664, endPoint y: 267, distance: 38.8
click at [657, 229] on div "Tại văn phòng" at bounding box center [672, 232] width 102 height 11
type input "0"
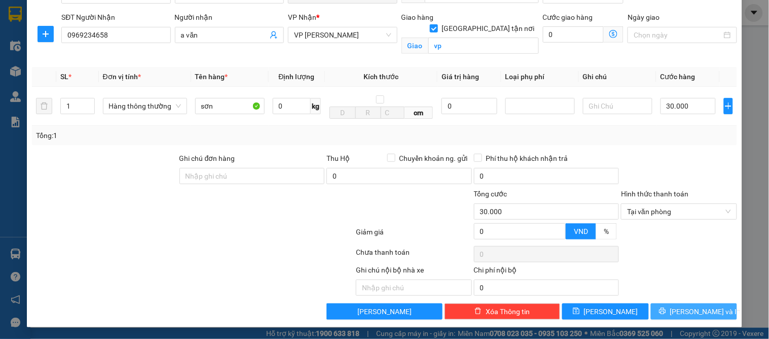
click at [678, 308] on span "[PERSON_NAME] và In" at bounding box center [705, 311] width 71 height 11
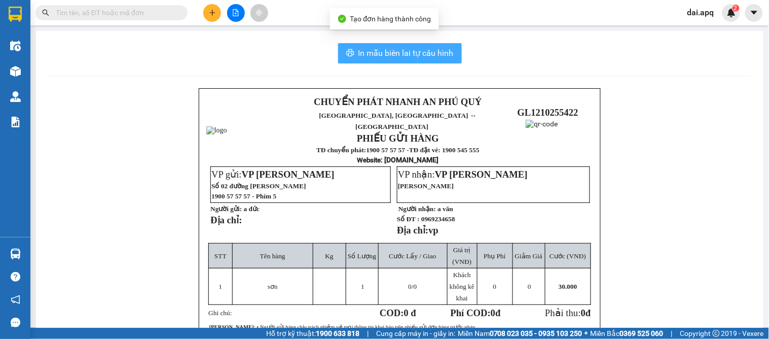
click at [363, 49] on span "In mẫu biên lai tự cấu hình" at bounding box center [405, 53] width 95 height 13
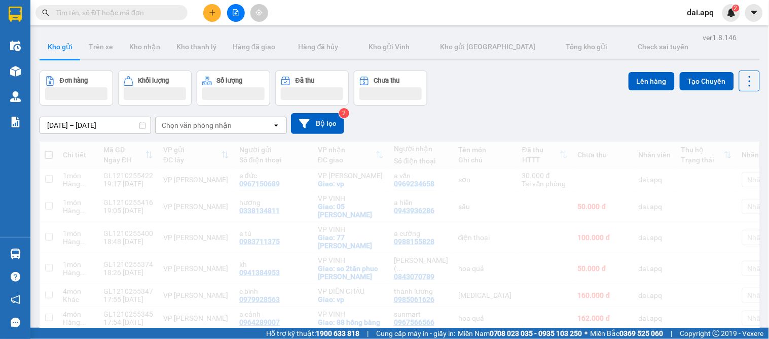
click at [477, 103] on div "Đơn hàng Khối lượng Số lượng Đã thu Chưa thu Lên hàng Tạo Chuyến" at bounding box center [400, 87] width 720 height 35
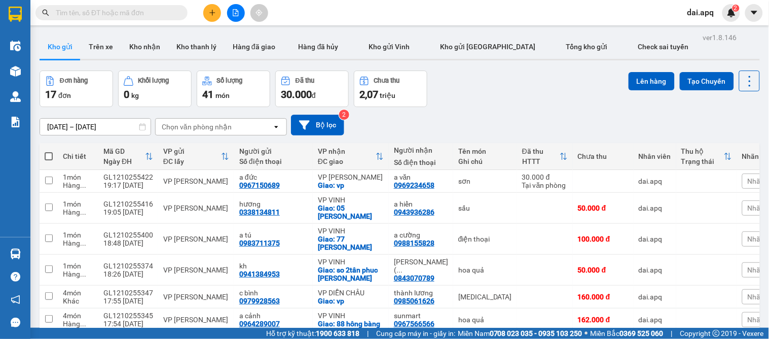
click at [502, 100] on div "Đơn hàng 17 đơn Khối lượng 0 kg Số lượng 41 món Đã thu 30.000 đ Chưa thu 2,07 t…" at bounding box center [400, 88] width 720 height 36
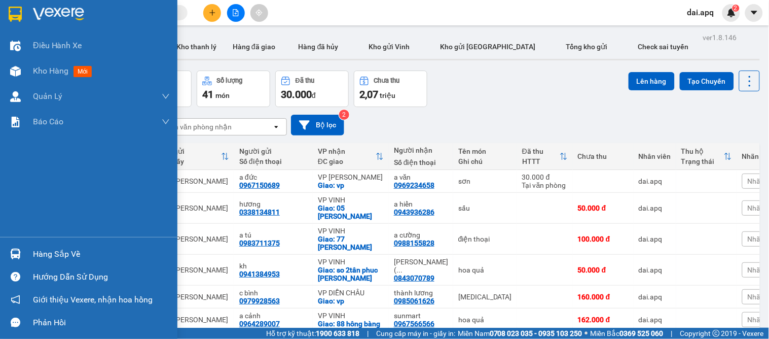
click at [14, 256] on img at bounding box center [15, 253] width 11 height 11
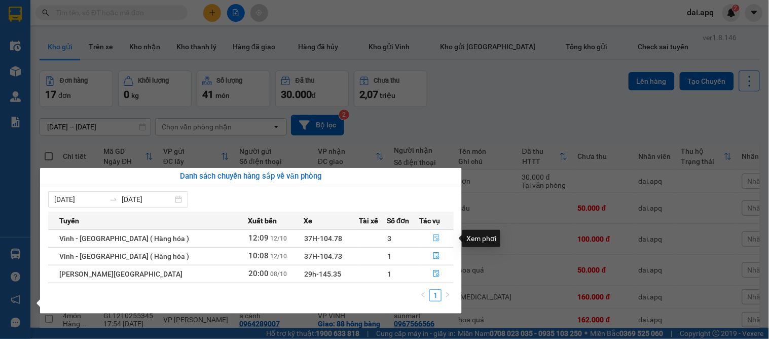
click at [434, 236] on icon "file-done" at bounding box center [436, 237] width 7 height 7
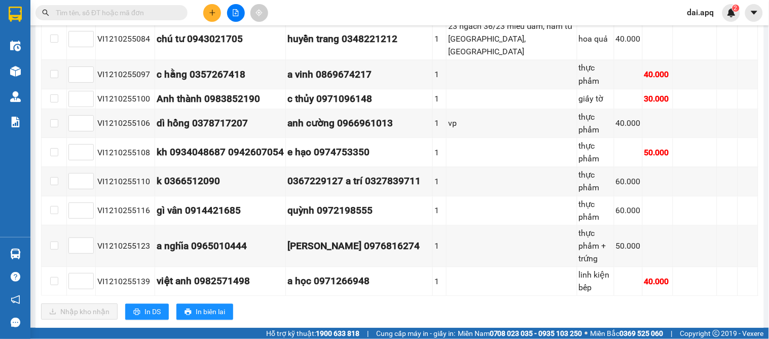
scroll to position [595, 0]
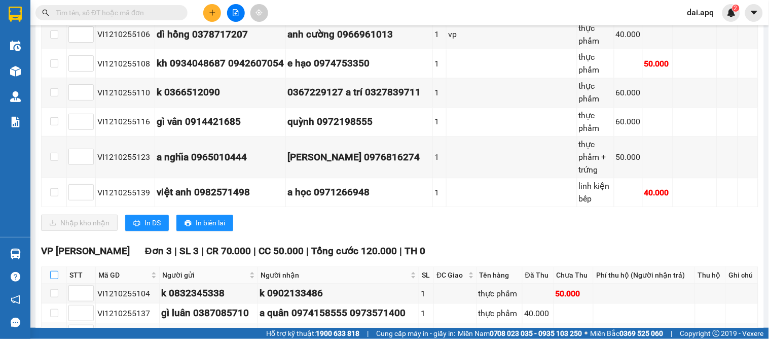
drag, startPoint x: 52, startPoint y: 207, endPoint x: 57, endPoint y: 263, distance: 56.0
click at [51, 271] on input "checkbox" at bounding box center [54, 275] width 8 height 8
checkbox input "true"
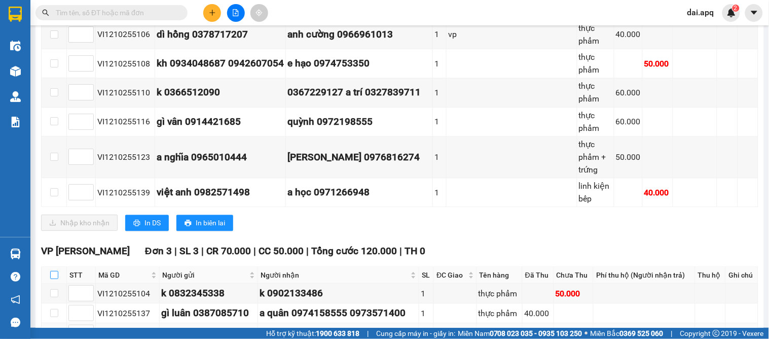
checkbox input "true"
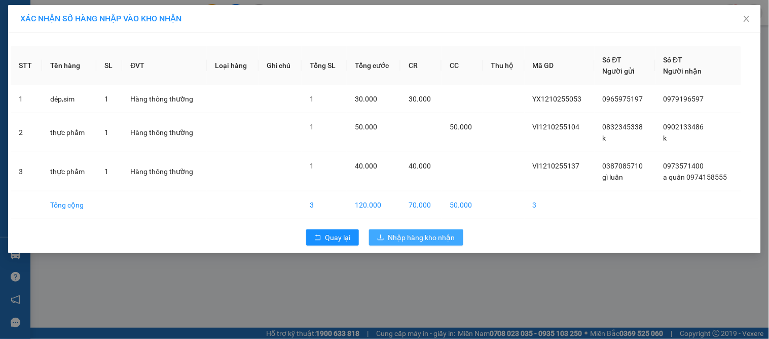
click at [406, 234] on span "Nhập hàng kho nhận" at bounding box center [421, 237] width 67 height 11
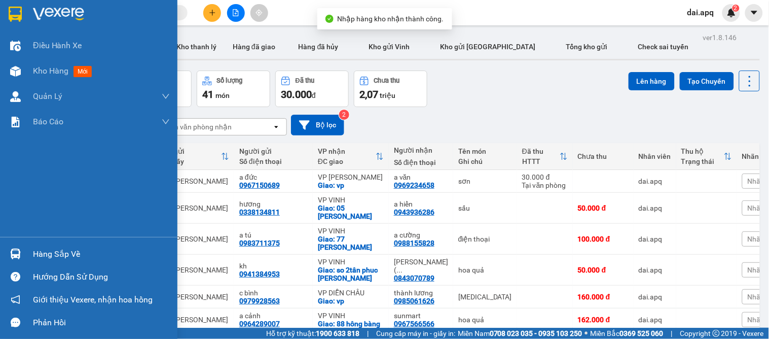
click at [63, 247] on div "Hàng sắp về" at bounding box center [101, 253] width 137 height 15
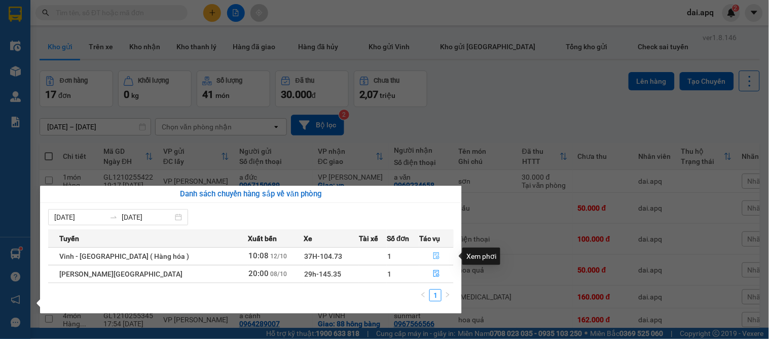
click at [434, 252] on icon "file-done" at bounding box center [437, 255] width 6 height 7
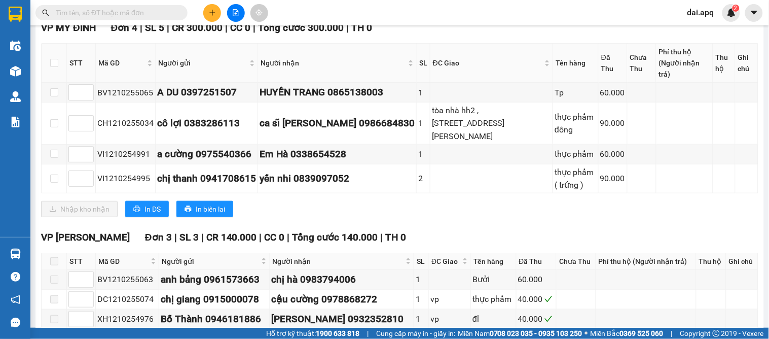
scroll to position [307, 0]
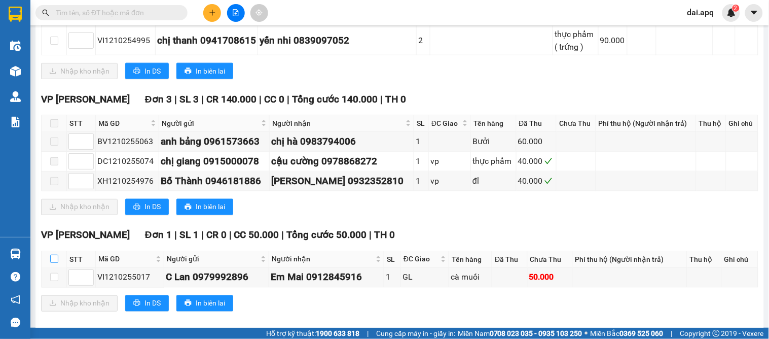
drag, startPoint x: 54, startPoint y: 248, endPoint x: 61, endPoint y: 285, distance: 37.8
click at [53, 254] on input "checkbox" at bounding box center [54, 258] width 8 height 8
checkbox input "true"
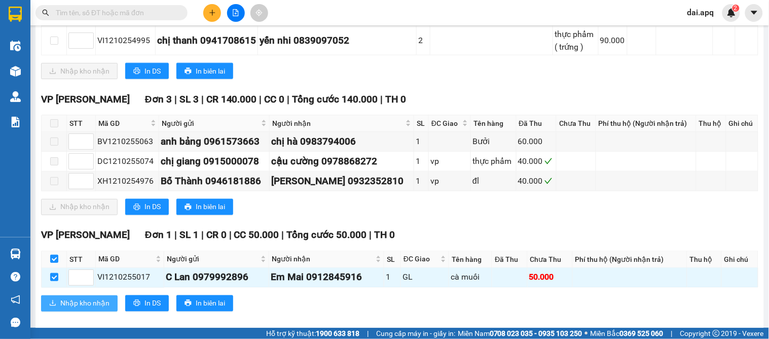
click at [67, 297] on span "Nhập kho nhận" at bounding box center [84, 302] width 49 height 11
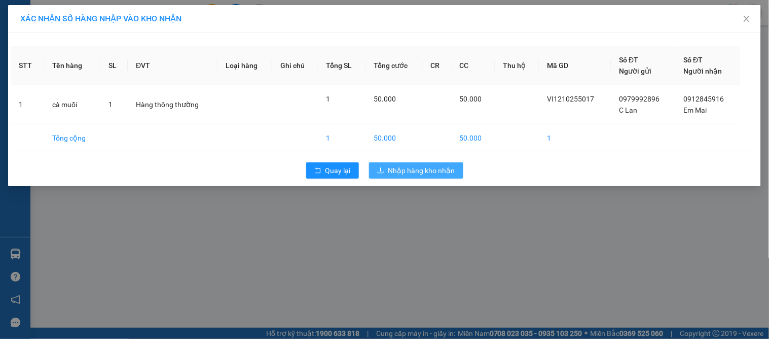
click at [417, 168] on span "Nhập hàng kho nhận" at bounding box center [421, 170] width 67 height 11
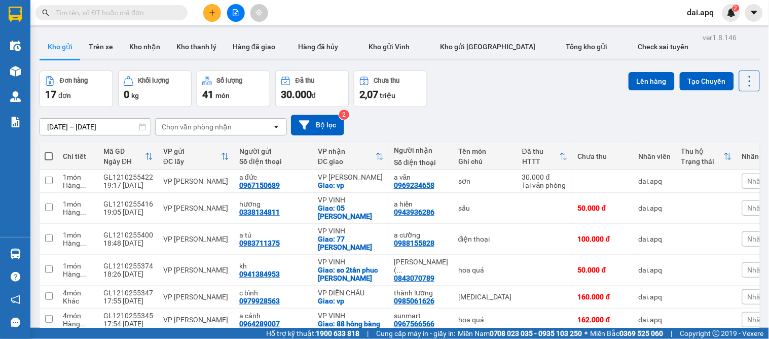
drag, startPoint x: 147, startPoint y: 50, endPoint x: 129, endPoint y: 62, distance: 21.9
click at [146, 50] on button "Kho nhận" at bounding box center [144, 46] width 47 height 24
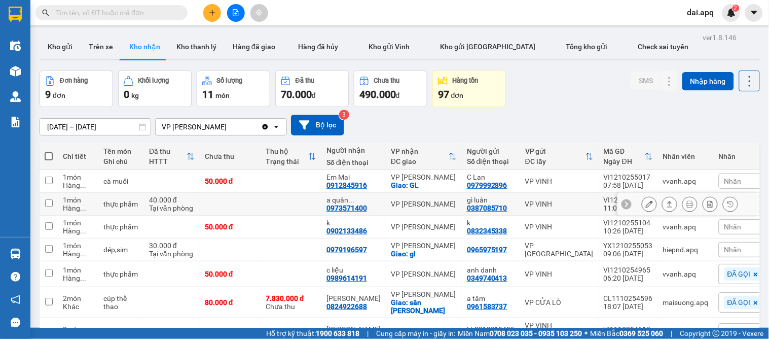
click at [646, 205] on icon at bounding box center [649, 203] width 7 height 7
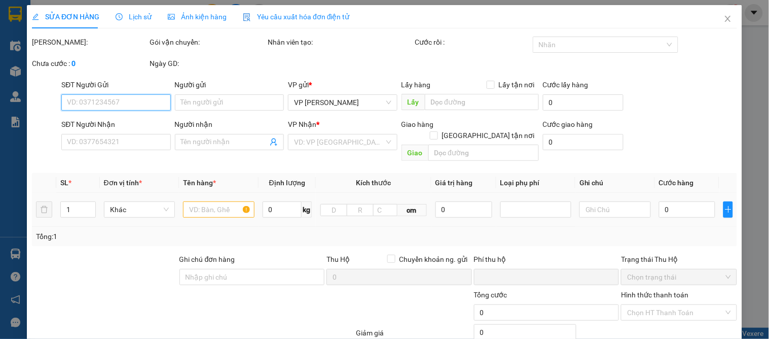
type input "0387085710"
type input "gì luân"
type input "0973571400"
type input "a quân 0974158555"
type input "0"
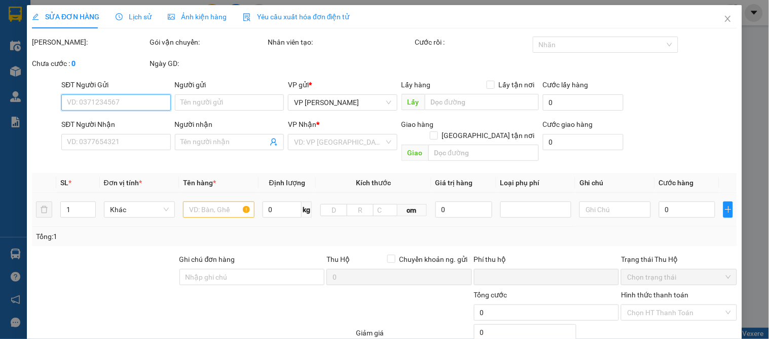
type input "40.000"
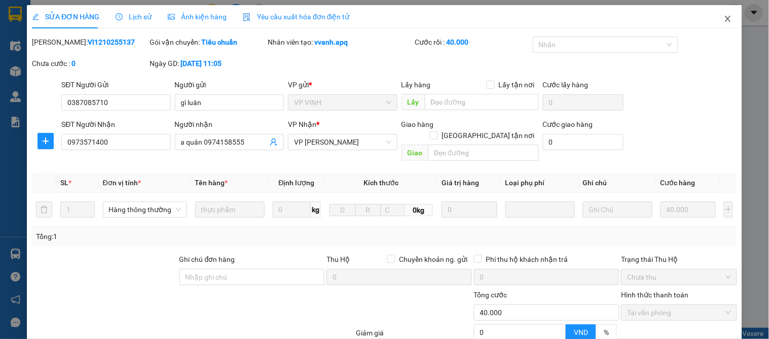
click at [725, 20] on icon "close" at bounding box center [728, 19] width 6 height 6
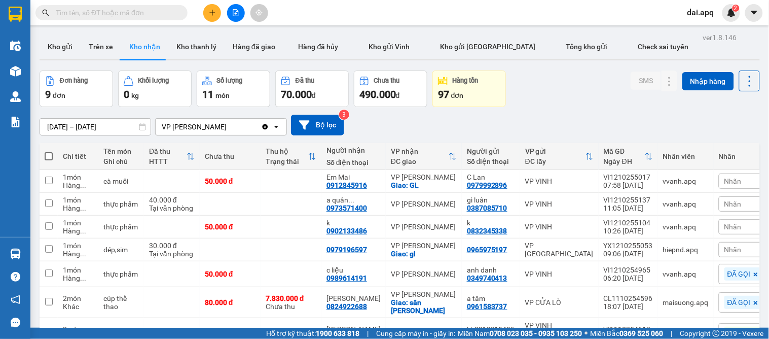
click at [724, 204] on span "Nhãn" at bounding box center [732, 204] width 17 height 8
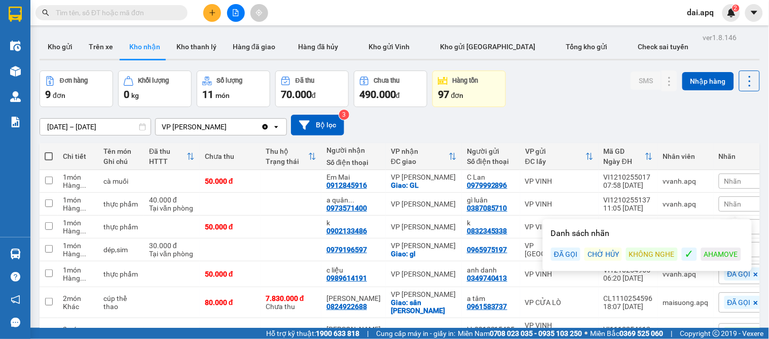
click at [556, 256] on div "ĐÃ GỌI" at bounding box center [565, 253] width 29 height 13
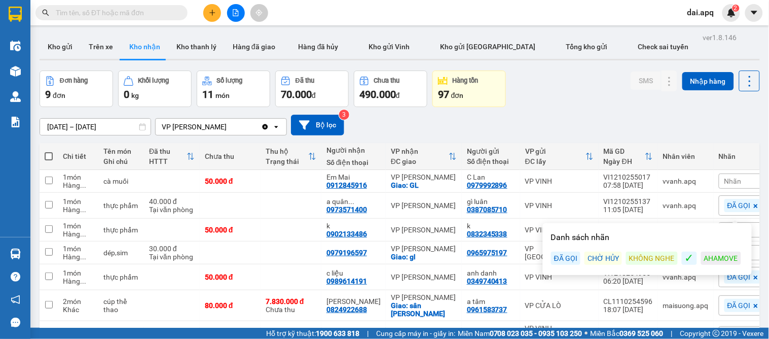
click at [581, 115] on div "[DATE] – [DATE] Press the down arrow key to interact with the calendar and sele…" at bounding box center [400, 125] width 720 height 21
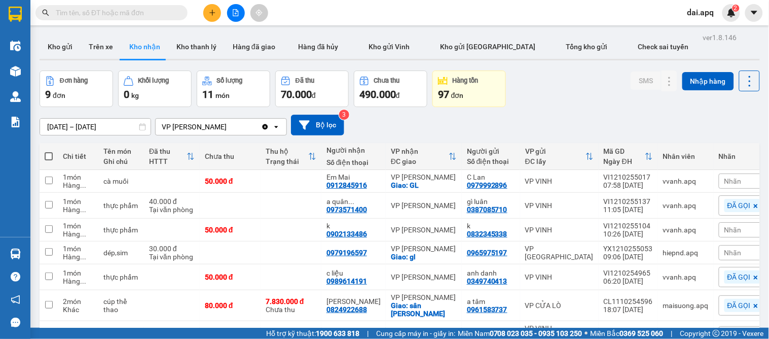
click at [724, 229] on span "Nhãn" at bounding box center [732, 230] width 17 height 8
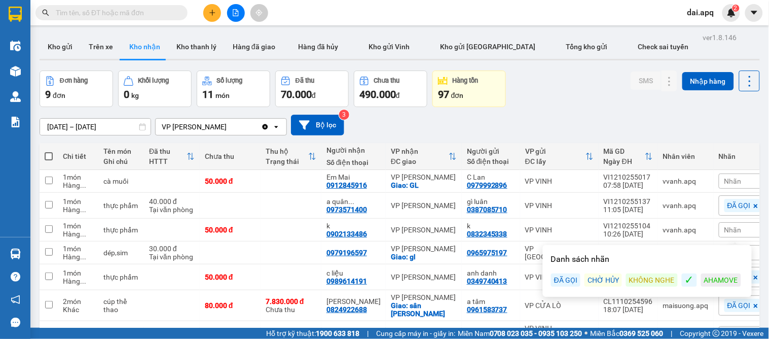
drag, startPoint x: 562, startPoint y: 278, endPoint x: 578, endPoint y: 184, distance: 95.2
click at [564, 276] on div "ĐÃ GỌI" at bounding box center [565, 279] width 29 height 13
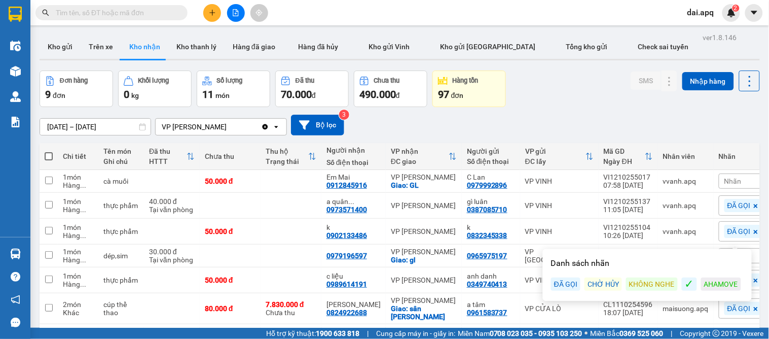
click at [579, 121] on div "[DATE] – [DATE] Press the down arrow key to interact with the calendar and sele…" at bounding box center [400, 125] width 720 height 21
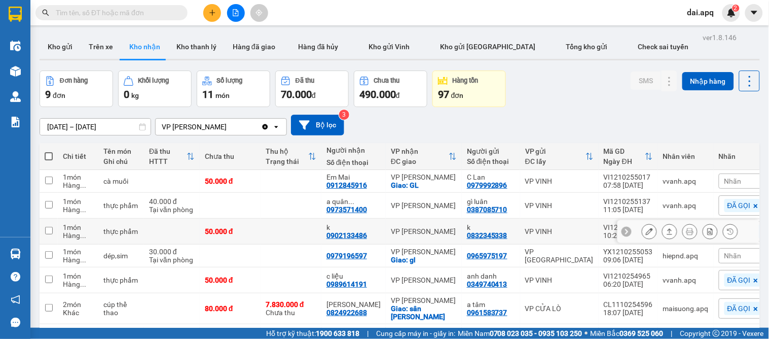
scroll to position [56, 0]
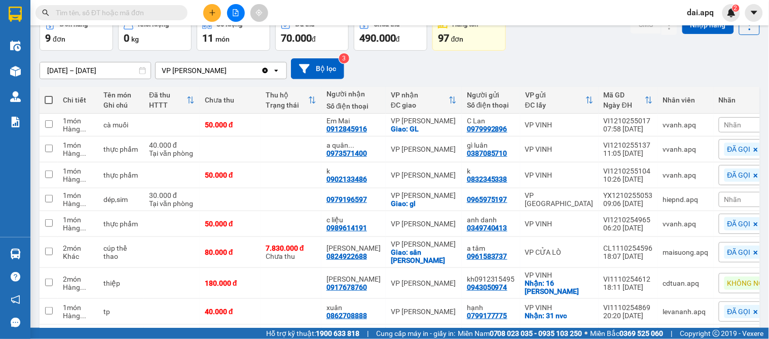
click at [724, 198] on span "Nhãn" at bounding box center [732, 199] width 17 height 8
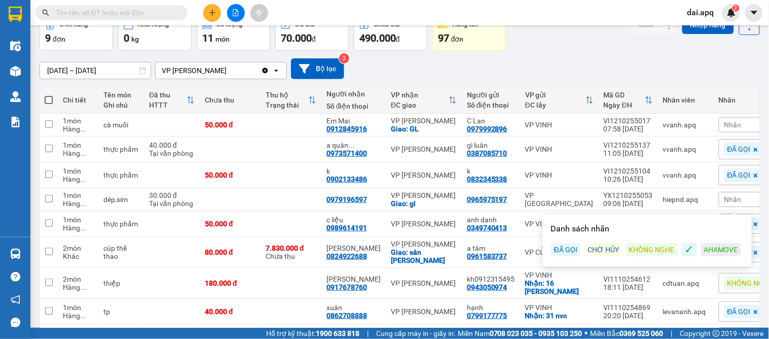
drag, startPoint x: 565, startPoint y: 247, endPoint x: 591, endPoint y: 130, distance: 119.5
click at [566, 246] on div "ĐÃ GỌI" at bounding box center [565, 249] width 29 height 13
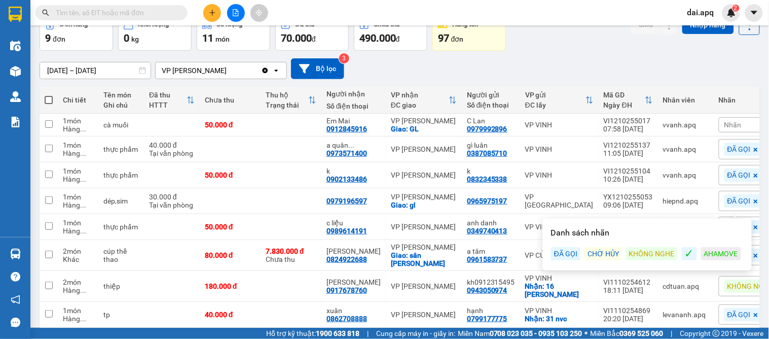
click at [594, 50] on div "Đơn hàng 9 đơn Khối lượng 0 kg Số lượng 11 món Đã thu 70.000 đ Chưa thu 490.000…" at bounding box center [400, 32] width 720 height 36
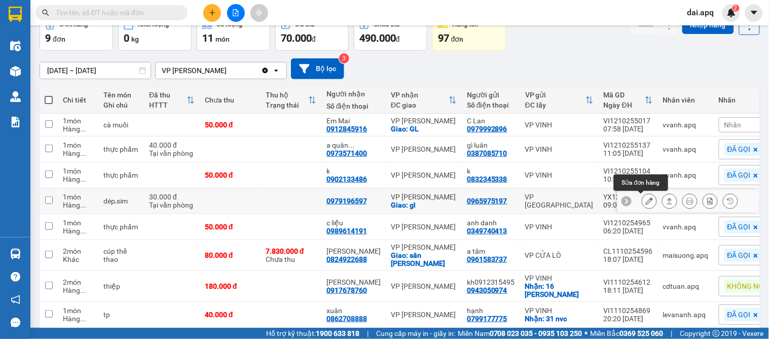
click at [646, 201] on icon at bounding box center [649, 200] width 7 height 7
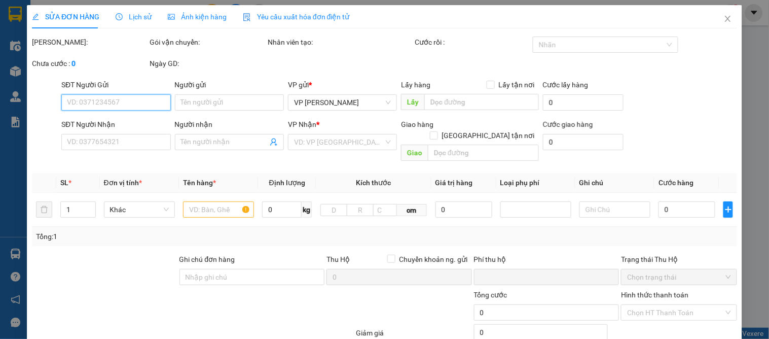
type input "0965975197"
type input "0979196597"
checkbox input "true"
type input "gl"
type input "0"
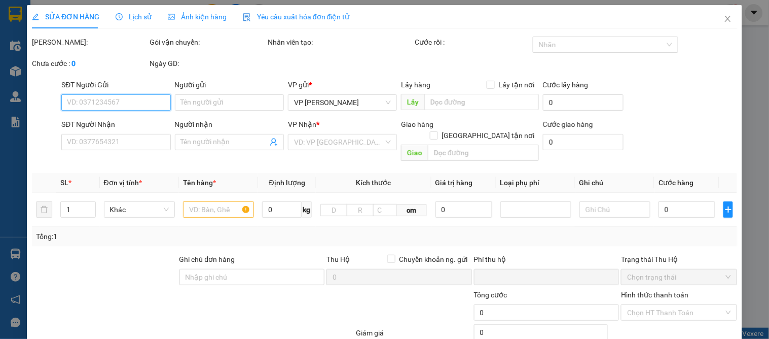
type input "30.000"
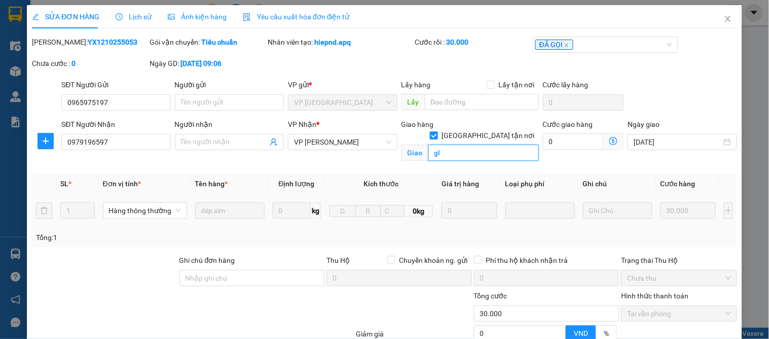
click at [453, 144] on input "gl" at bounding box center [483, 152] width 110 height 16
type input "truong trung cấp long biên"
click at [724, 16] on icon "close" at bounding box center [728, 19] width 8 height 8
click at [722, 16] on span "dai.apq" at bounding box center [700, 12] width 43 height 13
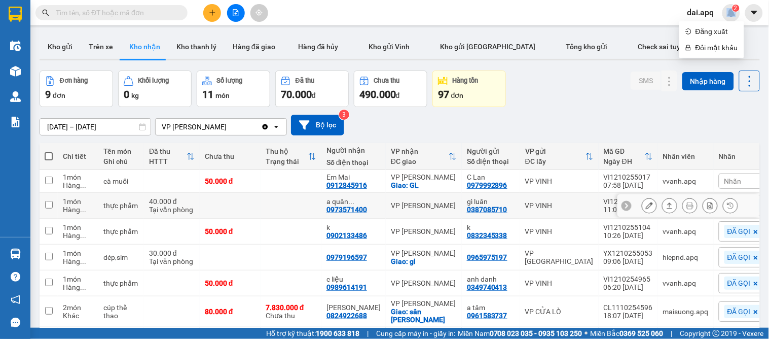
scroll to position [56, 0]
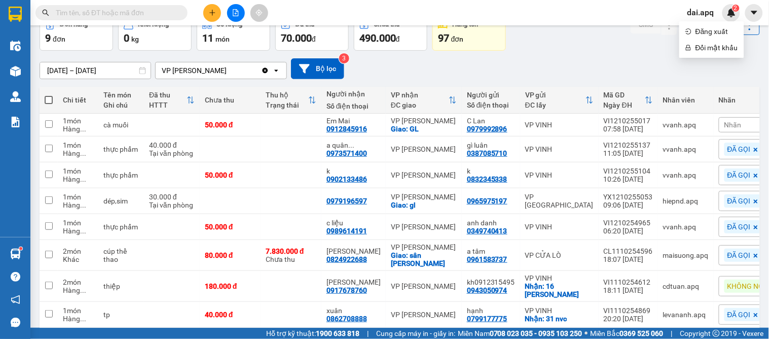
click at [175, 12] on input "text" at bounding box center [116, 12] width 120 height 11
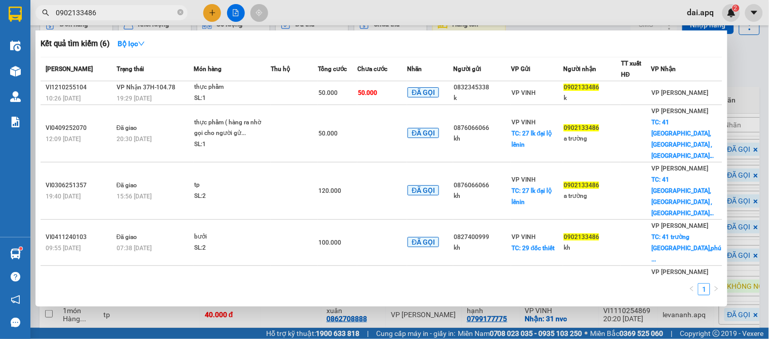
type input "0902133486"
click at [178, 12] on icon "close-circle" at bounding box center [180, 12] width 6 height 6
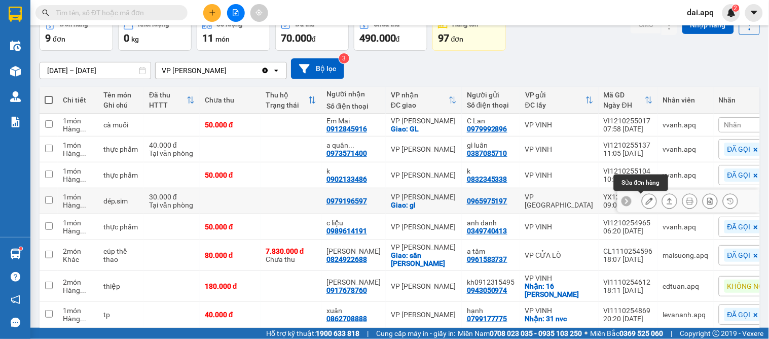
click at [666, 200] on icon at bounding box center [669, 200] width 7 height 7
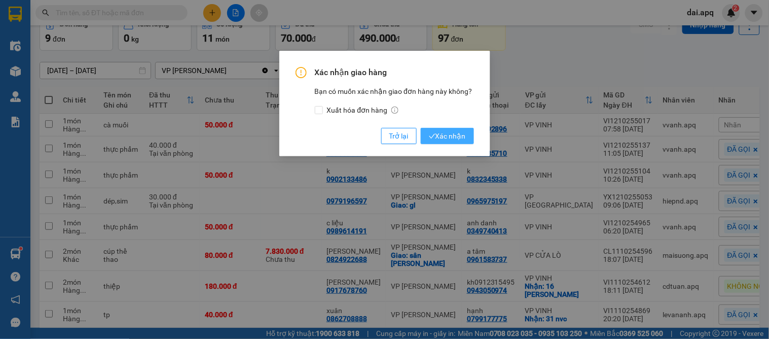
drag, startPoint x: 433, startPoint y: 134, endPoint x: 447, endPoint y: 148, distance: 20.1
click at [433, 135] on icon "check" at bounding box center [432, 136] width 7 height 7
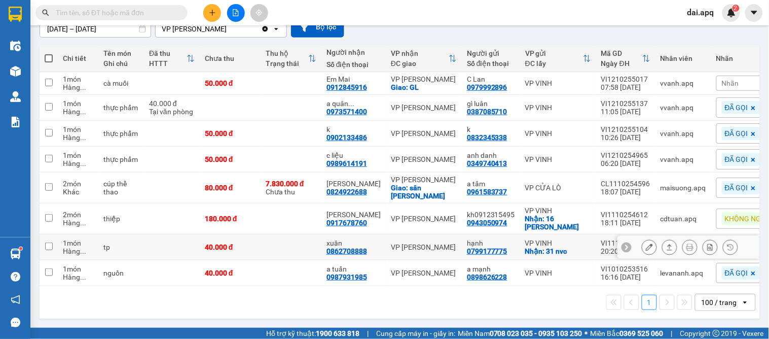
scroll to position [0, 0]
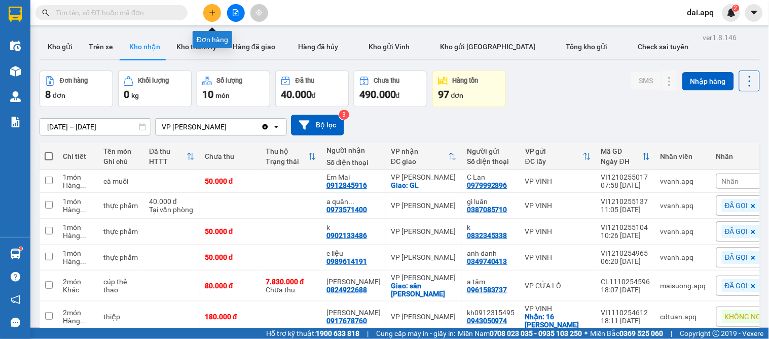
click at [209, 13] on icon "plus" at bounding box center [212, 12] width 7 height 7
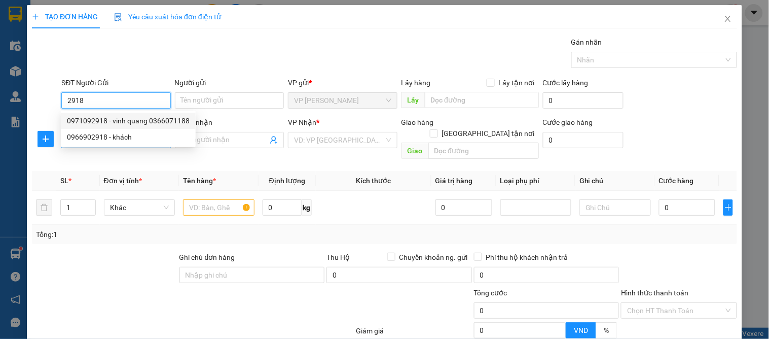
drag, startPoint x: 123, startPoint y: 120, endPoint x: 125, endPoint y: 140, distance: 20.9
click at [123, 120] on div "0971092918 - vinh quang 0366071188" at bounding box center [128, 120] width 123 height 11
type input "0971092918"
type input "vinh quang 0366071188"
type input "0971092918"
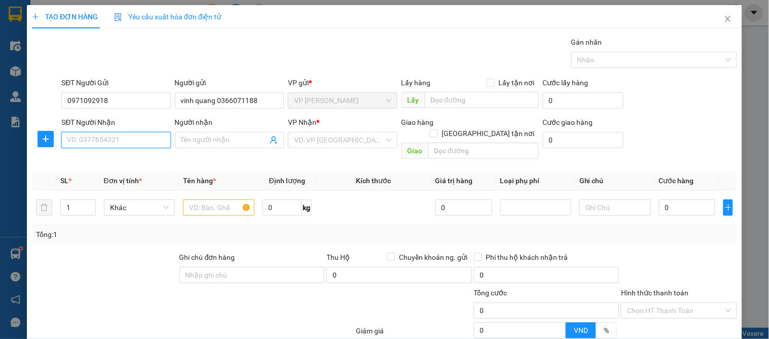
click at [125, 140] on input "SĐT Người Nhận" at bounding box center [115, 140] width 109 height 16
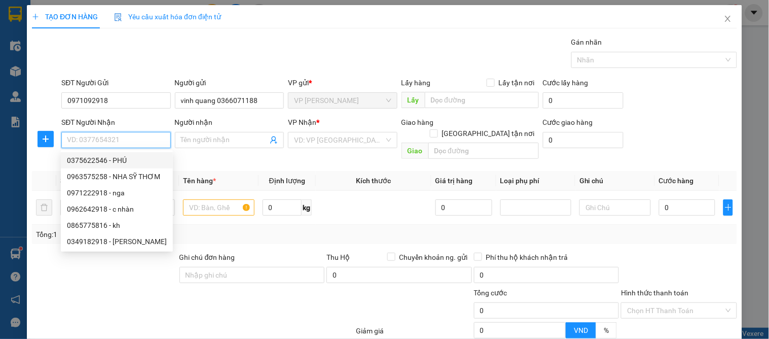
click at [118, 155] on div "0375622546 - PHÚ" at bounding box center [117, 160] width 100 height 11
type input "0375622546"
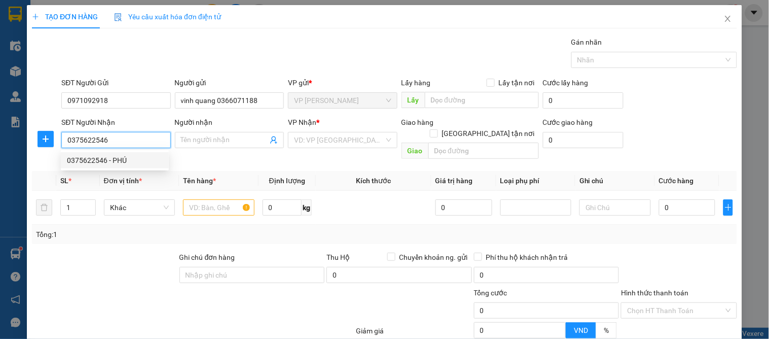
type input "PHÚ"
checkbox input "true"
type input "vp"
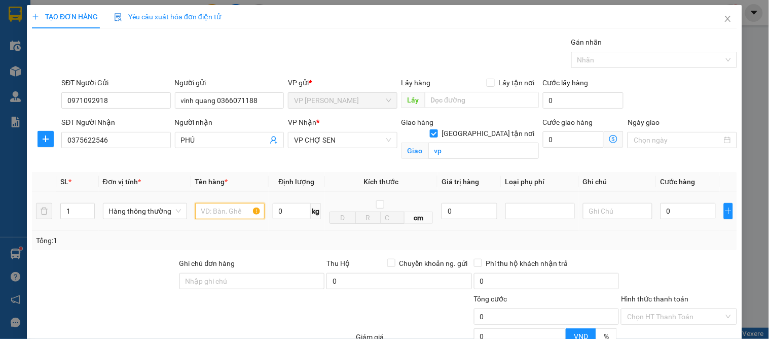
click at [206, 214] on input "text" at bounding box center [229, 211] width 69 height 16
type input "răng"
click at [680, 211] on input "0" at bounding box center [687, 211] width 55 height 16
type input "3"
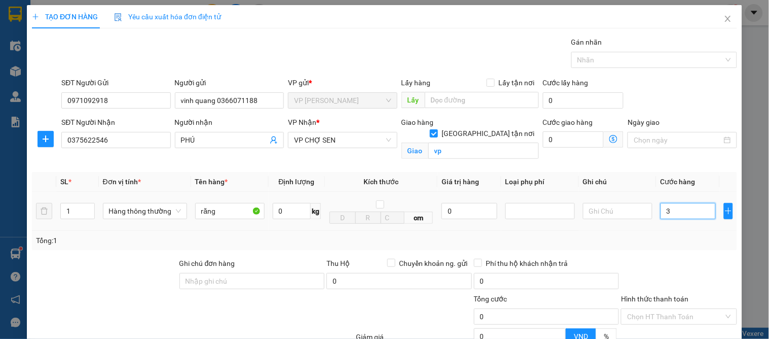
type input "3"
type input "30"
type input "30.000"
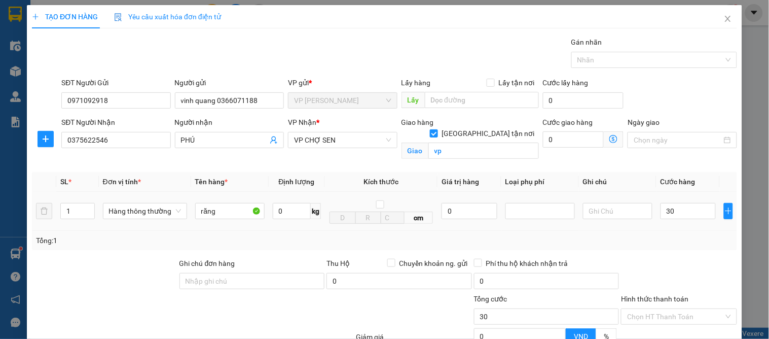
type input "30.000"
click at [697, 230] on td "30.000" at bounding box center [687, 211] width 63 height 39
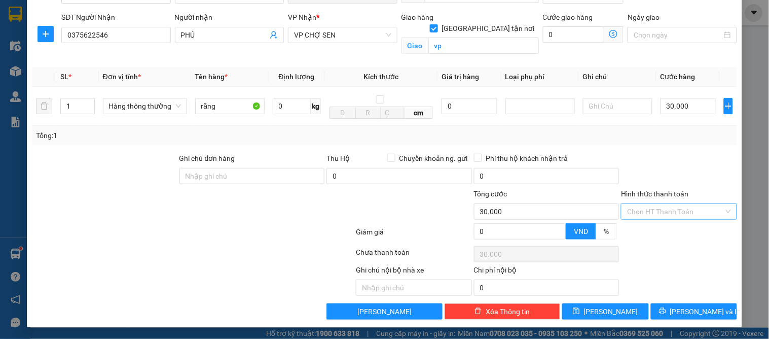
click at [664, 216] on input "Hình thức thanh toán" at bounding box center [675, 211] width 96 height 15
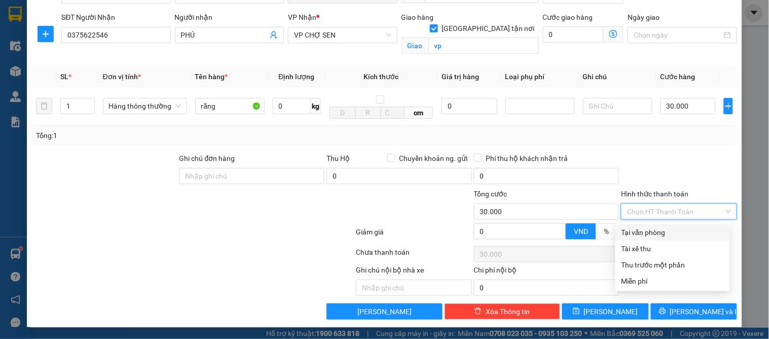
drag, startPoint x: 664, startPoint y: 225, endPoint x: 664, endPoint y: 249, distance: 23.8
click at [664, 226] on div "Tại văn phòng" at bounding box center [672, 232] width 115 height 16
type input "0"
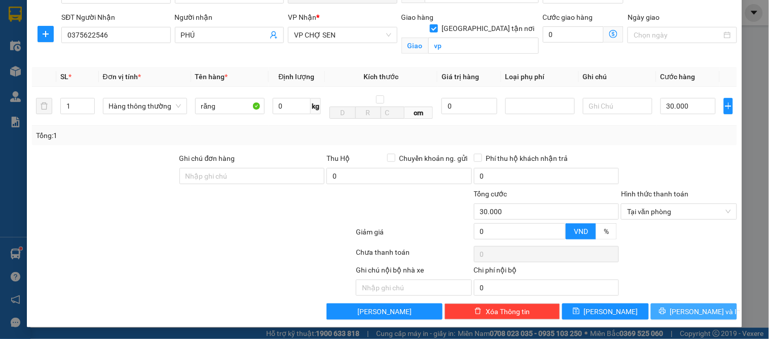
drag, startPoint x: 679, startPoint y: 310, endPoint x: 344, endPoint y: 184, distance: 358.3
click at [677, 308] on span "[PERSON_NAME] và In" at bounding box center [705, 311] width 71 height 11
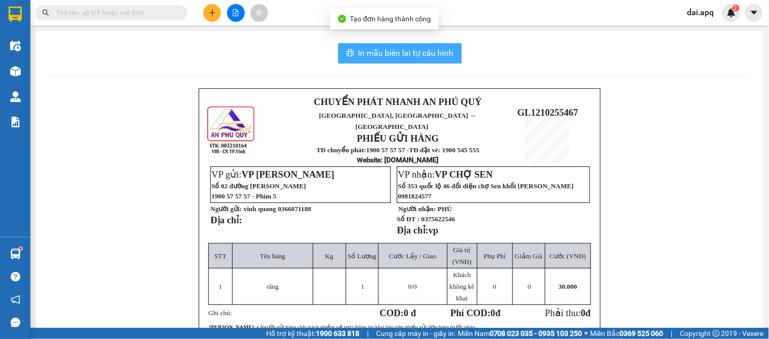
click at [416, 49] on span "In mẫu biên lai tự cấu hình" at bounding box center [405, 53] width 95 height 13
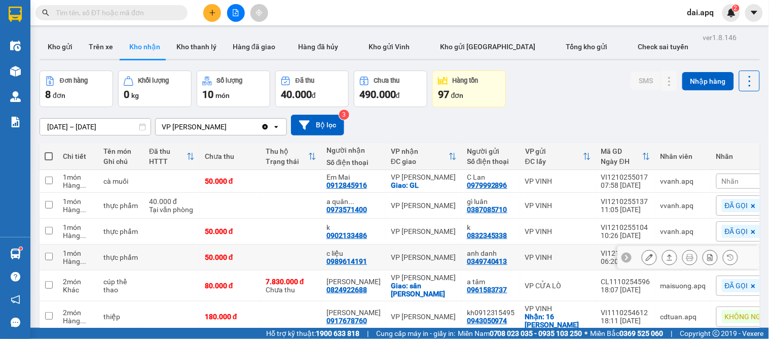
scroll to position [102, 0]
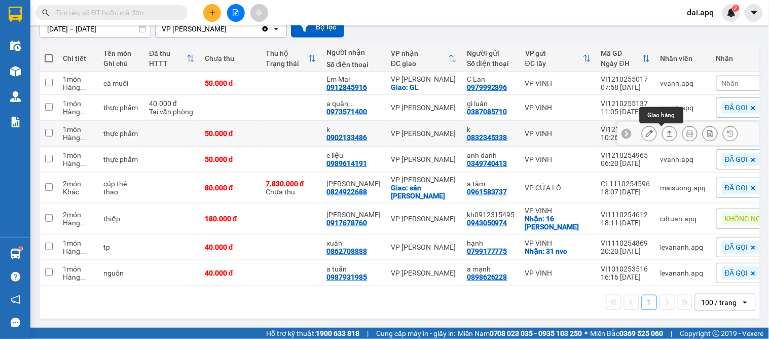
click at [662, 129] on button at bounding box center [669, 134] width 14 height 18
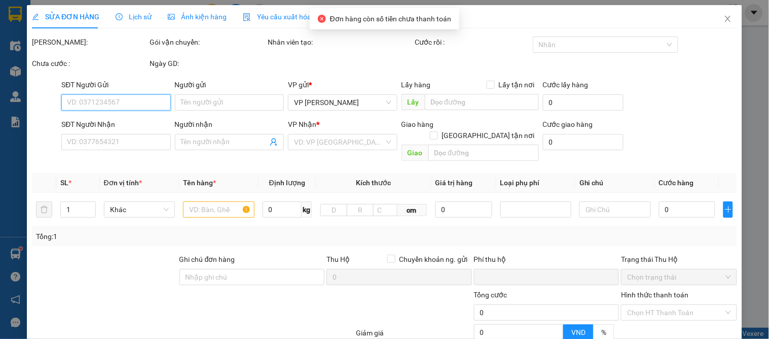
type input "0832345338"
type input "k"
type input "0902133486"
type input "k"
type input "0"
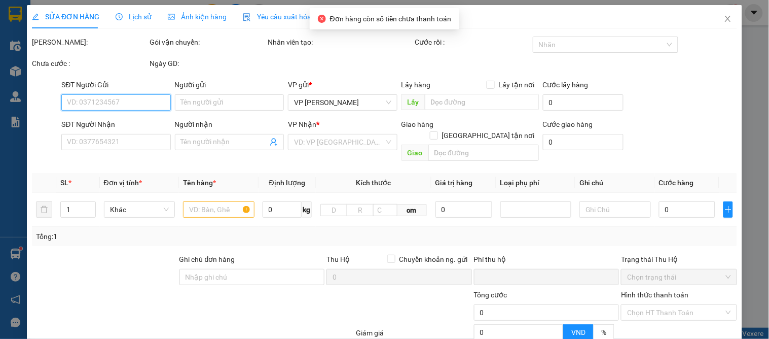
type input "50.000"
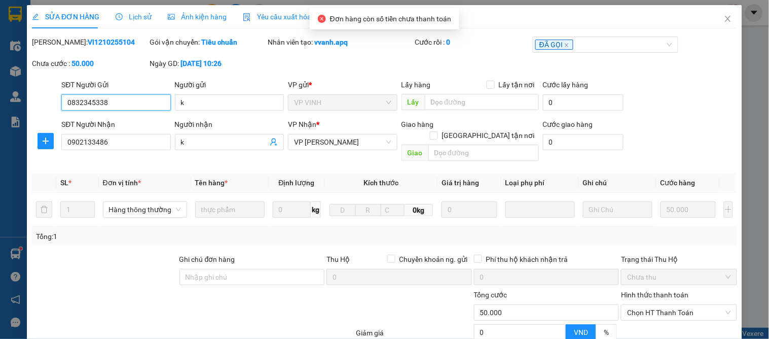
scroll to position [90, 0]
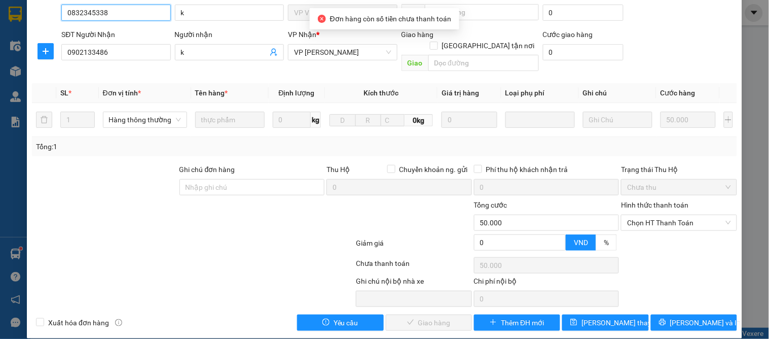
drag, startPoint x: 670, startPoint y: 210, endPoint x: 662, endPoint y: 225, distance: 16.5
click at [670, 215] on span "Chọn HT Thanh Toán" at bounding box center [678, 222] width 103 height 15
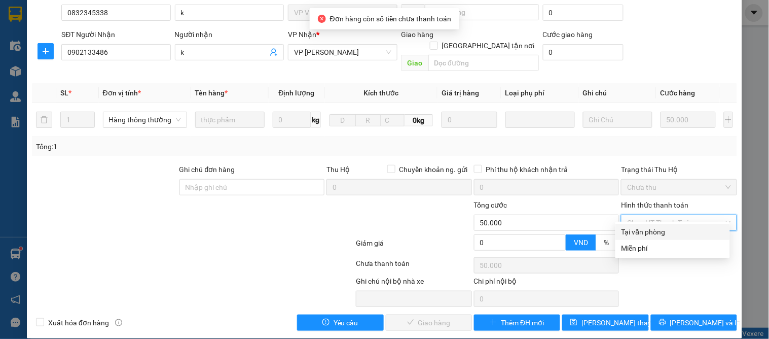
click at [660, 229] on div "Tại văn phòng" at bounding box center [672, 231] width 102 height 11
type input "0"
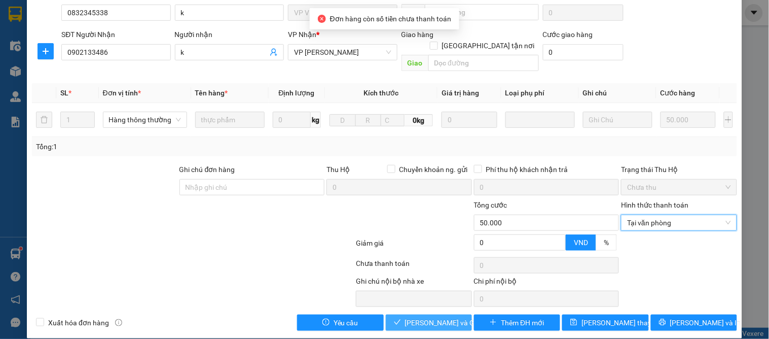
drag, startPoint x: 429, startPoint y: 313, endPoint x: 454, endPoint y: 270, distance: 49.5
click at [430, 317] on span "[PERSON_NAME] và Giao hàng" at bounding box center [453, 322] width 97 height 11
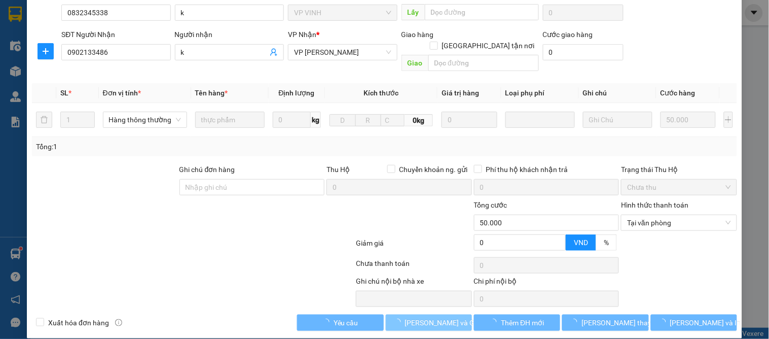
scroll to position [0, 0]
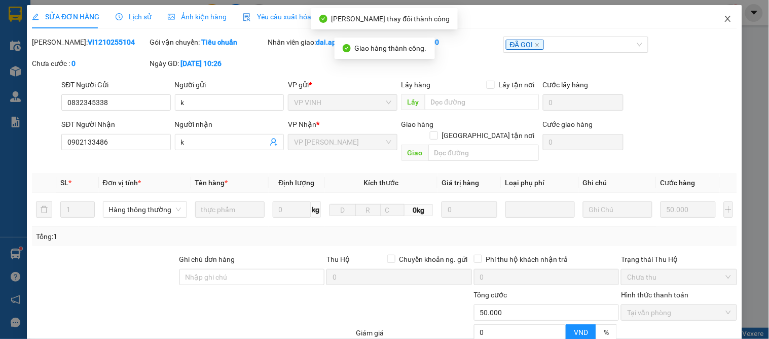
click at [724, 20] on icon "close" at bounding box center [728, 19] width 8 height 8
click at [718, 20] on div "dai.apq 2" at bounding box center [709, 13] width 61 height 18
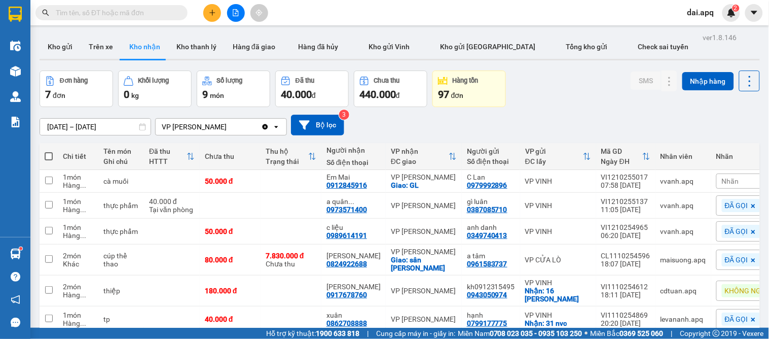
drag, startPoint x: 156, startPoint y: 148, endPoint x: 157, endPoint y: 140, distance: 7.8
click at [156, 143] on th "Đã thu HTTT" at bounding box center [172, 156] width 56 height 27
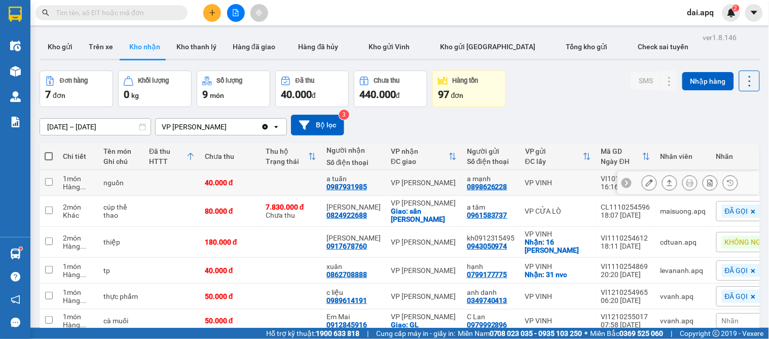
scroll to position [77, 0]
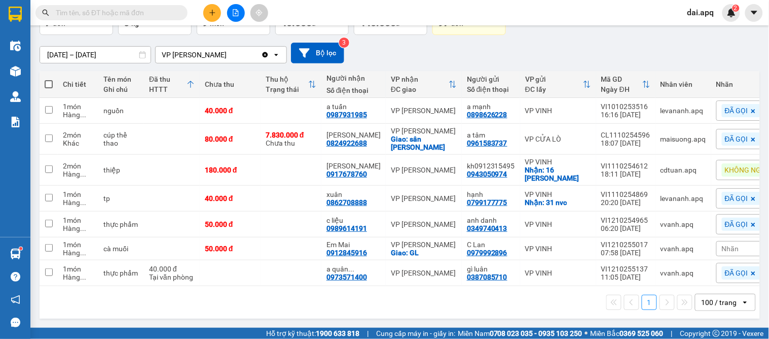
click at [722, 246] on span "Nhãn" at bounding box center [730, 248] width 17 height 8
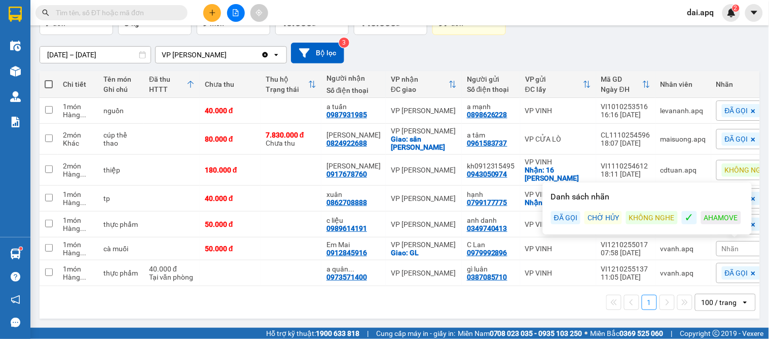
drag, startPoint x: 560, startPoint y: 211, endPoint x: 551, endPoint y: 250, distance: 40.1
click at [560, 214] on div "ĐÃ GỌI" at bounding box center [565, 217] width 29 height 13
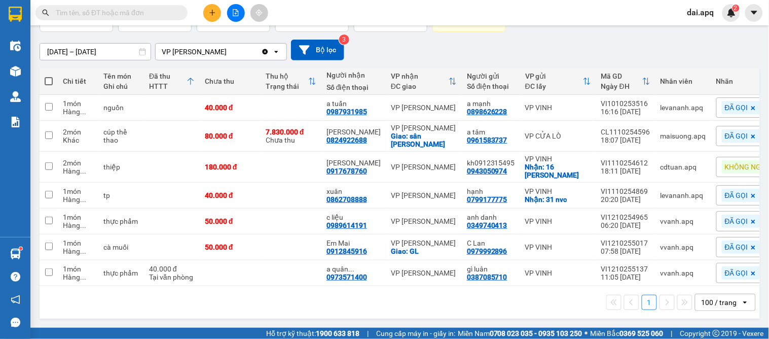
click at [546, 306] on div "1 100 / trang open" at bounding box center [400, 301] width 712 height 17
click at [558, 48] on div "[DATE] – [DATE] Press the down arrow key to interact with the calendar and sele…" at bounding box center [400, 50] width 720 height 21
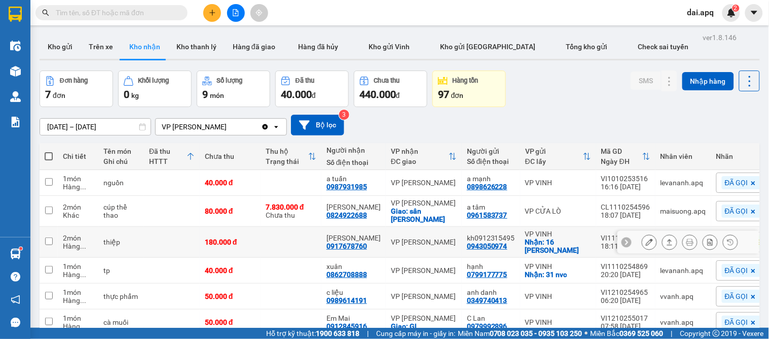
scroll to position [80, 0]
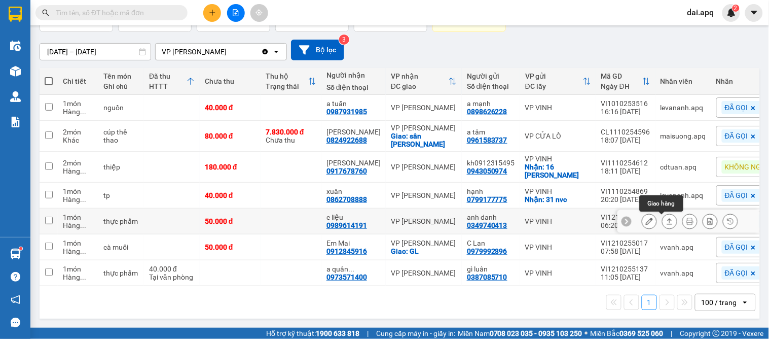
click at [662, 215] on button at bounding box center [669, 221] width 14 height 18
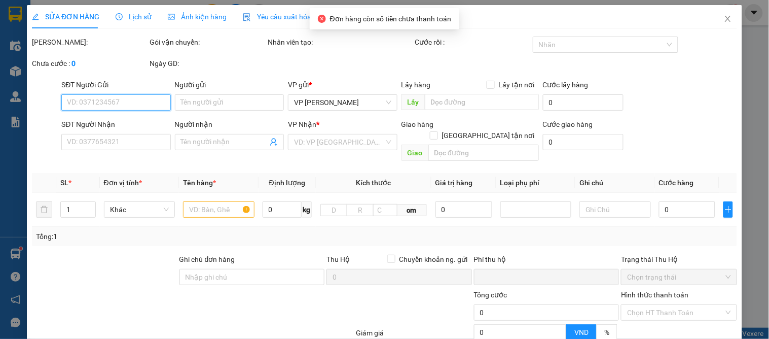
type input "0349740413"
type input "anh danh"
type input "0989614191"
type input "c liệu"
type input "0"
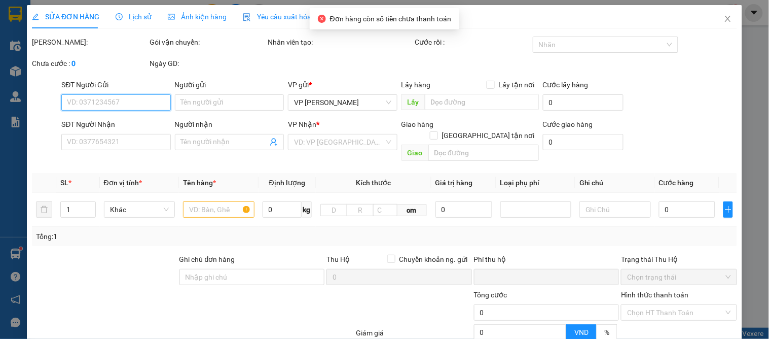
type input "50.000"
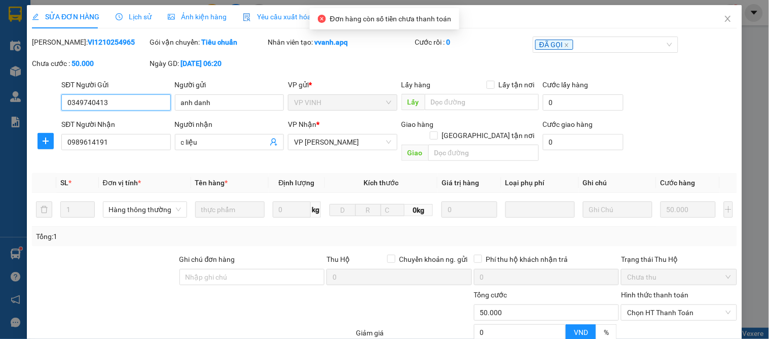
scroll to position [90, 0]
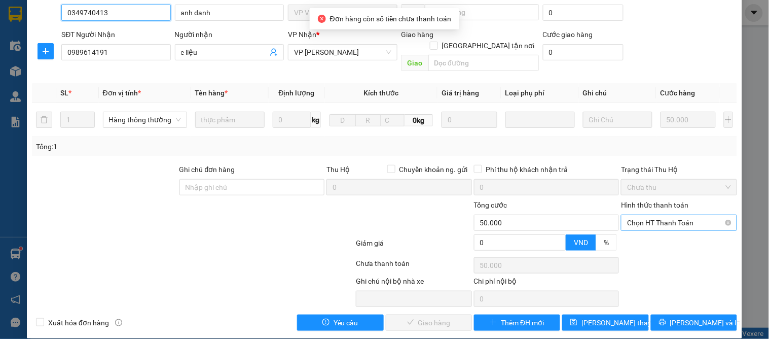
click at [666, 215] on span "Chọn HT Thanh Toán" at bounding box center [678, 222] width 103 height 15
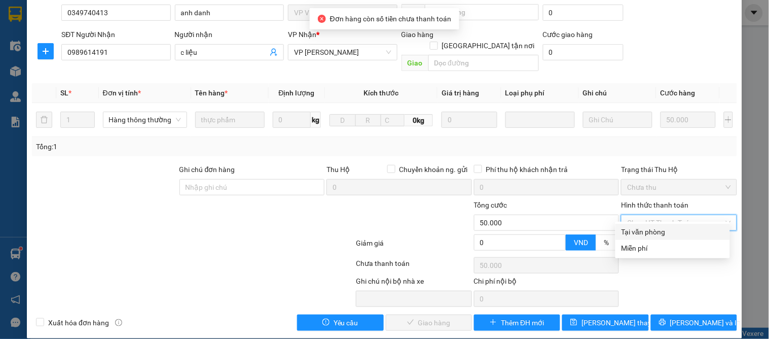
click at [654, 232] on div "Tại văn phòng" at bounding box center [672, 231] width 102 height 11
type input "0"
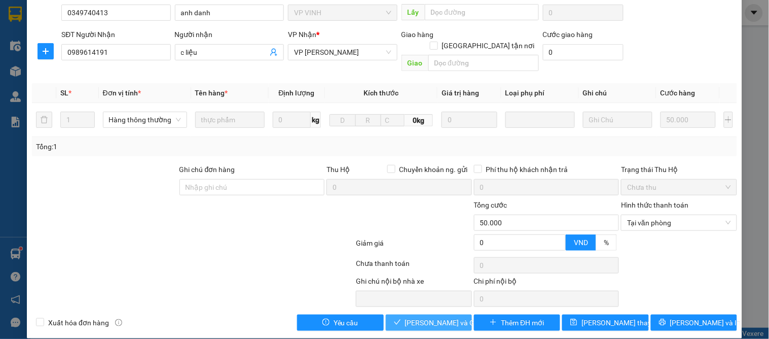
click at [422, 317] on span "[PERSON_NAME] và Giao hàng" at bounding box center [453, 322] width 97 height 11
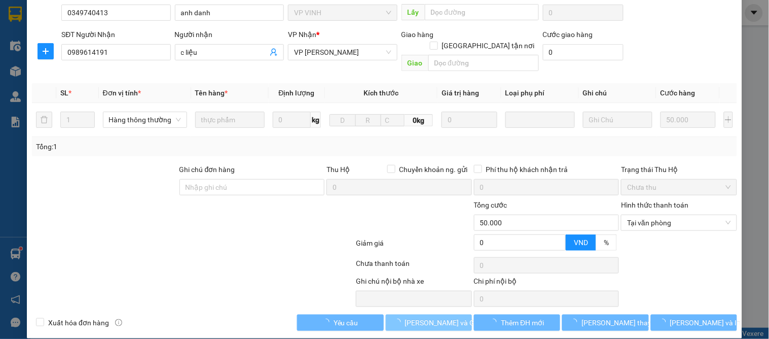
scroll to position [0, 0]
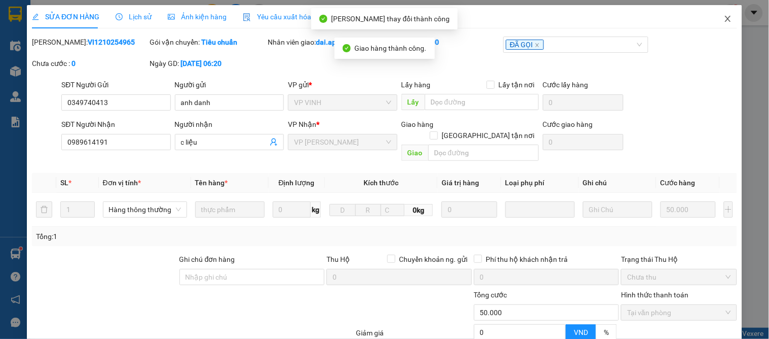
click at [724, 21] on icon "close" at bounding box center [728, 19] width 8 height 8
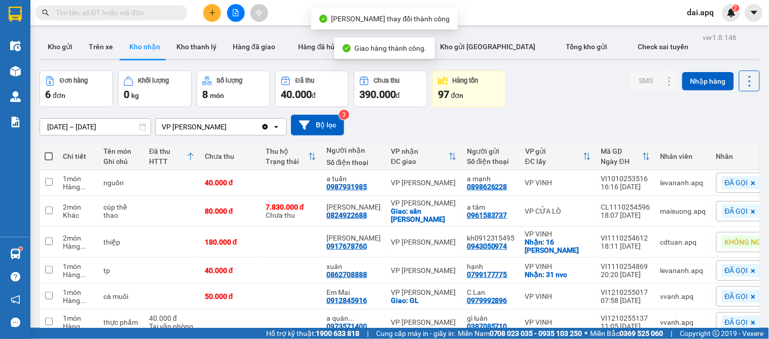
click at [541, 90] on div "Đơn hàng 6 đơn Khối lượng 0 kg Số lượng 8 món Đã thu 40.000 đ Chưa thu 390.000 …" at bounding box center [400, 88] width 720 height 36
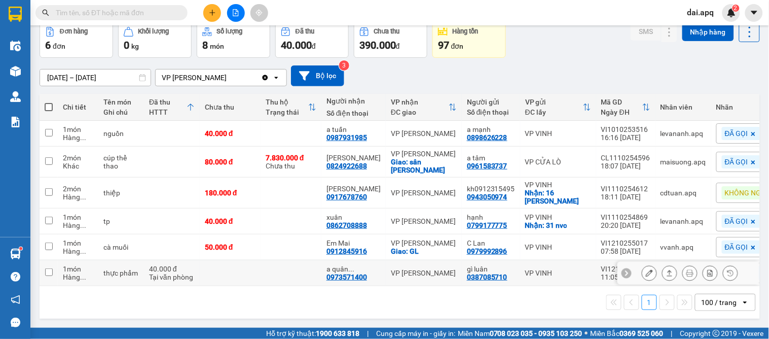
click at [662, 266] on button at bounding box center [669, 273] width 14 height 18
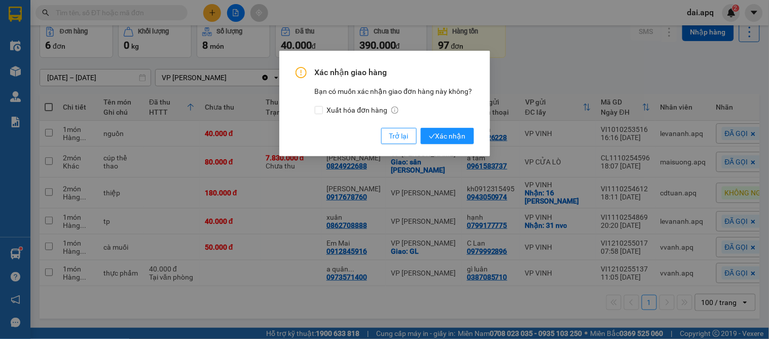
drag, startPoint x: 447, startPoint y: 125, endPoint x: 451, endPoint y: 135, distance: 10.3
click at [447, 127] on div "Xác nhận giao hàng Bạn có muốn xác nhận giao đơn hàng này không? Xuất hóa đơn h…" at bounding box center [384, 105] width 178 height 77
click at [451, 135] on span "Xác nhận" at bounding box center [447, 135] width 37 height 11
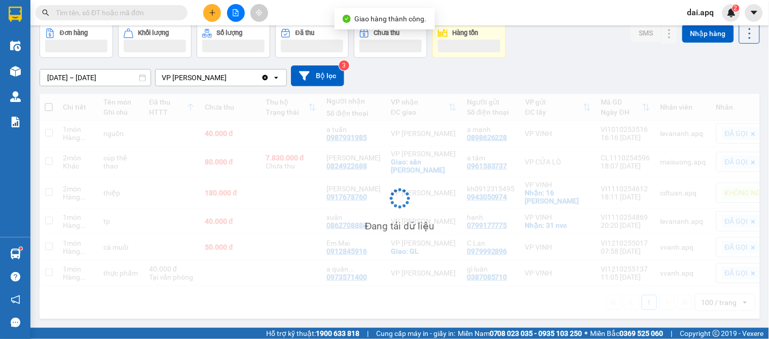
scroll to position [47, 0]
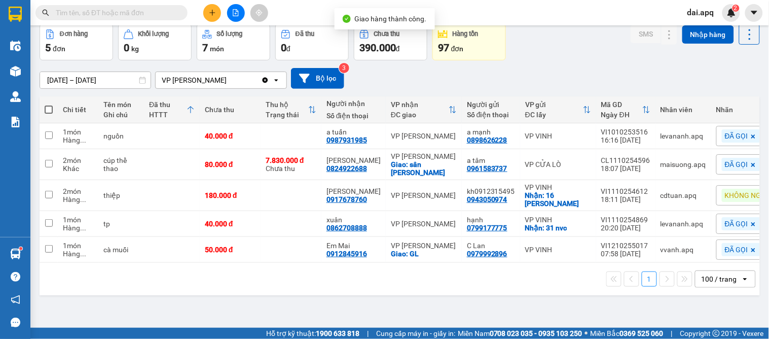
click at [509, 304] on div "ver 1.8.146 Kho gửi Trên xe Kho nhận Kho thanh lý Hàng đã giao Hàng đã hủy Kho …" at bounding box center [399, 153] width 728 height 339
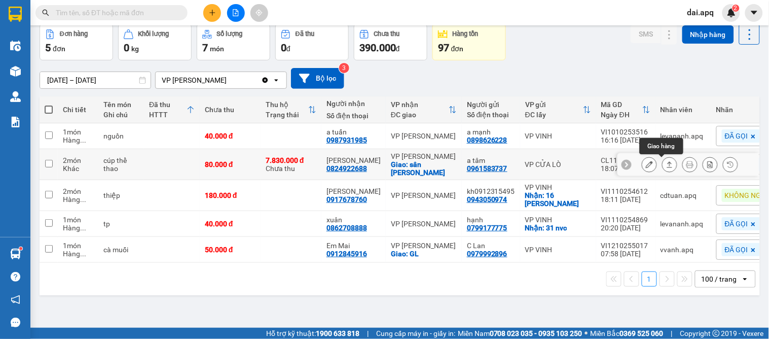
click at [666, 166] on icon at bounding box center [669, 164] width 7 height 7
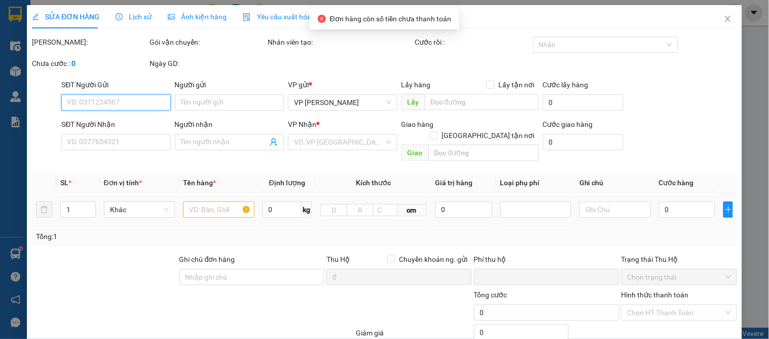
type input "0961583737"
type input "a tâm"
type input "0824922688"
type input "[PERSON_NAME]"
checkbox input "true"
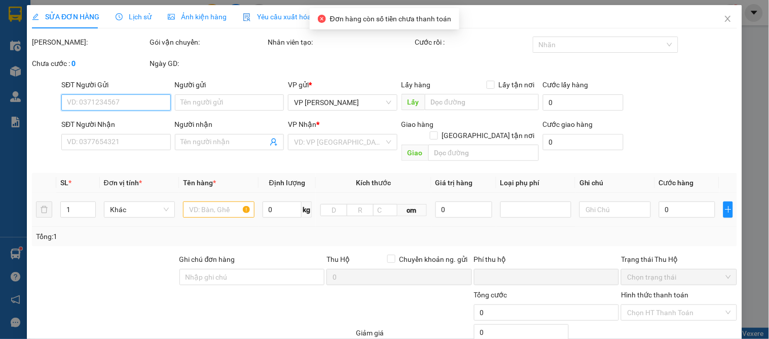
type input "sân sammy pickelball"
type input "người gửi trả phí thu hộ"
type input "80.000"
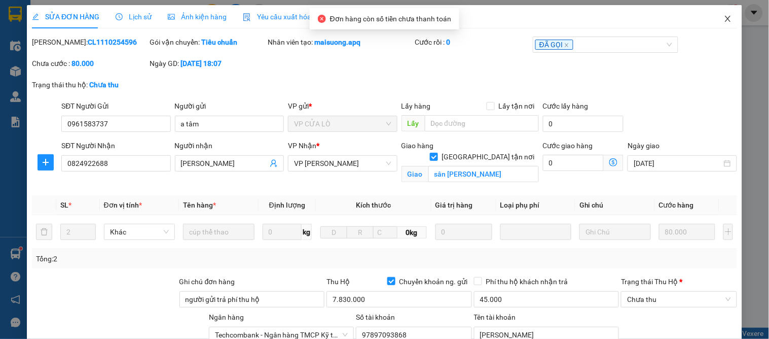
click at [724, 17] on icon "close" at bounding box center [728, 19] width 8 height 8
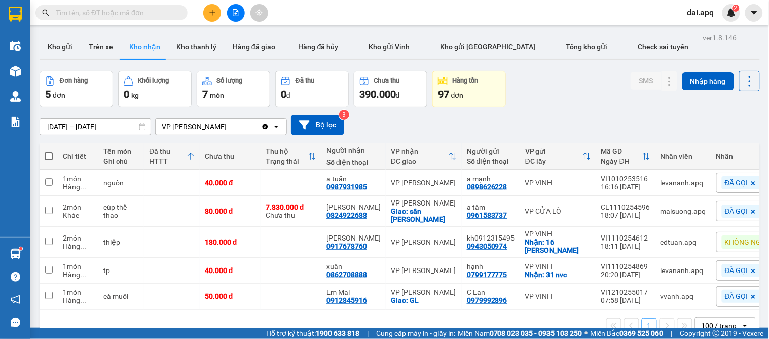
click at [211, 14] on icon "plus" at bounding box center [212, 12] width 7 height 7
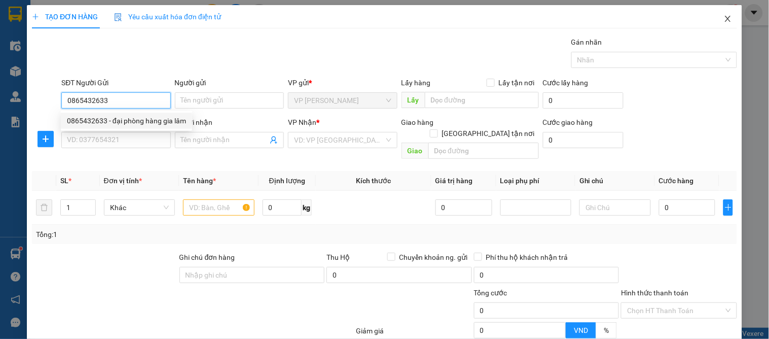
type input "0865432633"
click at [724, 19] on icon "close" at bounding box center [728, 19] width 8 height 8
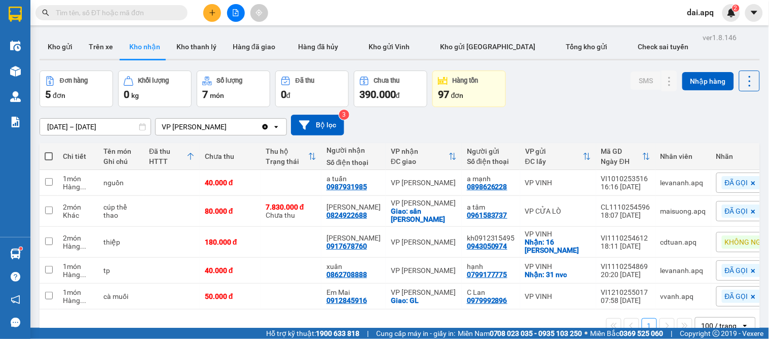
click at [572, 104] on div "Đơn hàng 5 đơn Khối lượng 0 kg Số lượng 7 món Đã thu 0 đ Chưa thu 390.000 đ Hàn…" at bounding box center [400, 88] width 720 height 36
click at [61, 48] on button "Kho gửi" at bounding box center [60, 46] width 41 height 24
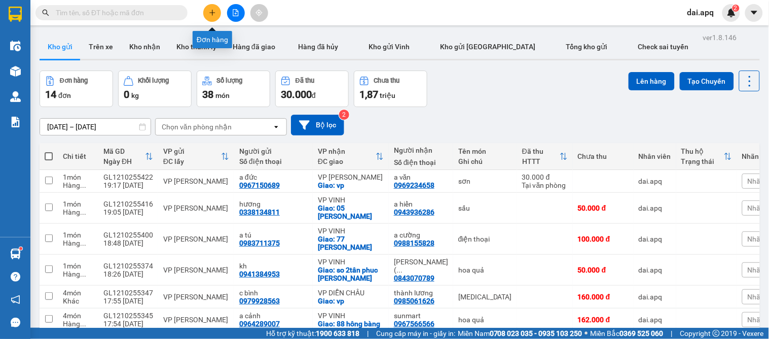
click at [214, 16] on icon "plus" at bounding box center [212, 12] width 7 height 7
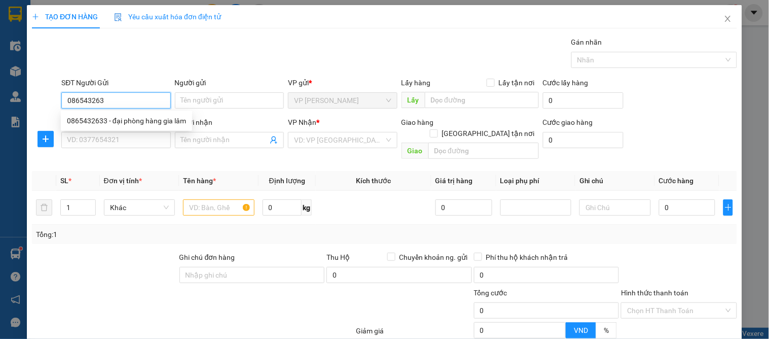
type input "0865432633"
click at [120, 123] on div "0865432633 - đại phòng hàng gia lâm" at bounding box center [126, 120] width 119 height 11
type input "đại phòng hàng gia lâm"
type input "0865432633"
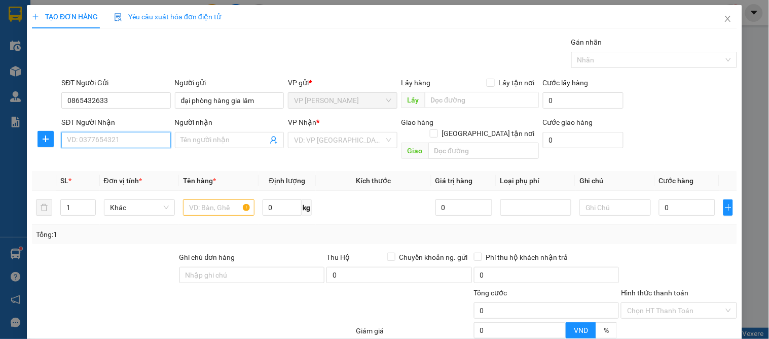
click at [125, 137] on input "SĐT Người Nhận" at bounding box center [115, 140] width 109 height 16
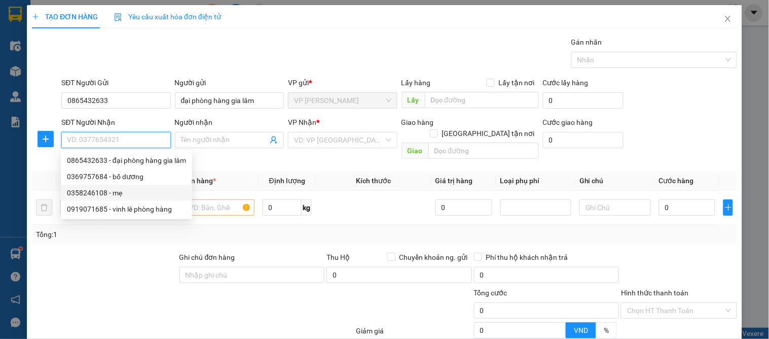
click at [118, 191] on div "0358246108 - mẹ" at bounding box center [126, 192] width 119 height 11
type input "0358246108"
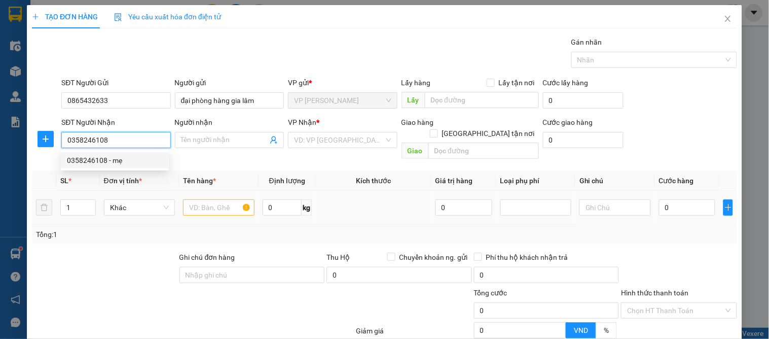
type input "mẹ"
checkbox input "true"
type input "vp"
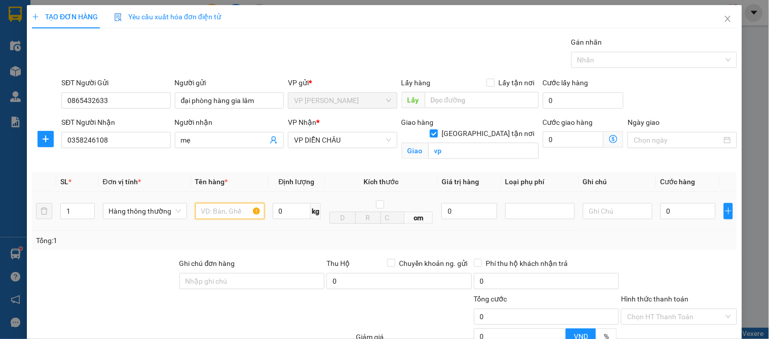
click at [232, 211] on input "text" at bounding box center [229, 211] width 69 height 16
type input "hôp"
click at [660, 209] on input "0" at bounding box center [687, 211] width 55 height 16
type input "1"
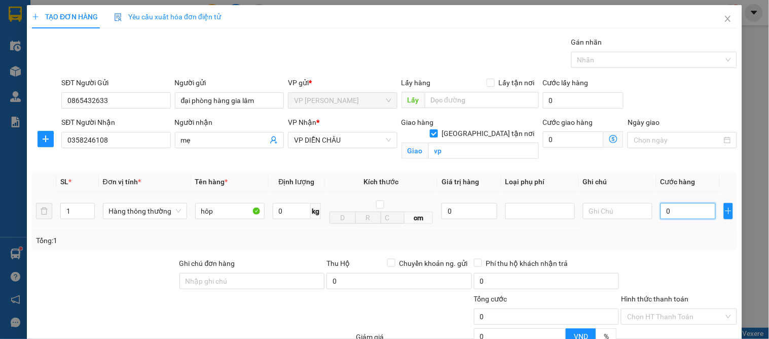
type input "1"
type input "10"
type input "10.000"
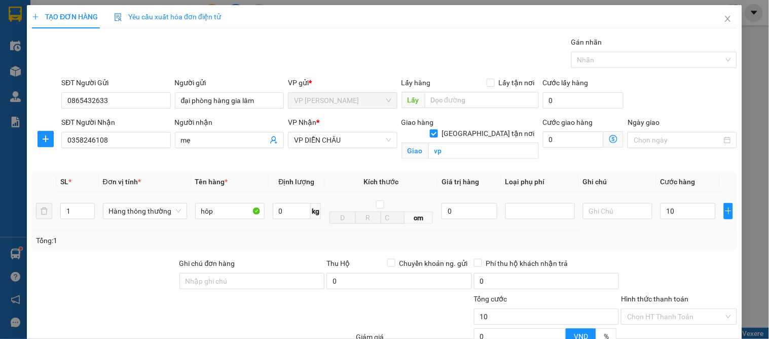
type input "10.000"
click at [665, 242] on div "Tổng: 1" at bounding box center [384, 240] width 697 height 11
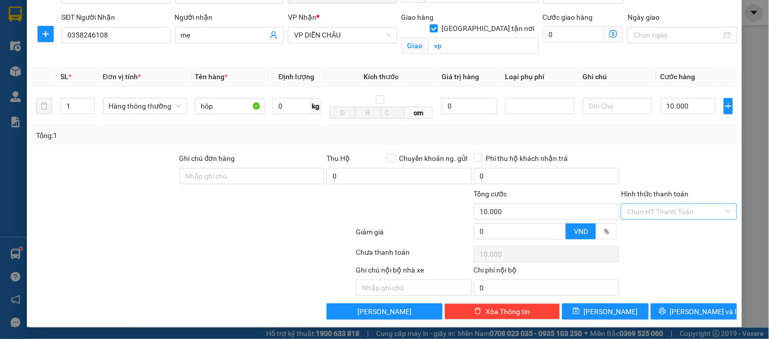
click at [667, 219] on div "Chọn HT Thanh Toán" at bounding box center [679, 211] width 116 height 16
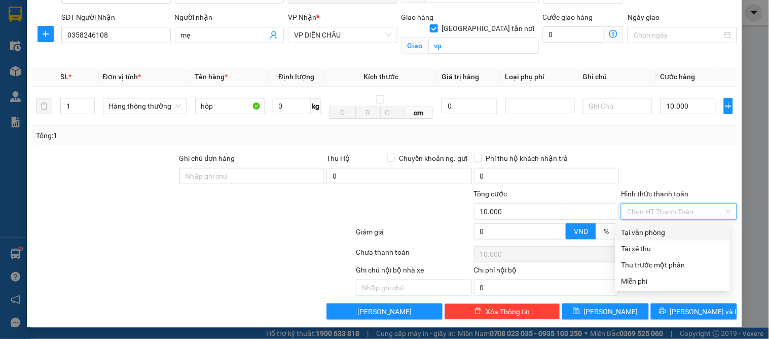
drag, startPoint x: 667, startPoint y: 230, endPoint x: 669, endPoint y: 250, distance: 20.8
click at [667, 230] on div "Tại văn phòng" at bounding box center [672, 232] width 102 height 11
type input "0"
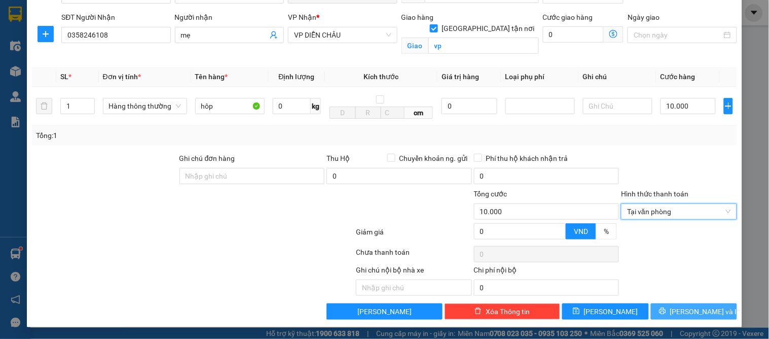
click at [691, 312] on span "[PERSON_NAME] và In" at bounding box center [705, 311] width 71 height 11
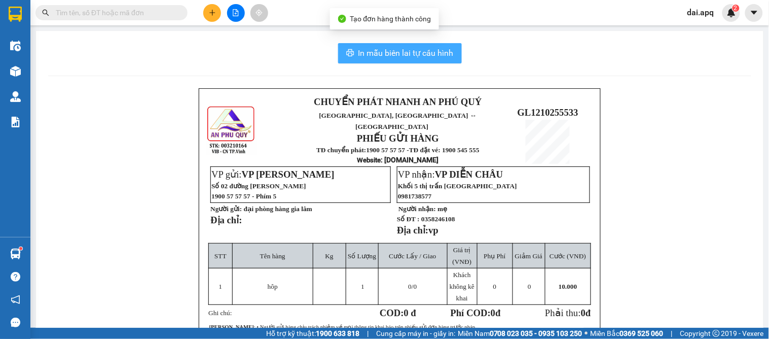
click at [378, 60] on button "In mẫu biên lai tự cấu hình" at bounding box center [400, 53] width 124 height 20
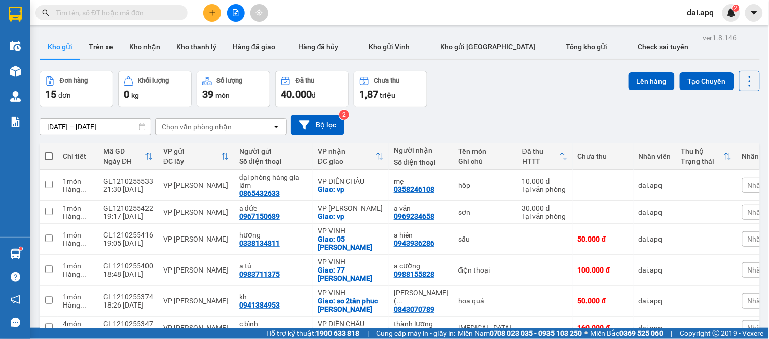
click at [473, 117] on div "[DATE] – [DATE] Press the down arrow key to interact with the calendar and sele…" at bounding box center [400, 125] width 720 height 21
click at [503, 92] on div "Đơn hàng 15 đơn Khối lượng 0 kg Số lượng 39 món Đã thu 40.000 đ Chưa thu 1,87 t…" at bounding box center [400, 88] width 720 height 36
